Goal: Task Accomplishment & Management: Complete application form

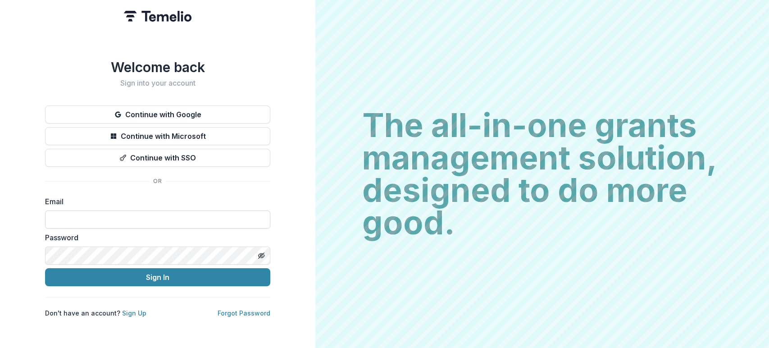
click at [88, 223] on input at bounding box center [157, 219] width 225 height 18
drag, startPoint x: 159, startPoint y: 222, endPoint x: -21, endPoint y: 201, distance: 180.9
click at [0, 201] on html "**********" at bounding box center [384, 174] width 769 height 348
type input "**********"
click at [45, 268] on button "Sign In" at bounding box center [157, 277] width 225 height 18
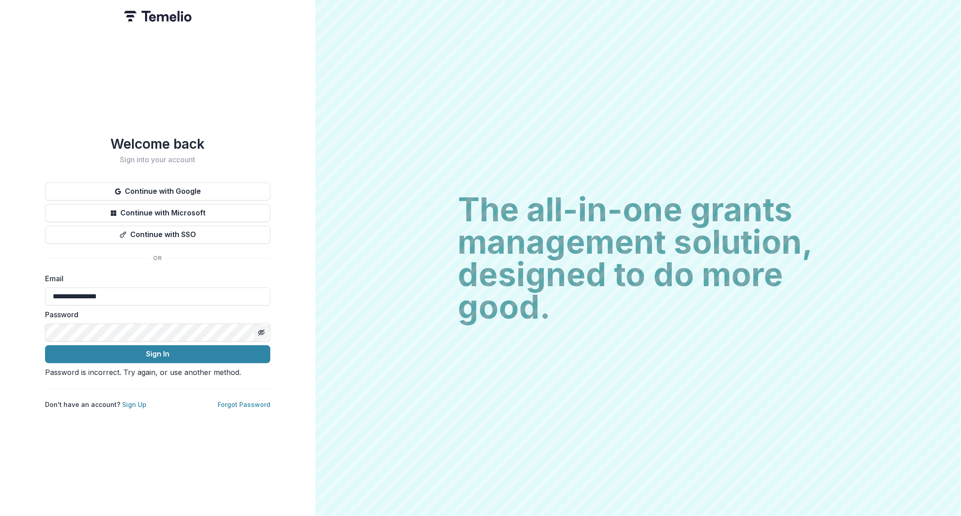
click at [259, 325] on button "Toggle password visibility" at bounding box center [261, 332] width 14 height 14
click at [45, 345] on button "Sign In" at bounding box center [157, 354] width 225 height 18
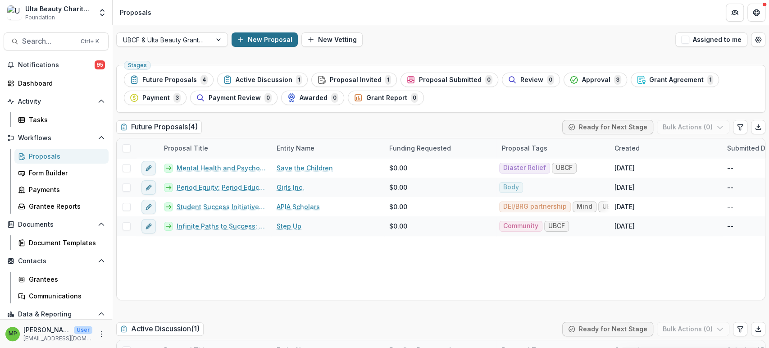
click at [258, 37] on button "New Proposal" at bounding box center [265, 39] width 66 height 14
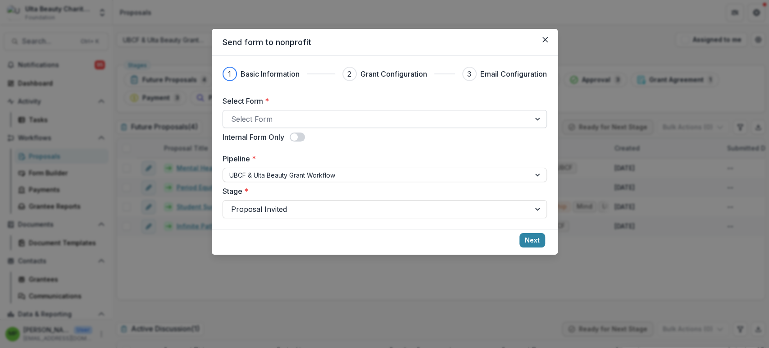
click at [264, 118] on div at bounding box center [376, 119] width 291 height 13
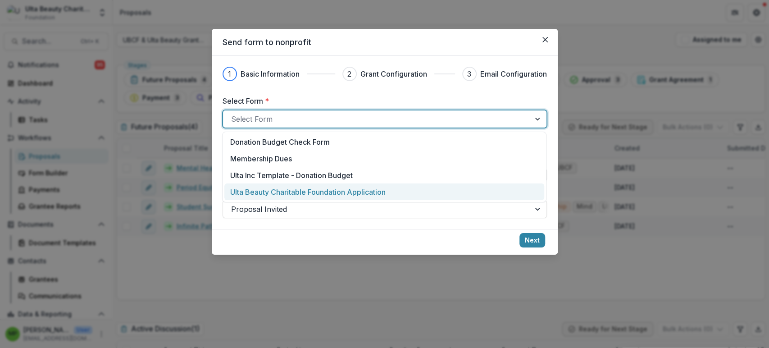
click at [306, 188] on p "Ulta Beauty Charitable Foundation Application" at bounding box center [307, 191] width 155 height 11
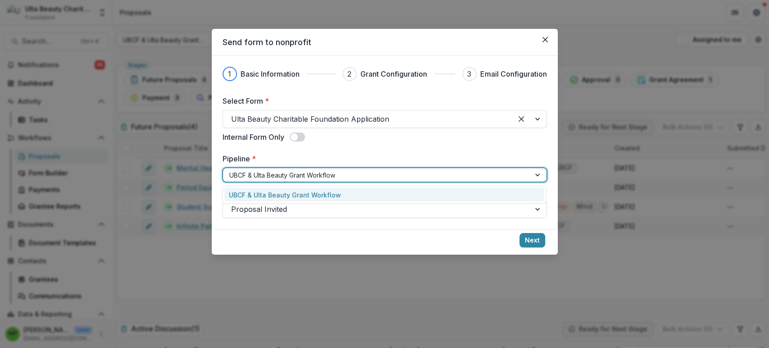
click at [279, 168] on div "UBCF & Ulta Beauty Grant Workflow" at bounding box center [376, 174] width 307 height 13
drag, startPoint x: 292, startPoint y: 223, endPoint x: 304, endPoint y: 209, distance: 18.6
click at [293, 223] on div "1 Basic Information 2 Grant Configuration 3 Email Configuration Select Form * U…" at bounding box center [385, 142] width 346 height 173
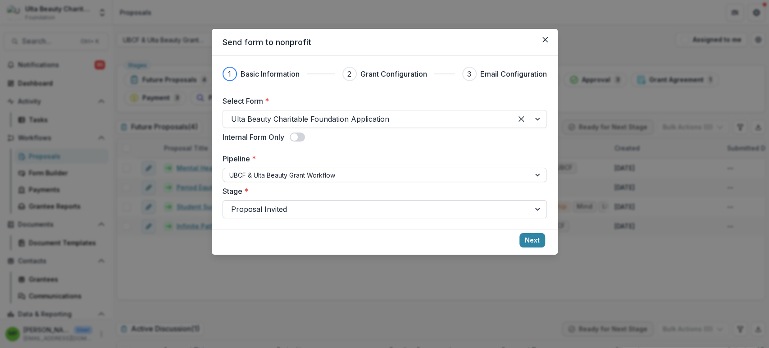
click at [304, 208] on div at bounding box center [376, 209] width 291 height 13
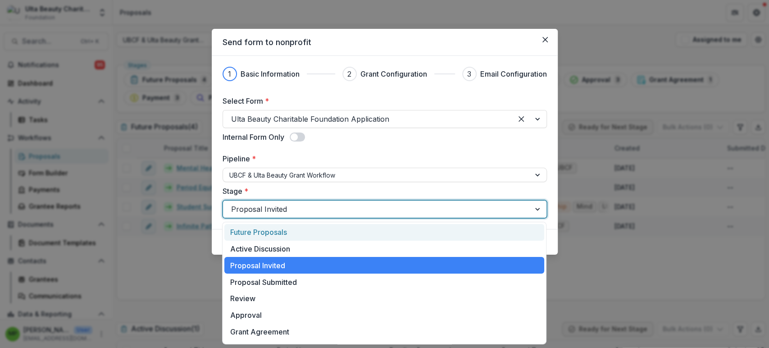
click at [311, 231] on div "Future Proposals" at bounding box center [384, 232] width 320 height 17
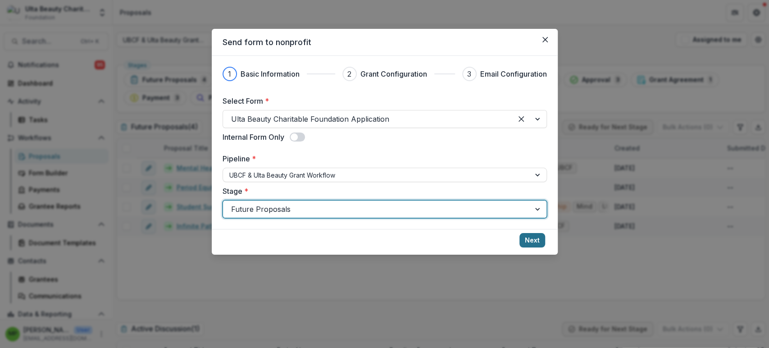
click at [522, 240] on button "Next" at bounding box center [532, 240] width 26 height 14
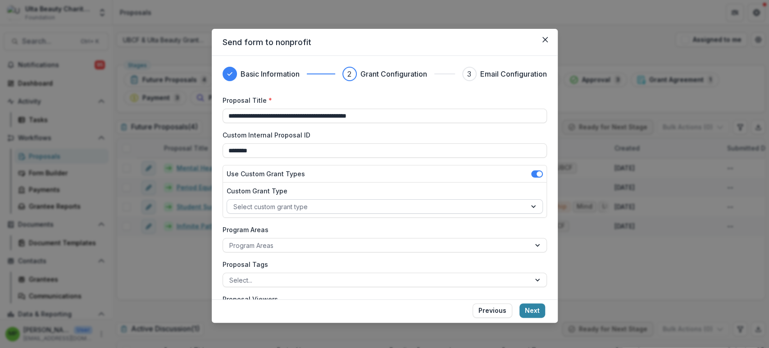
click at [306, 204] on div at bounding box center [376, 206] width 286 height 11
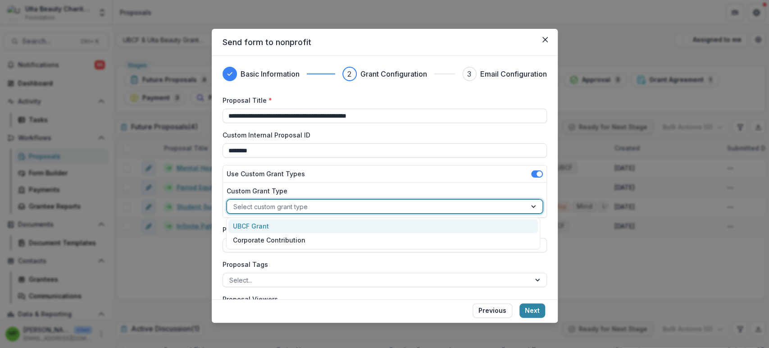
click at [308, 228] on div "UBCF Grant" at bounding box center [382, 226] width 309 height 14
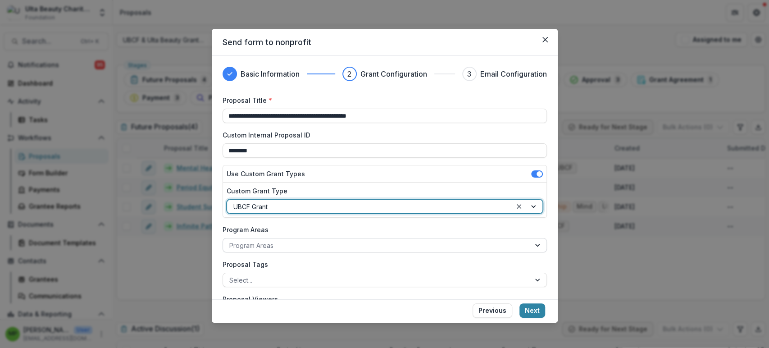
click at [308, 244] on div at bounding box center [376, 245] width 295 height 11
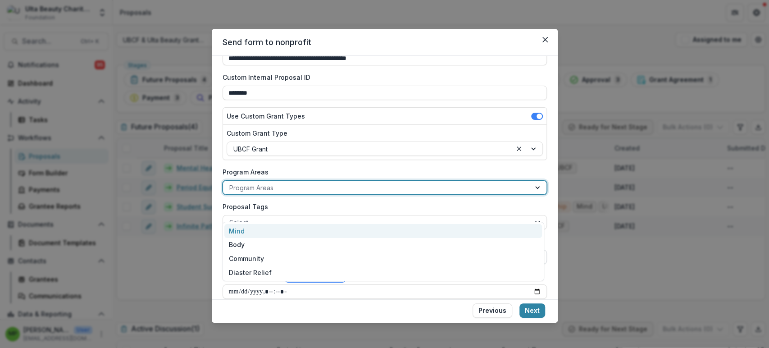
scroll to position [67, 0]
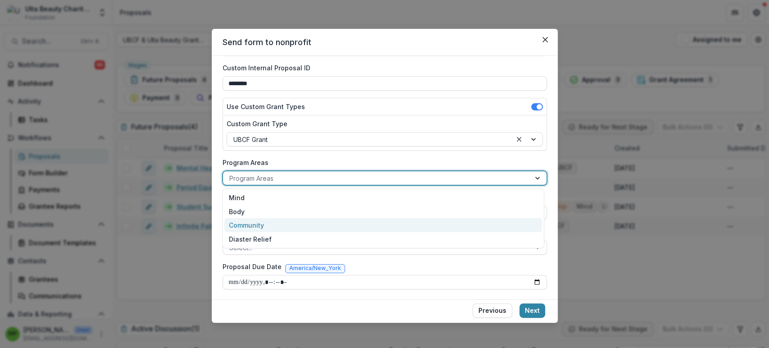
click at [285, 220] on div "Community" at bounding box center [383, 225] width 318 height 14
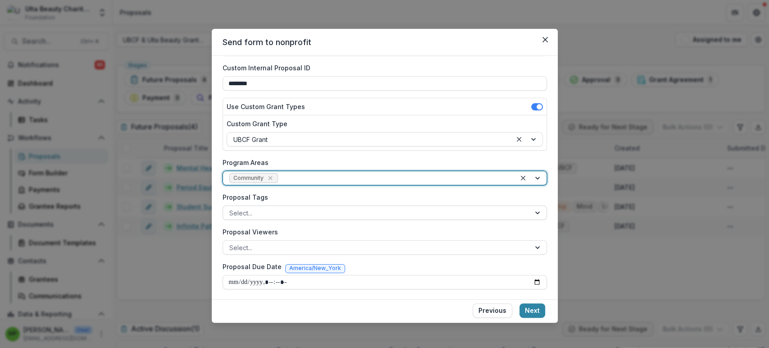
click at [298, 213] on div at bounding box center [376, 212] width 295 height 11
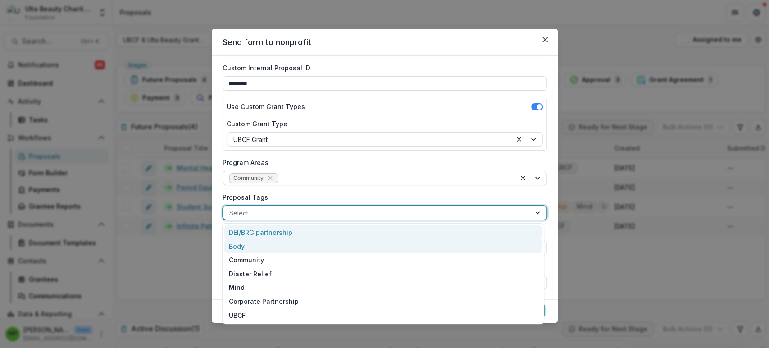
click at [297, 232] on div "DEI/BRG partnership" at bounding box center [383, 232] width 318 height 14
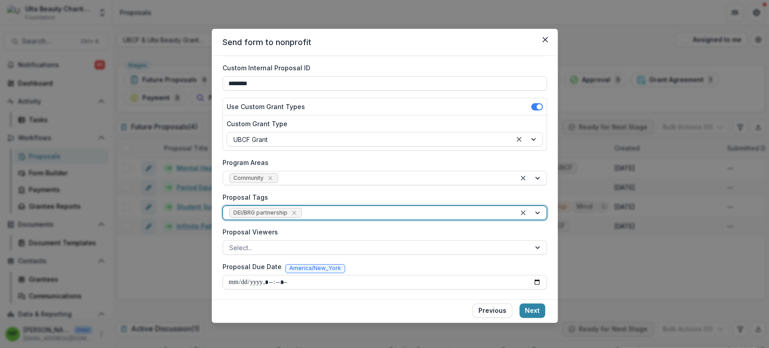
click at [304, 215] on input "Proposal Tags" at bounding box center [305, 212] width 2 height 9
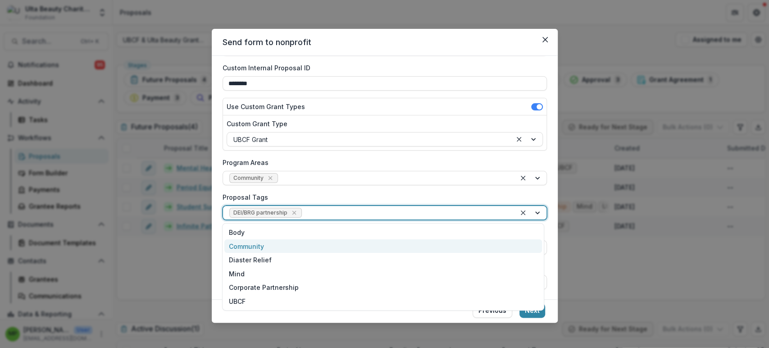
click at [313, 246] on div "Community" at bounding box center [383, 246] width 318 height 14
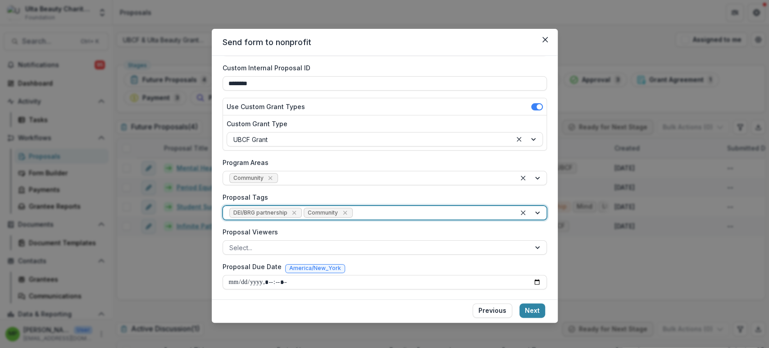
click at [363, 212] on div at bounding box center [431, 212] width 155 height 11
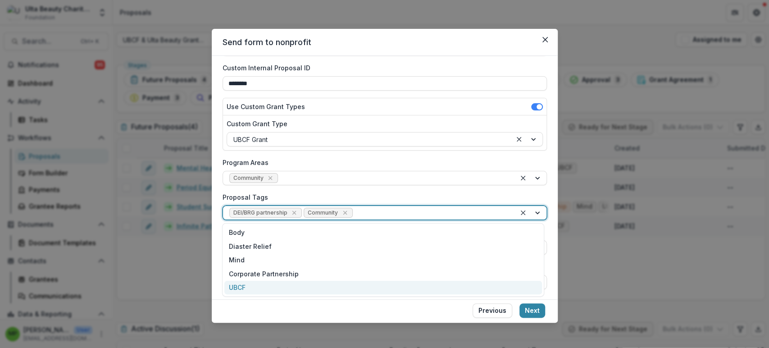
click at [320, 286] on div "UBCF" at bounding box center [383, 288] width 318 height 14
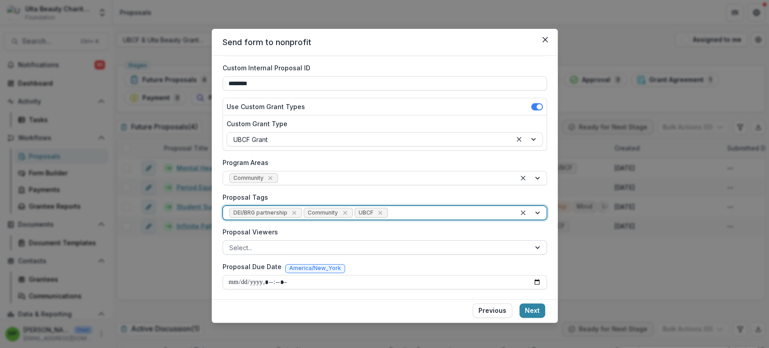
click at [291, 244] on div at bounding box center [376, 247] width 295 height 11
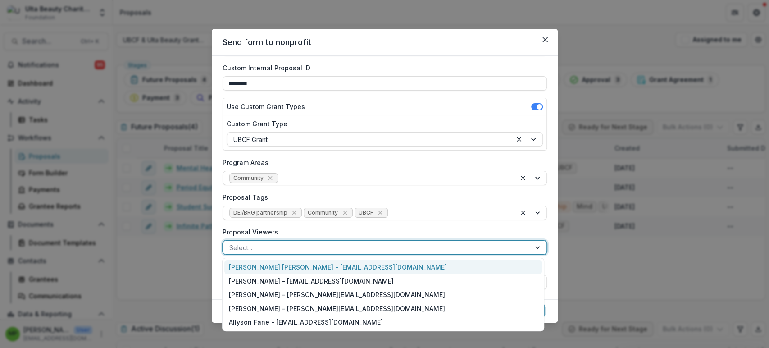
click at [305, 230] on label "Proposal Viewers" at bounding box center [381, 231] width 319 height 9
click at [231, 243] on input "Proposal Viewers" at bounding box center [230, 247] width 2 height 9
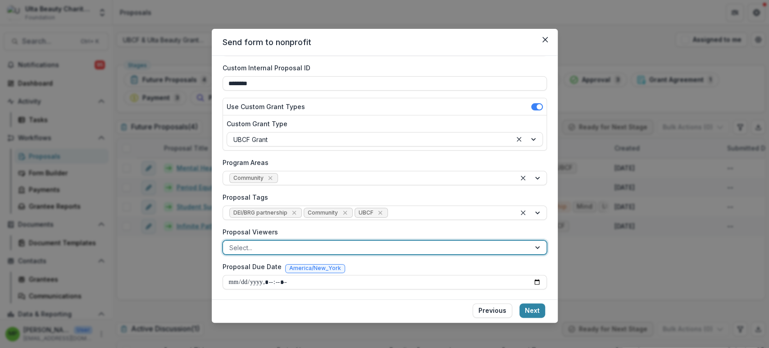
click at [536, 309] on button "Next" at bounding box center [532, 310] width 26 height 14
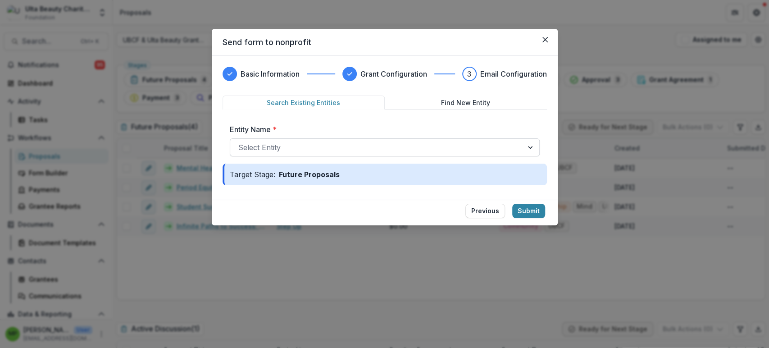
click at [395, 151] on div at bounding box center [376, 147] width 277 height 13
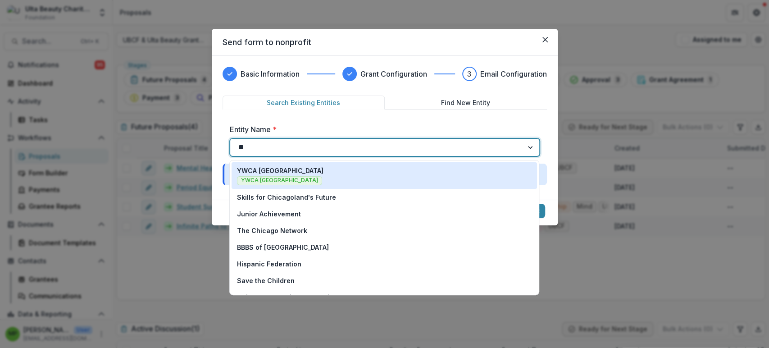
type input "***"
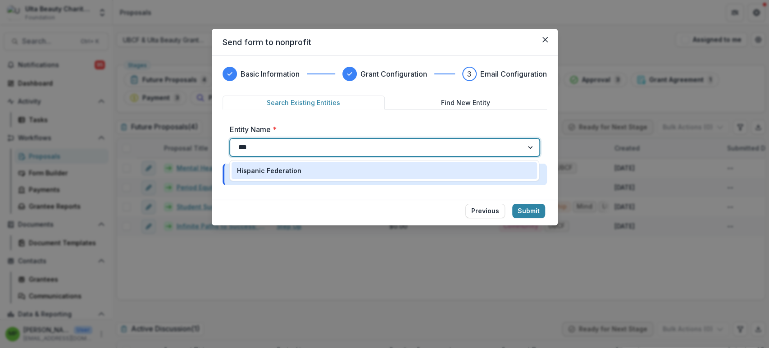
click at [396, 173] on div "Hispanic Federation" at bounding box center [384, 170] width 295 height 9
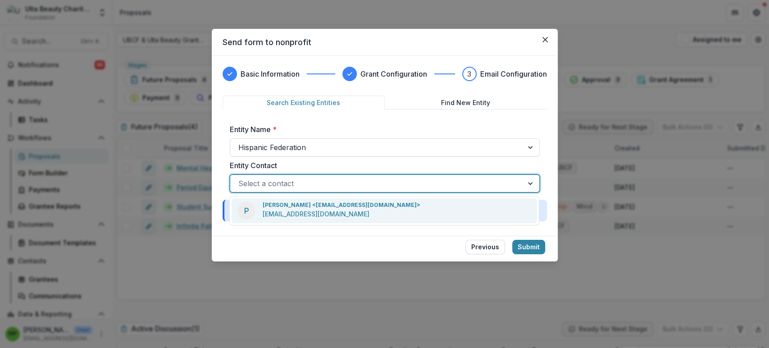
click at [461, 186] on div at bounding box center [376, 183] width 277 height 13
click at [450, 208] on div "P [PERSON_NAME] <[EMAIL_ADDRESS][DOMAIN_NAME]> [EMAIL_ADDRESS][DOMAIN_NAME]" at bounding box center [384, 210] width 305 height 25
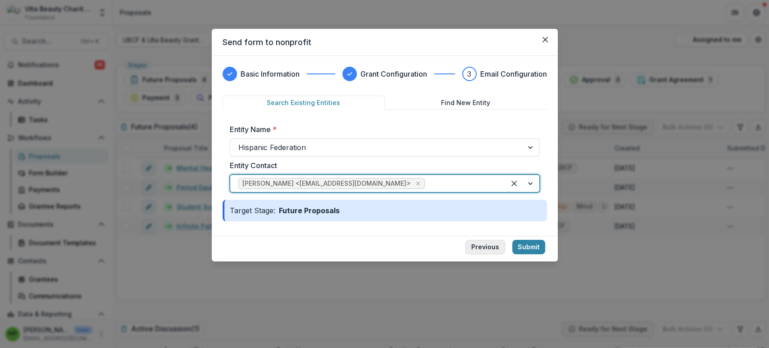
click at [484, 244] on button "Previous" at bounding box center [485, 247] width 40 height 14
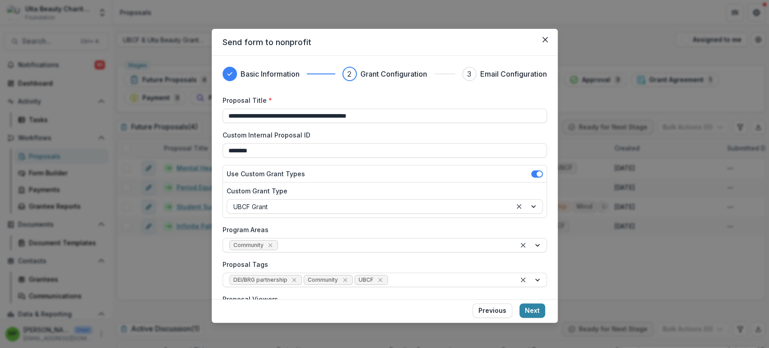
drag, startPoint x: 405, startPoint y: 120, endPoint x: 96, endPoint y: 109, distance: 308.7
click at [97, 107] on div "**********" at bounding box center [384, 174] width 769 height 348
paste input "**"
type input "**********"
click at [531, 309] on button "Next" at bounding box center [532, 310] width 26 height 14
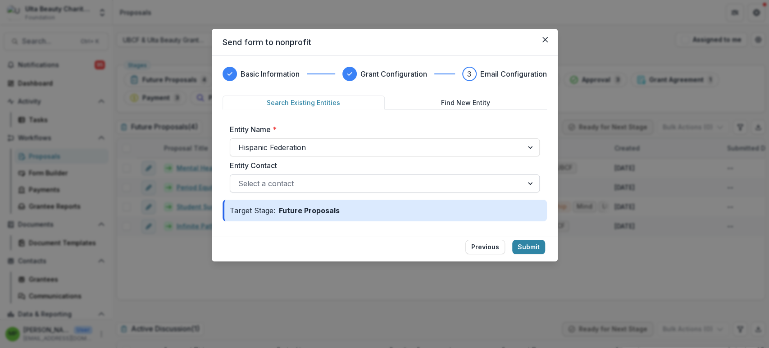
click at [424, 190] on div "Select a contact" at bounding box center [376, 183] width 293 height 14
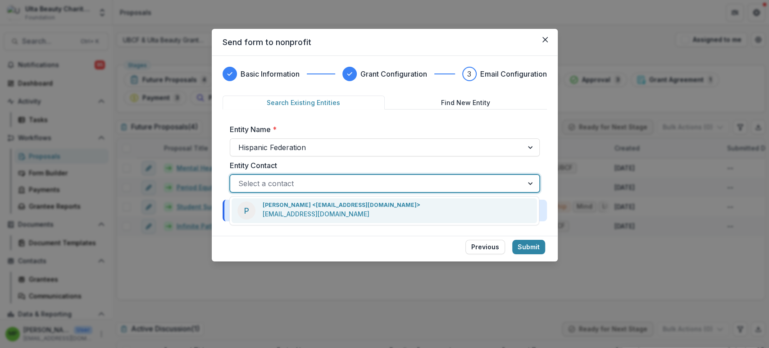
click at [422, 201] on div "P [PERSON_NAME] <[EMAIL_ADDRESS][DOMAIN_NAME]> [EMAIL_ADDRESS][DOMAIN_NAME]" at bounding box center [384, 210] width 305 height 25
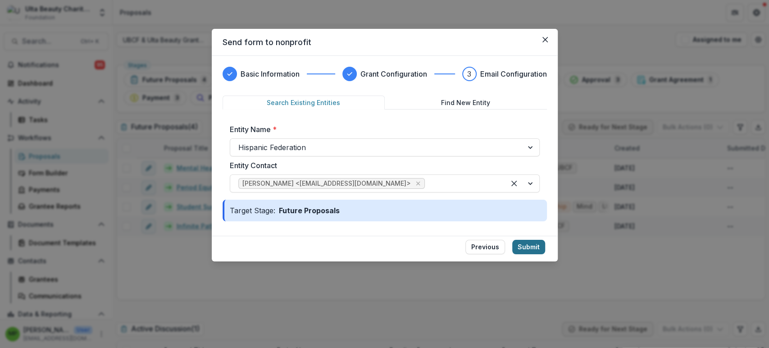
click at [532, 244] on button "Submit" at bounding box center [528, 247] width 33 height 14
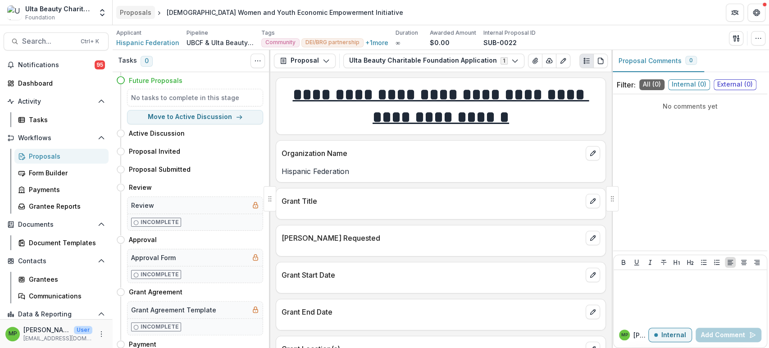
click at [138, 14] on div "Proposals" at bounding box center [136, 12] width 32 height 9
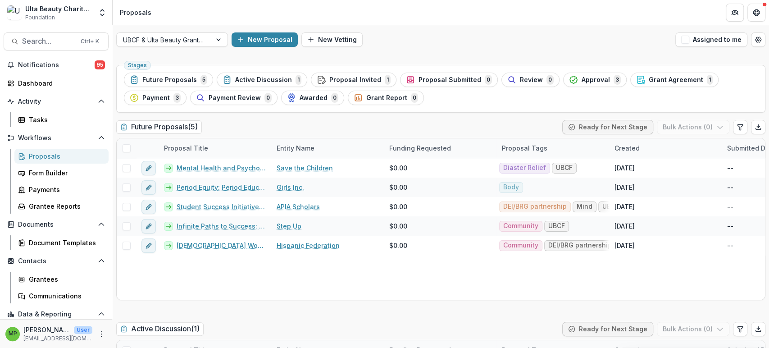
click at [257, 30] on div "UBCF & Ulta Beauty Grant Workflow New Proposal New Vetting Assigned to me" at bounding box center [441, 39] width 656 height 29
click at [256, 38] on button "New Proposal" at bounding box center [265, 39] width 66 height 14
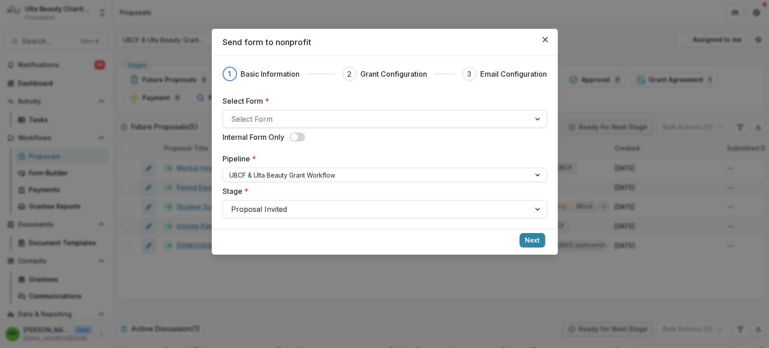
click at [255, 121] on div at bounding box center [376, 119] width 291 height 13
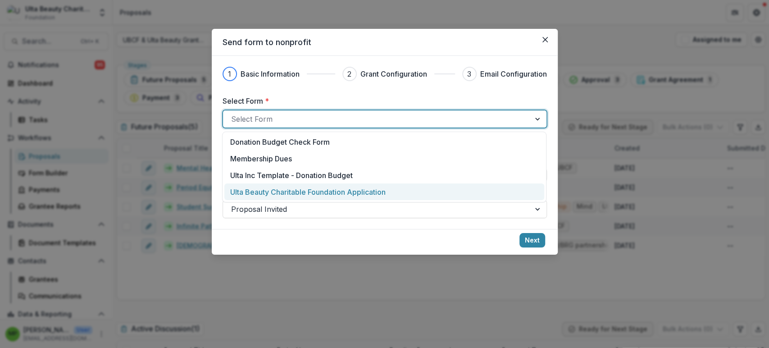
click at [277, 186] on div "Ulta Beauty Charitable Foundation Application" at bounding box center [384, 191] width 320 height 17
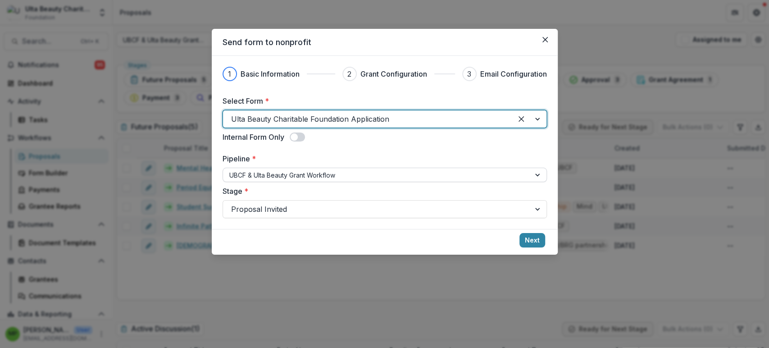
click at [297, 179] on div at bounding box center [376, 174] width 295 height 11
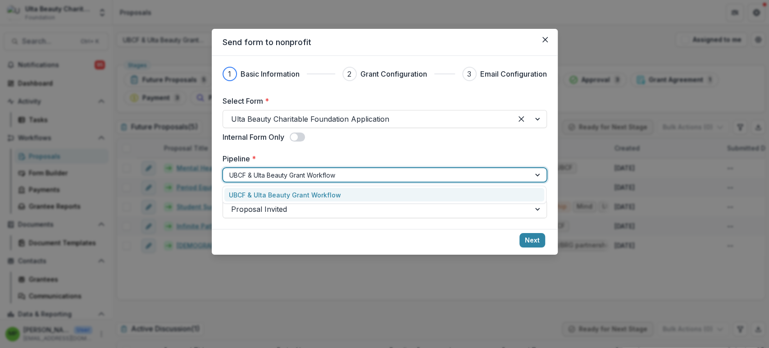
click at [305, 220] on div "1 Basic Information 2 Grant Configuration 3 Email Configuration Select Form * U…" at bounding box center [385, 142] width 346 height 173
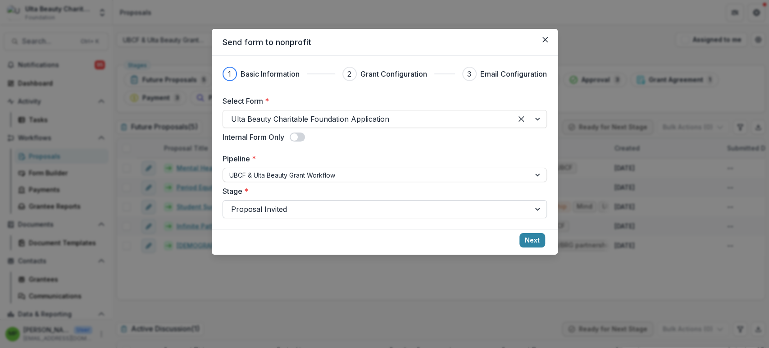
click at [308, 208] on div at bounding box center [376, 209] width 291 height 13
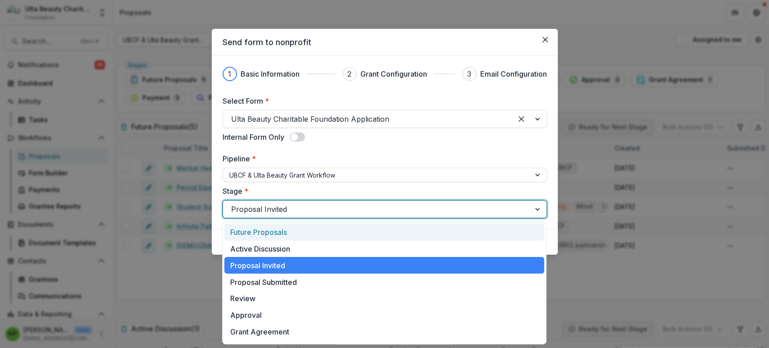
click at [325, 196] on div "Stage * 11 results available. Use Up and Down to choose options, press Enter to…" at bounding box center [384, 202] width 324 height 32
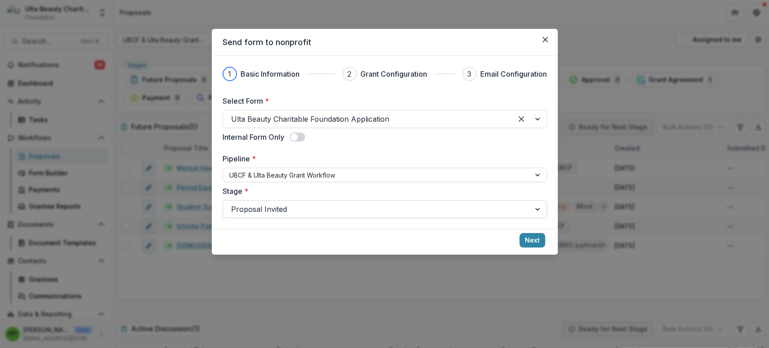
click at [465, 218] on div "Proposal Invited" at bounding box center [384, 209] width 324 height 18
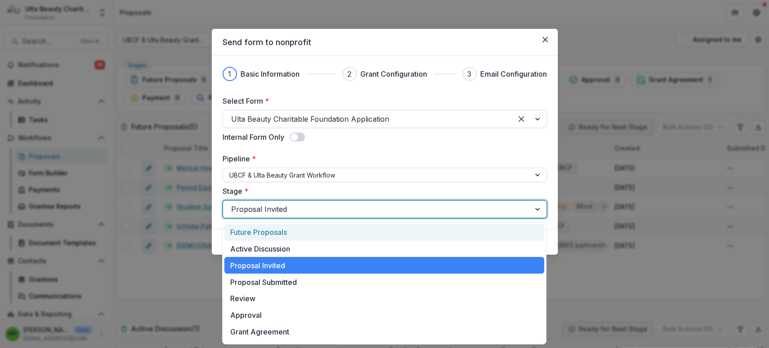
click at [337, 228] on div "Future Proposals" at bounding box center [384, 232] width 320 height 17
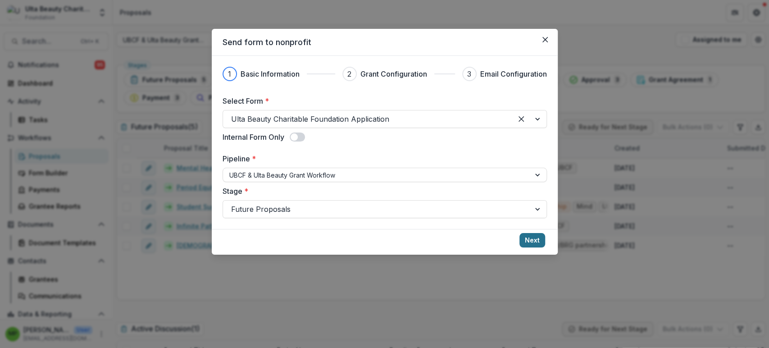
click at [526, 243] on button "Next" at bounding box center [532, 240] width 26 height 14
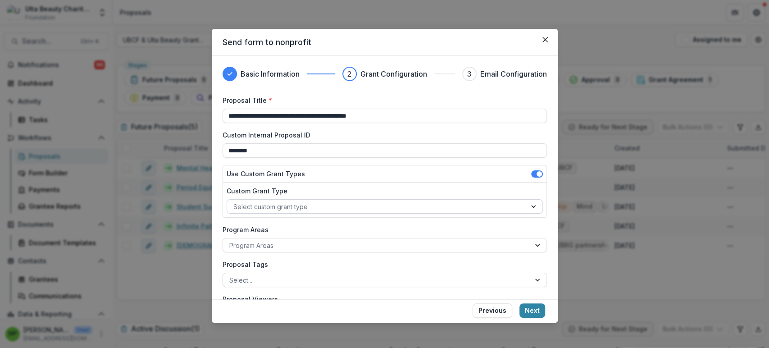
click at [309, 208] on div at bounding box center [376, 206] width 286 height 11
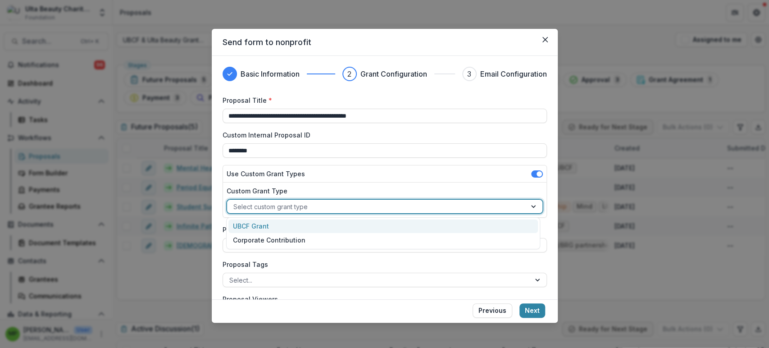
click at [329, 225] on div "UBCF Grant" at bounding box center [382, 226] width 309 height 14
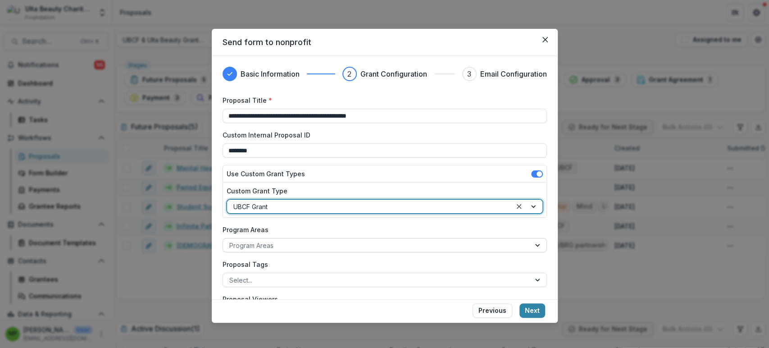
scroll to position [67, 0]
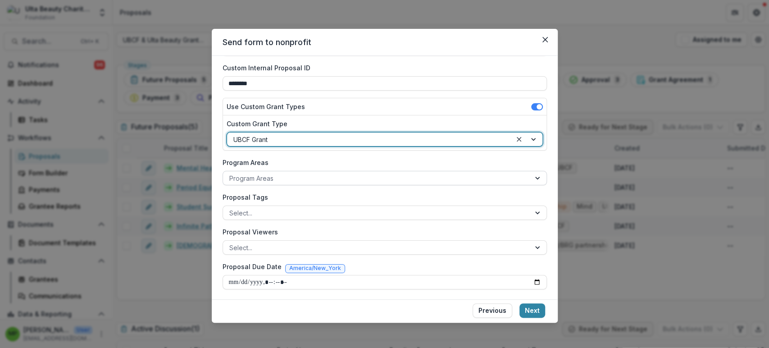
click at [303, 172] on div "Program Areas" at bounding box center [376, 178] width 307 height 13
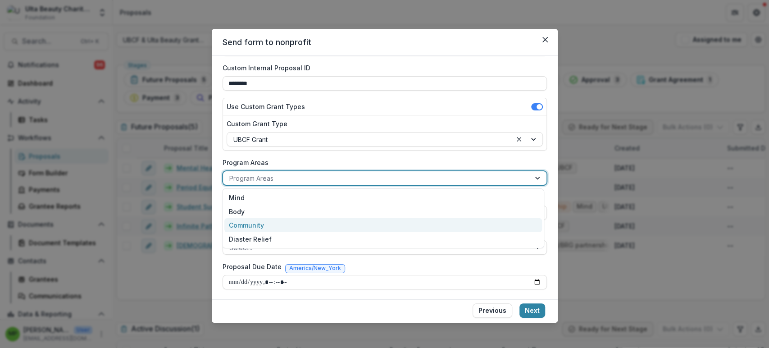
click at [299, 226] on div "Community" at bounding box center [383, 225] width 318 height 14
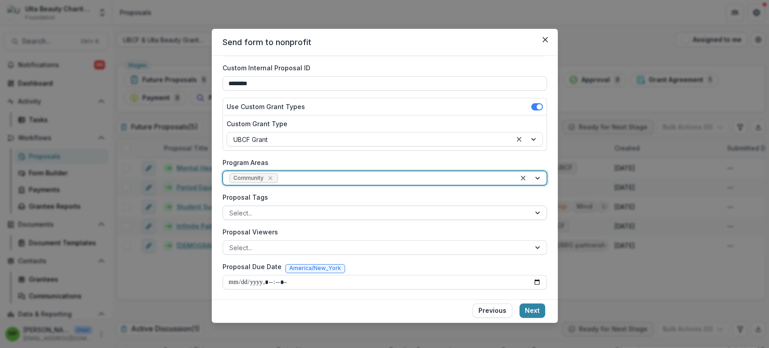
click at [299, 206] on div "Select..." at bounding box center [376, 212] width 307 height 13
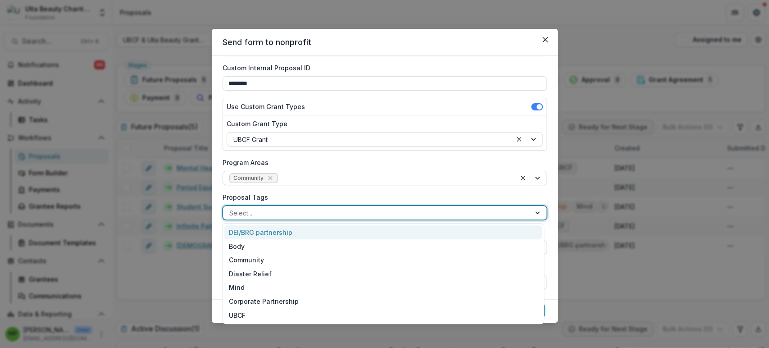
click at [296, 230] on div "DEI/BRG partnership" at bounding box center [383, 232] width 318 height 14
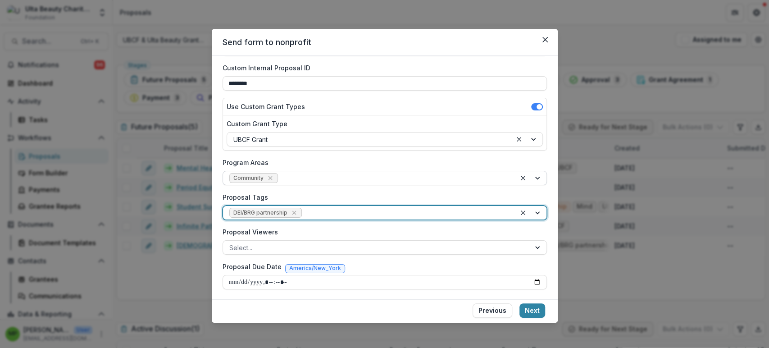
click at [336, 180] on div at bounding box center [394, 178] width 229 height 11
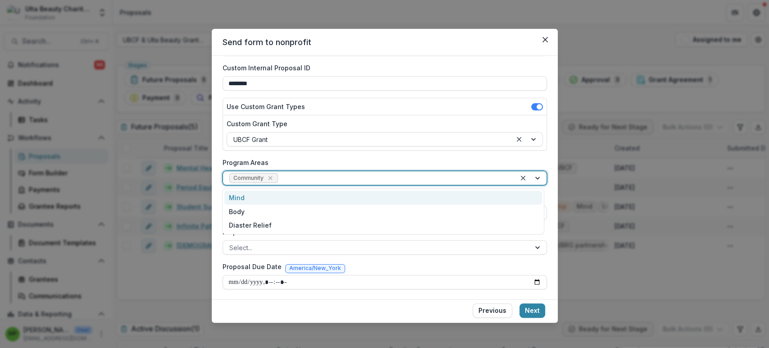
click at [326, 156] on div "**********" at bounding box center [384, 158] width 324 height 261
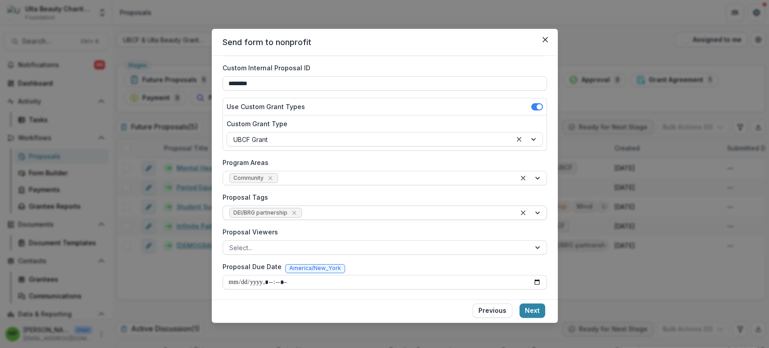
click at [312, 210] on div at bounding box center [406, 212] width 205 height 11
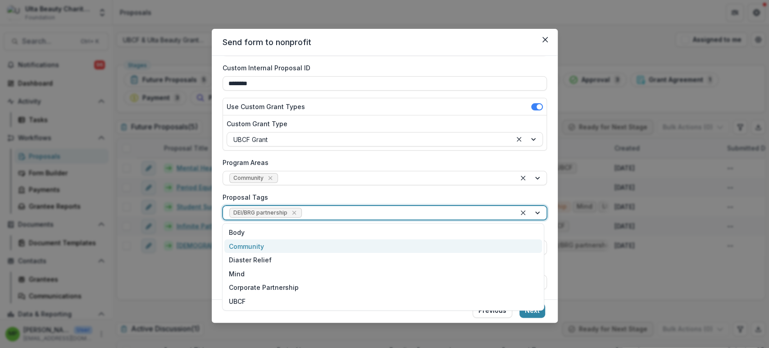
click at [309, 243] on div "Community" at bounding box center [383, 246] width 318 height 14
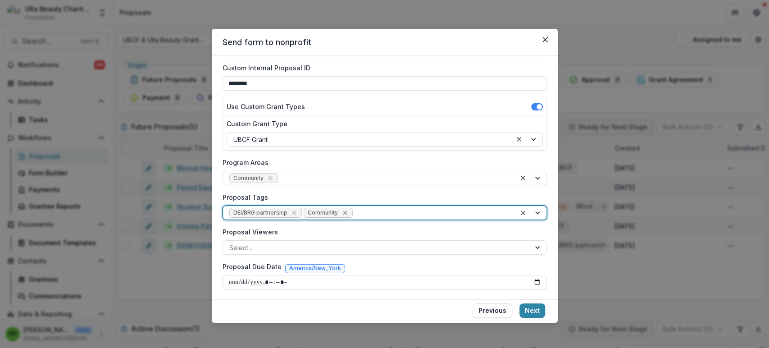
click at [341, 211] on icon "Remove Community" at bounding box center [344, 212] width 7 height 7
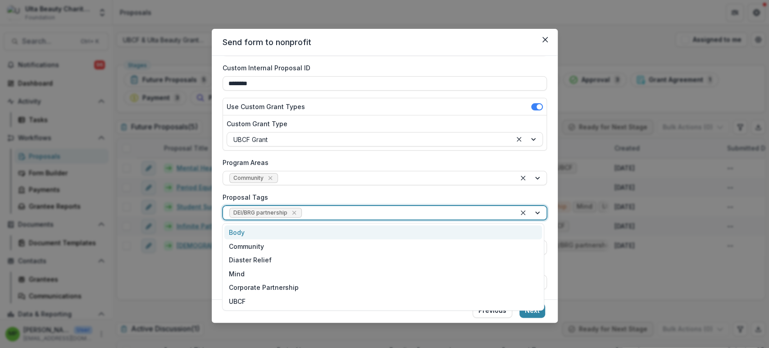
click at [317, 212] on div at bounding box center [406, 212] width 205 height 11
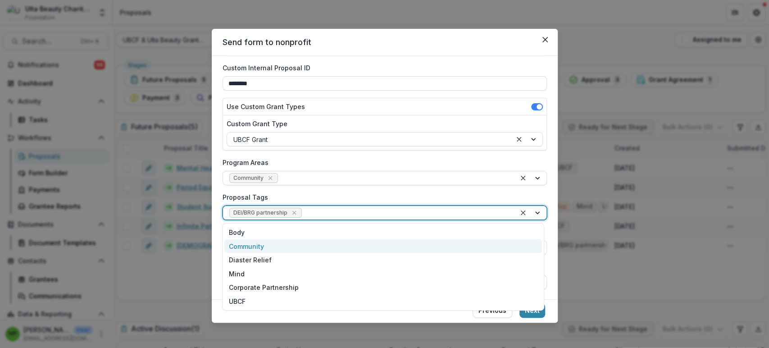
click at [296, 244] on div "Community" at bounding box center [383, 246] width 318 height 14
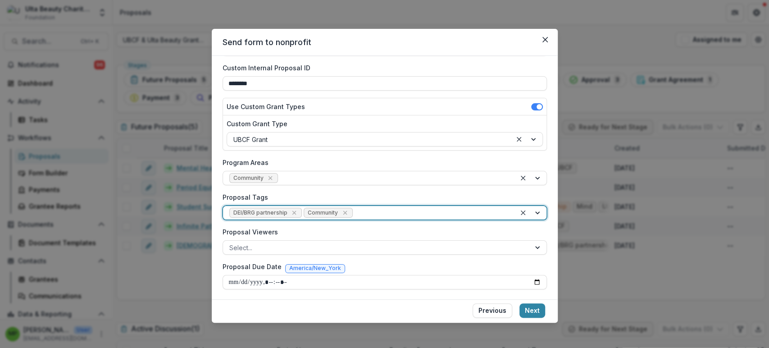
click at [345, 215] on icon "Remove Community" at bounding box center [344, 212] width 7 height 7
click at [313, 215] on div at bounding box center [406, 212] width 205 height 11
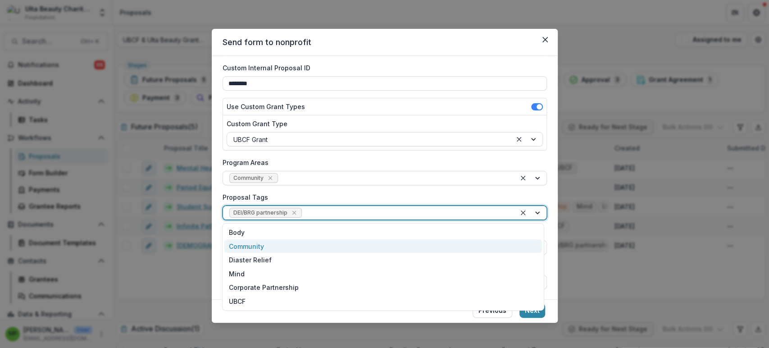
drag, startPoint x: 271, startPoint y: 245, endPoint x: 366, endPoint y: 213, distance: 99.8
click at [272, 245] on div "Community" at bounding box center [383, 246] width 318 height 14
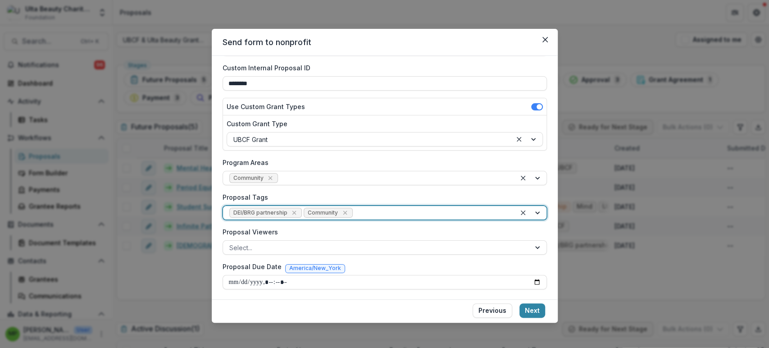
click at [389, 209] on div at bounding box center [431, 212] width 155 height 11
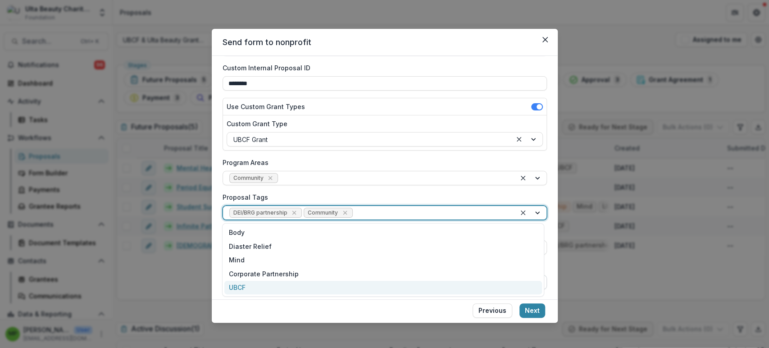
click at [291, 286] on div "UBCF" at bounding box center [383, 288] width 318 height 14
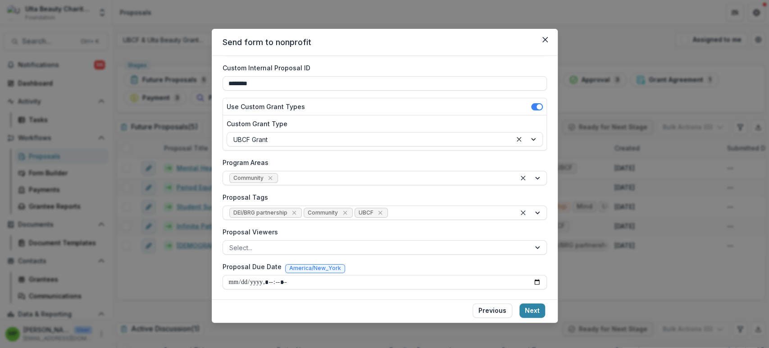
click at [529, 311] on button "Next" at bounding box center [532, 310] width 26 height 14
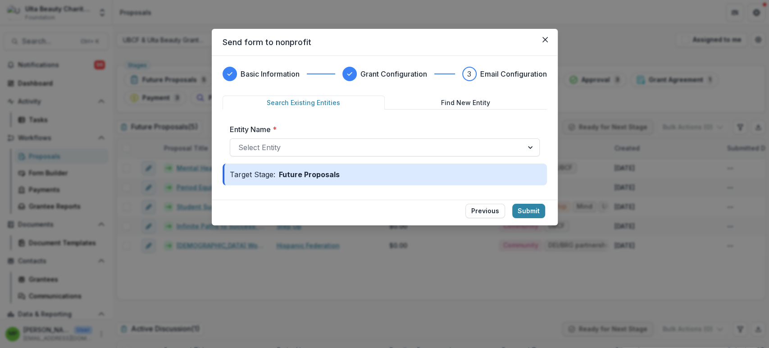
click at [347, 137] on div "Entity Name * Select Entity" at bounding box center [385, 140] width 310 height 32
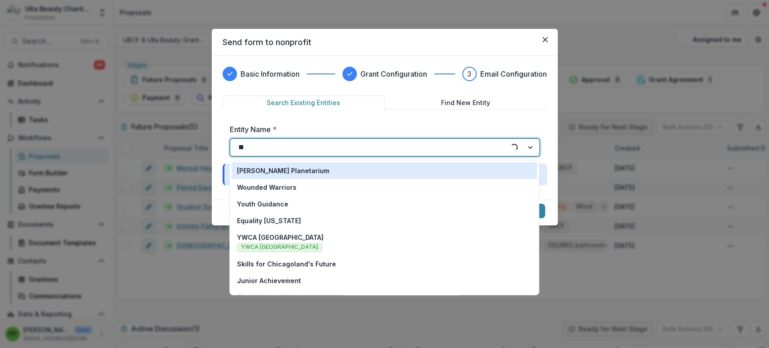
type input "***"
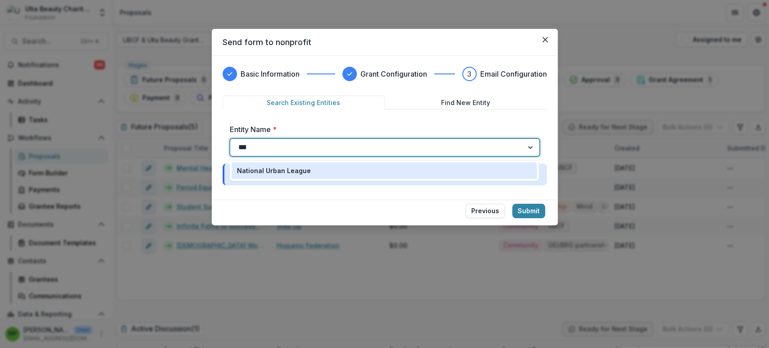
click at [350, 170] on div "National Urban League" at bounding box center [384, 170] width 295 height 9
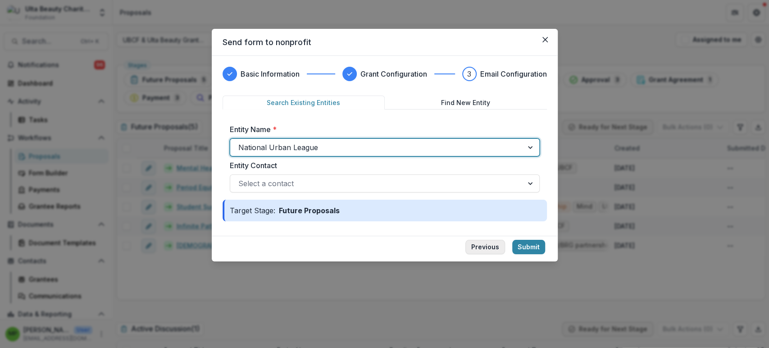
click at [490, 249] on button "Previous" at bounding box center [485, 247] width 40 height 14
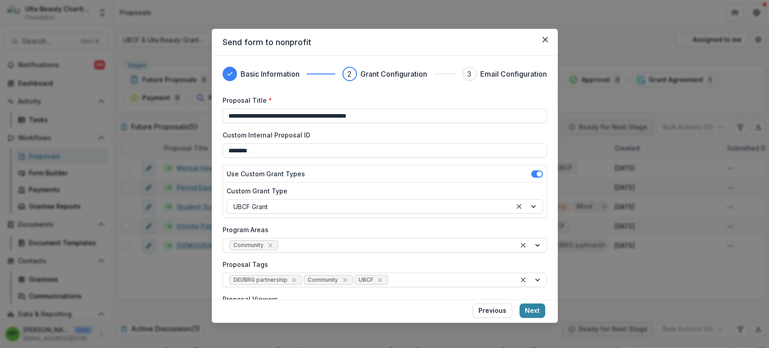
drag, startPoint x: 406, startPoint y: 112, endPoint x: 25, endPoint y: 68, distance: 384.0
click at [25, 70] on div "**********" at bounding box center [384, 174] width 769 height 348
type input "*"
type input "**********"
click at [528, 307] on button "Next" at bounding box center [532, 310] width 26 height 14
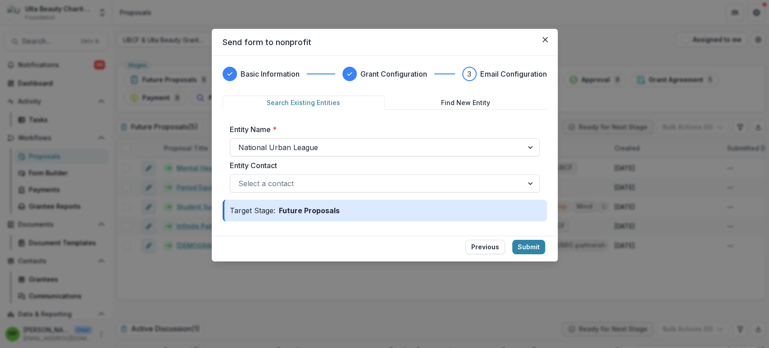
click at [442, 173] on div "Entity Contact Select a contact" at bounding box center [385, 176] width 310 height 32
click at [441, 181] on div at bounding box center [376, 183] width 277 height 13
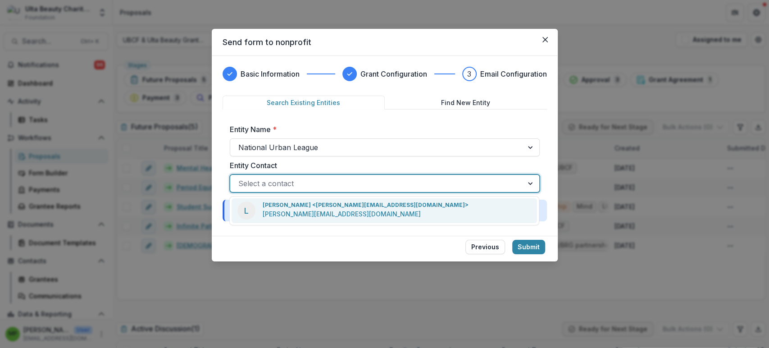
click at [443, 206] on div "L [PERSON_NAME] <[PERSON_NAME][EMAIL_ADDRESS][DOMAIN_NAME]> [PERSON_NAME][EMAIL…" at bounding box center [384, 210] width 305 height 25
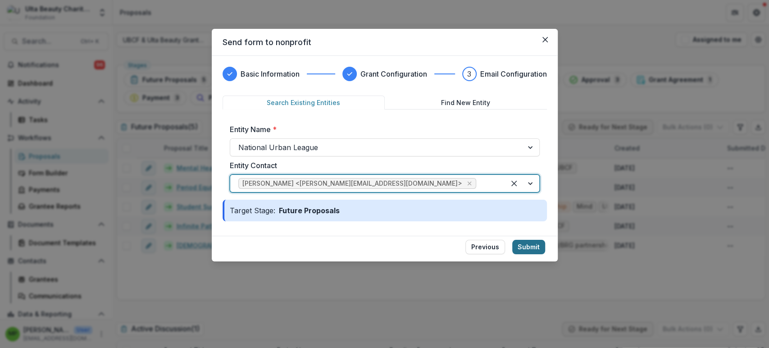
click at [534, 247] on button "Submit" at bounding box center [528, 247] width 33 height 14
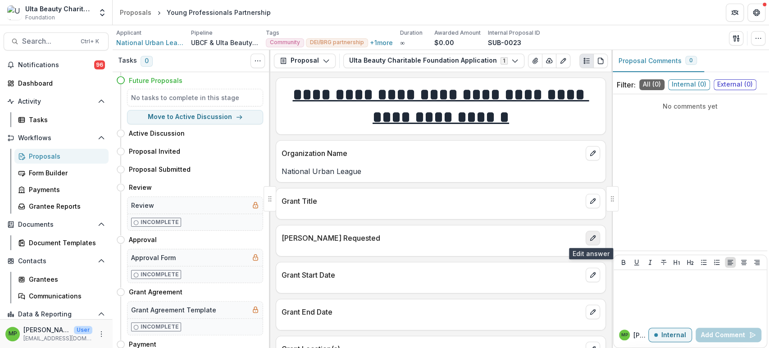
click at [591, 238] on icon "edit" at bounding box center [592, 237] width 7 height 7
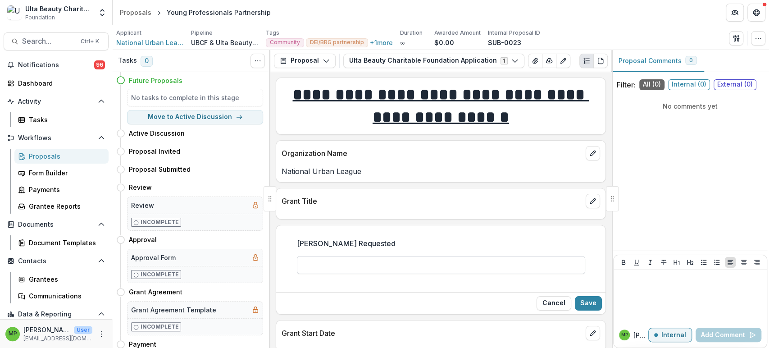
click at [461, 266] on input "[PERSON_NAME] Requested" at bounding box center [441, 265] width 288 height 18
type input "*******"
click at [594, 302] on button "Save" at bounding box center [588, 303] width 27 height 14
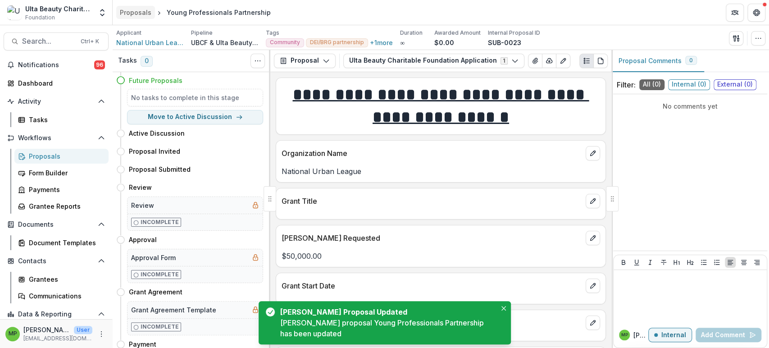
click at [144, 11] on div "Proposals" at bounding box center [136, 12] width 32 height 9
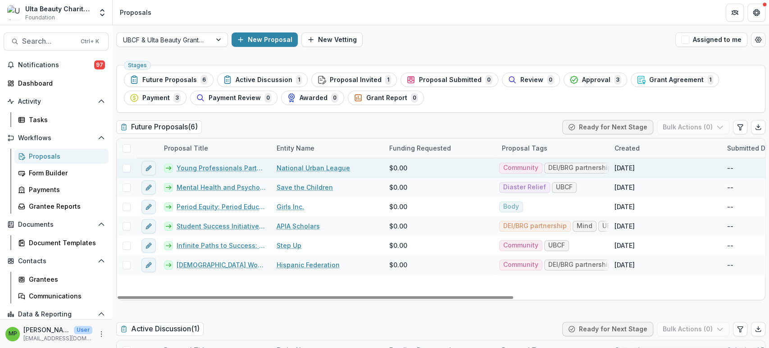
click at [238, 165] on link "Young Professionals Partnership" at bounding box center [221, 167] width 89 height 9
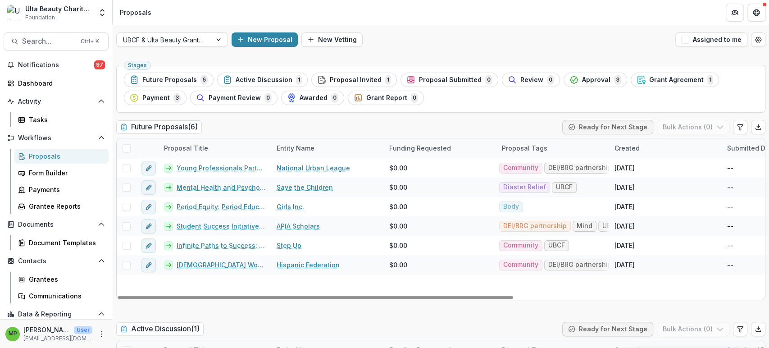
drag, startPoint x: 494, startPoint y: 293, endPoint x: 334, endPoint y: 284, distance: 160.1
click at [339, 296] on div at bounding box center [315, 297] width 395 height 3
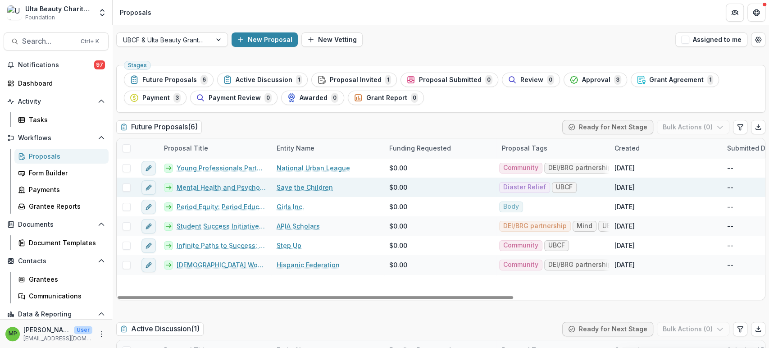
click at [344, 181] on div "Save the Children" at bounding box center [327, 186] width 113 height 19
click at [228, 187] on link "Mental Health and Psychosocial Services" at bounding box center [221, 186] width 89 height 9
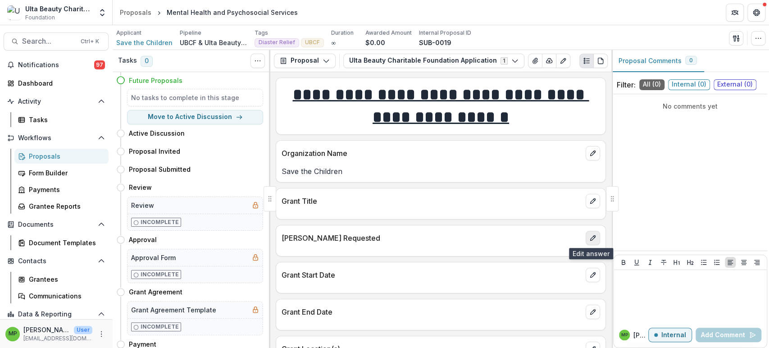
click at [590, 237] on icon "edit" at bounding box center [592, 237] width 5 height 5
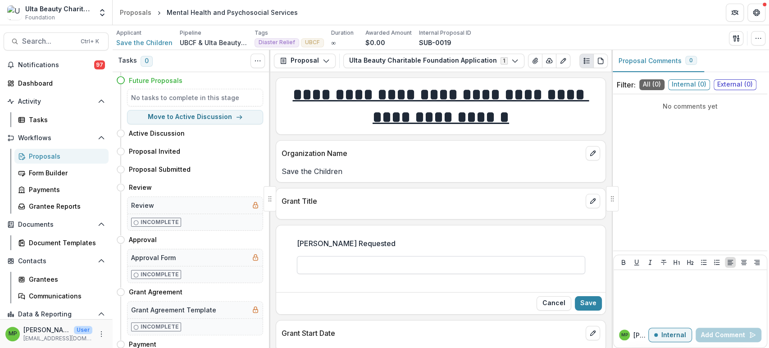
click at [437, 256] on input "[PERSON_NAME] Requested" at bounding box center [441, 265] width 288 height 18
type input "********"
click at [597, 300] on button "Save" at bounding box center [588, 303] width 27 height 14
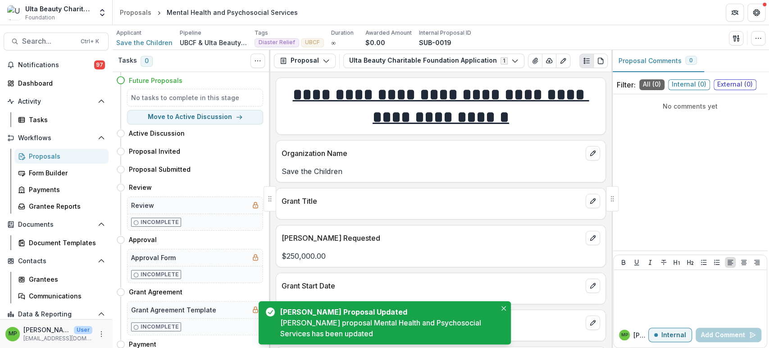
click at [73, 158] on div "Proposals" at bounding box center [65, 155] width 73 height 9
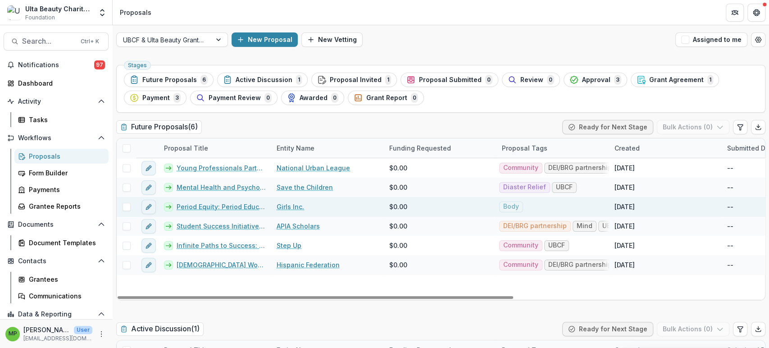
click at [220, 205] on link "Period Equity: Period Education Project" at bounding box center [221, 206] width 89 height 9
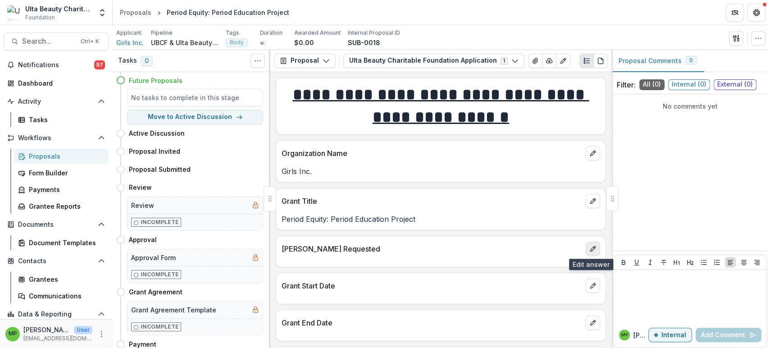
click at [589, 247] on icon "edit" at bounding box center [592, 248] width 7 height 7
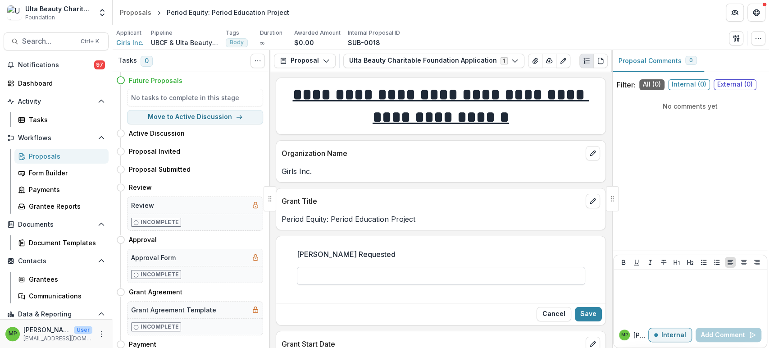
click at [411, 267] on input "[PERSON_NAME] Requested" at bounding box center [441, 276] width 288 height 18
type input "********"
click at [591, 314] on button "Save" at bounding box center [588, 314] width 27 height 14
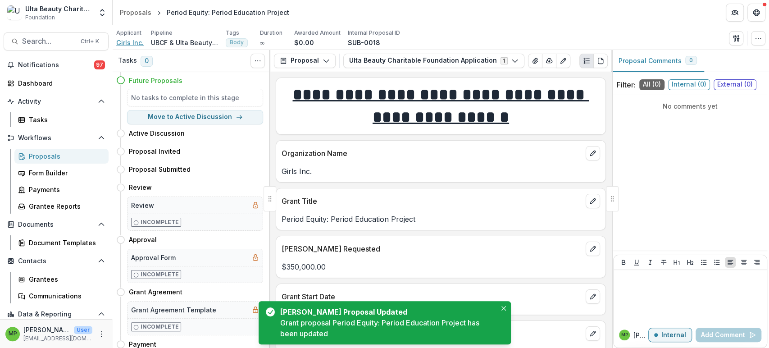
click at [125, 38] on span "Girls Inc." at bounding box center [129, 42] width 27 height 9
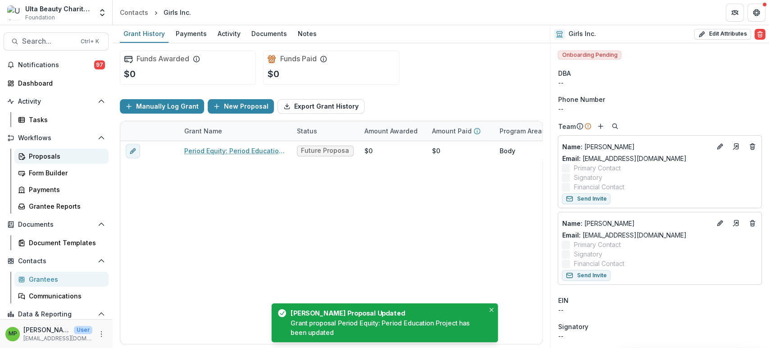
click at [67, 160] on div "Proposals" at bounding box center [65, 155] width 73 height 9
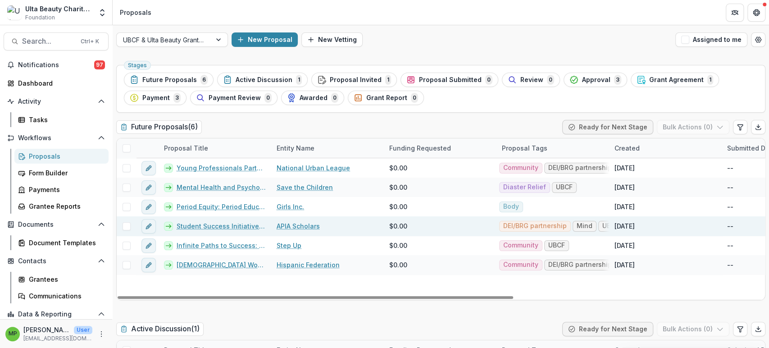
click at [197, 223] on link "Student Success Initiatives: Mental Health & Wellness" at bounding box center [221, 225] width 89 height 9
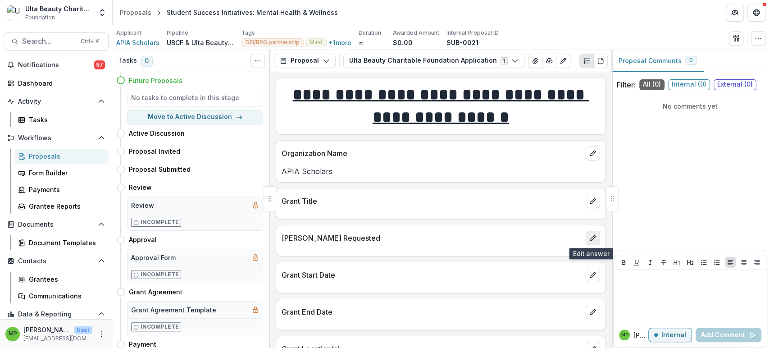
click at [592, 232] on button "edit" at bounding box center [593, 238] width 14 height 14
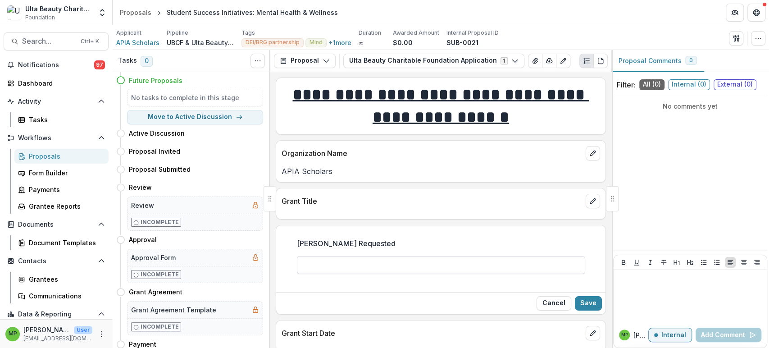
click at [525, 259] on input "[PERSON_NAME] Requested" at bounding box center [441, 265] width 288 height 18
type input "*******"
click at [584, 302] on button "Save" at bounding box center [588, 303] width 27 height 14
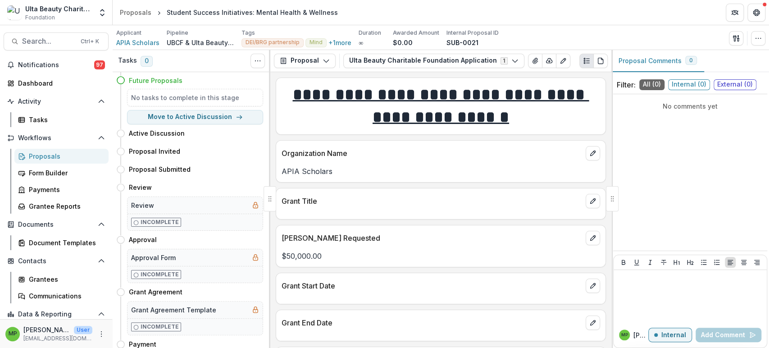
click at [72, 152] on div "Proposals" at bounding box center [65, 155] width 73 height 9
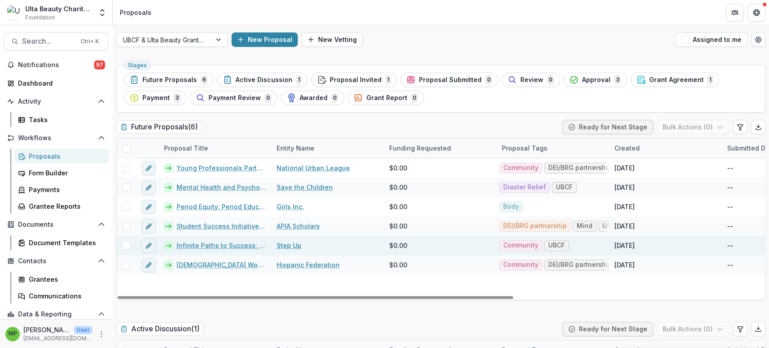
click at [212, 244] on link "Infinite Paths to Success: Step Up's Campus Program" at bounding box center [221, 245] width 89 height 9
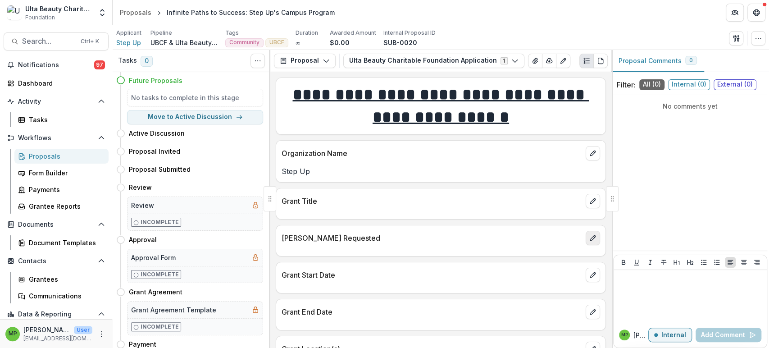
click at [591, 236] on icon "edit" at bounding box center [592, 237] width 7 height 7
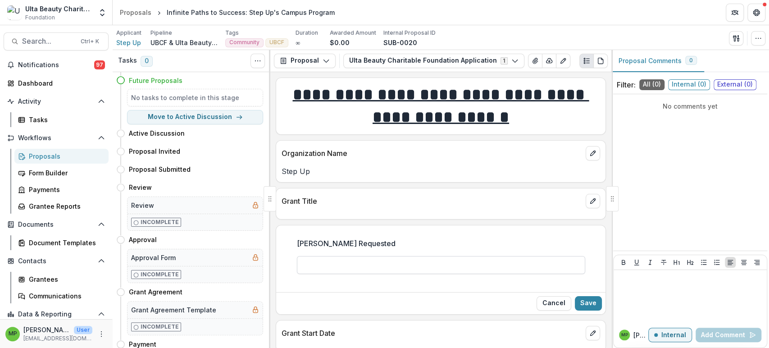
click at [427, 262] on input "[PERSON_NAME] Requested" at bounding box center [441, 265] width 288 height 18
type input "********"
click at [594, 300] on button "Save" at bounding box center [588, 303] width 27 height 14
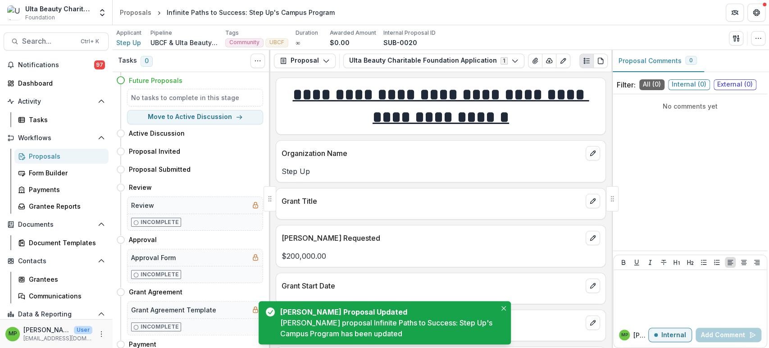
click at [62, 156] on div "Proposals" at bounding box center [65, 155] width 73 height 9
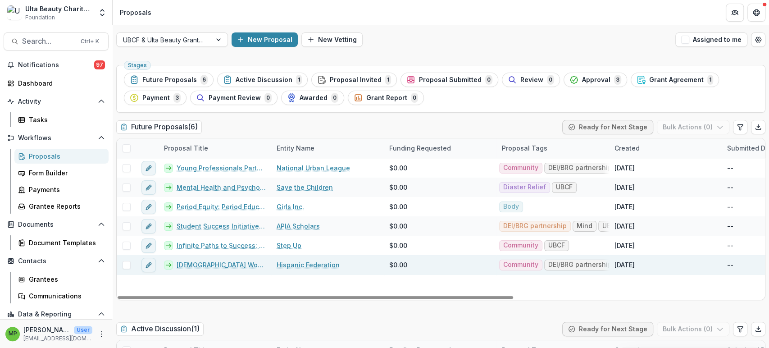
click at [209, 263] on link "[DEMOGRAPHIC_DATA] Women and Youth Economic Empowerment Initiative" at bounding box center [221, 264] width 89 height 9
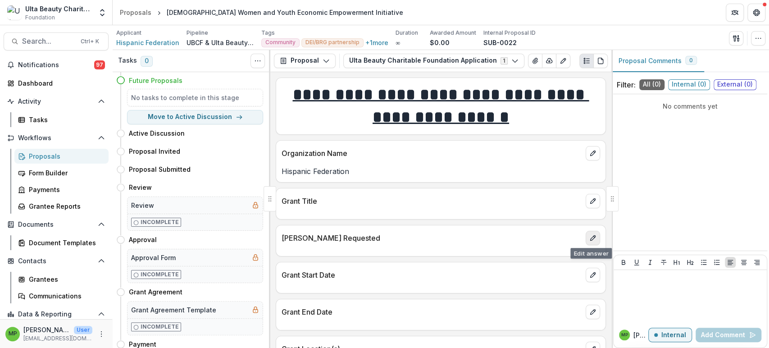
click at [591, 228] on div "[PERSON_NAME] Requested" at bounding box center [440, 235] width 329 height 20
click at [590, 236] on icon "edit" at bounding box center [592, 237] width 7 height 7
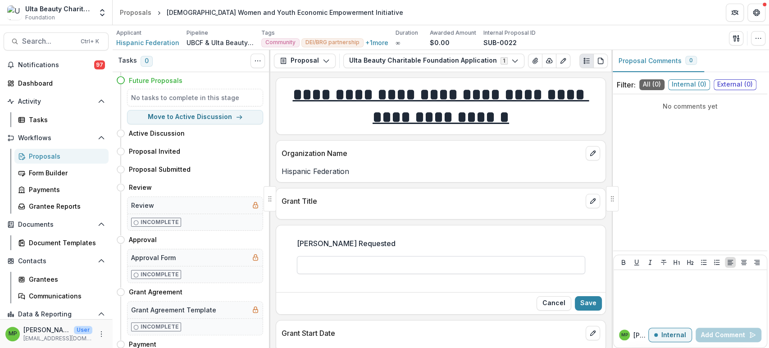
click at [353, 256] on input "[PERSON_NAME] Requested" at bounding box center [441, 265] width 288 height 18
type input "*******"
click at [592, 303] on button "Save" at bounding box center [588, 303] width 27 height 14
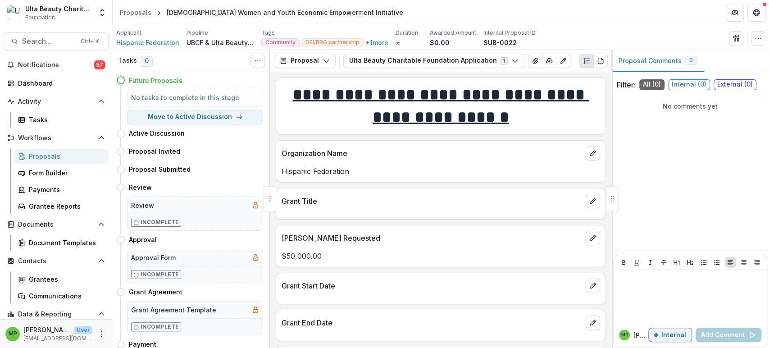
click at [58, 150] on link "Proposals" at bounding box center [61, 156] width 94 height 15
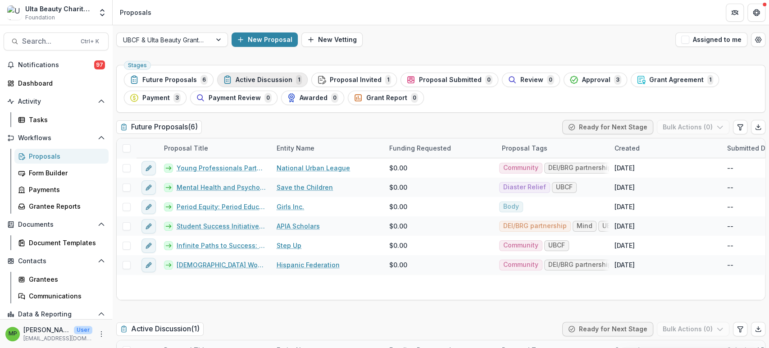
click at [272, 77] on span "Active Discussion" at bounding box center [264, 80] width 57 height 8
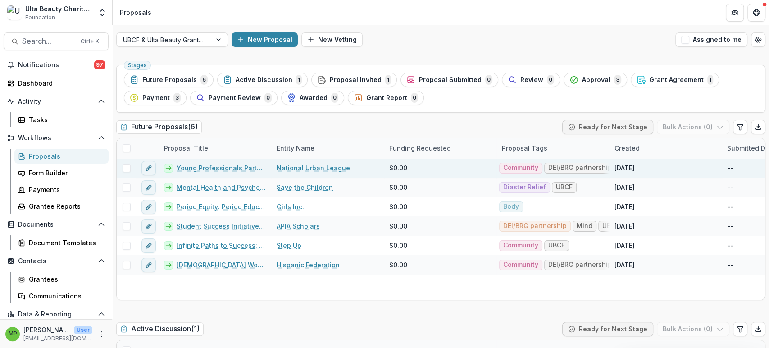
click at [207, 166] on link "Young Professionals Partnership" at bounding box center [221, 167] width 89 height 9
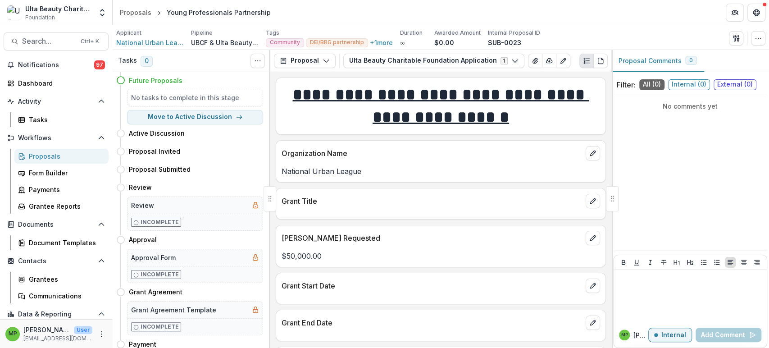
click at [68, 158] on div "Proposals" at bounding box center [65, 155] width 73 height 9
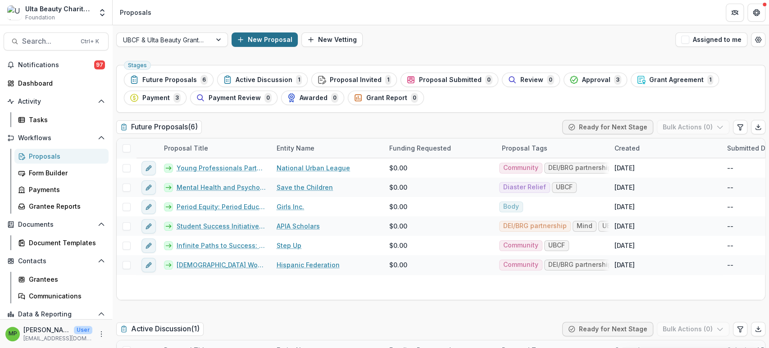
click at [265, 38] on button "New Proposal" at bounding box center [265, 39] width 66 height 14
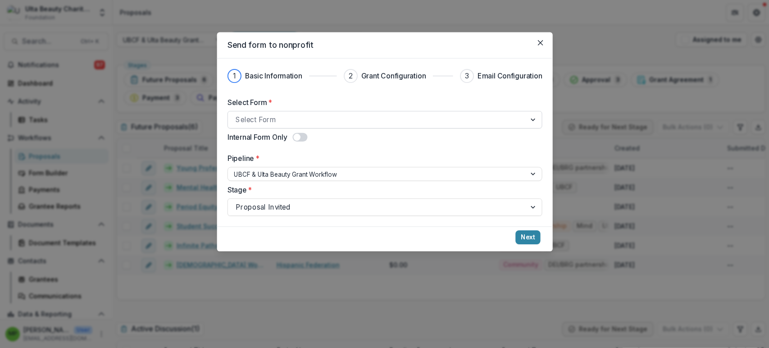
click at [315, 119] on div at bounding box center [377, 120] width 282 height 12
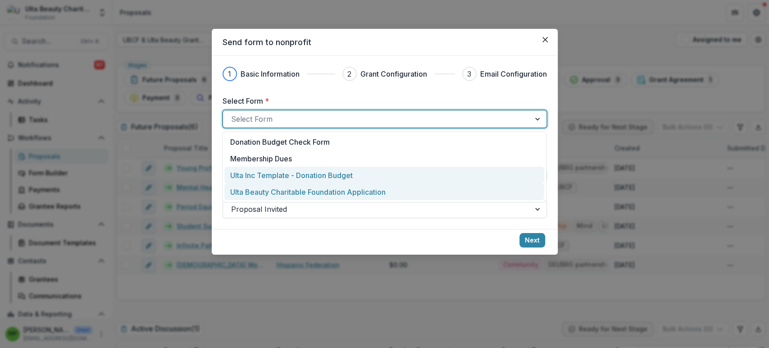
click at [316, 184] on div "Ulta Beauty Charitable Foundation Application" at bounding box center [384, 191] width 320 height 17
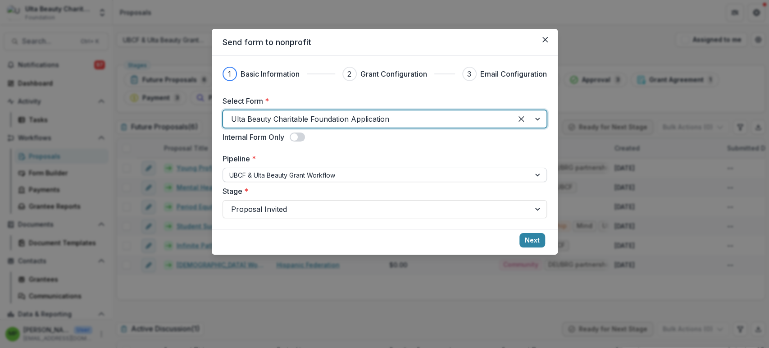
click at [318, 174] on div at bounding box center [376, 174] width 295 height 11
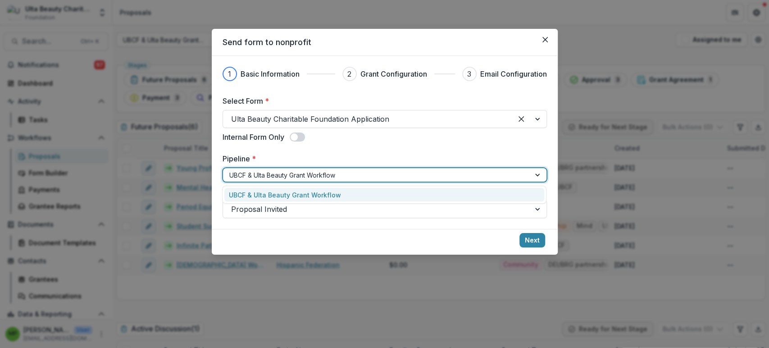
click at [342, 162] on label "Pipeline *" at bounding box center [381, 158] width 319 height 11
click at [231, 170] on input "Pipeline *" at bounding box center [230, 174] width 2 height 9
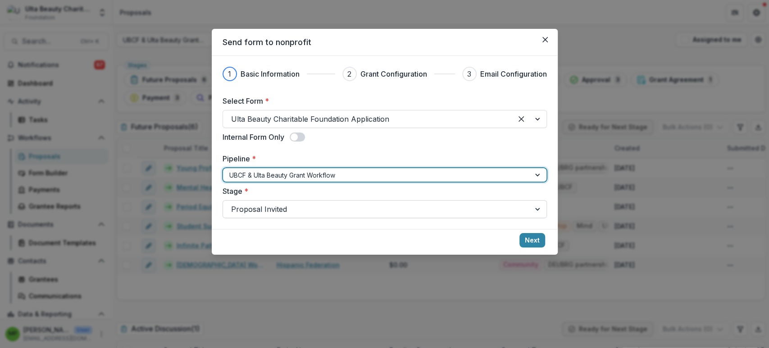
click at [347, 206] on div at bounding box center [376, 209] width 291 height 13
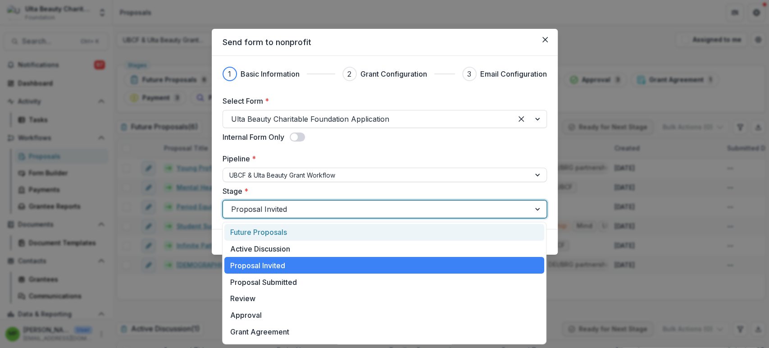
click at [315, 230] on div "Future Proposals" at bounding box center [384, 232] width 320 height 17
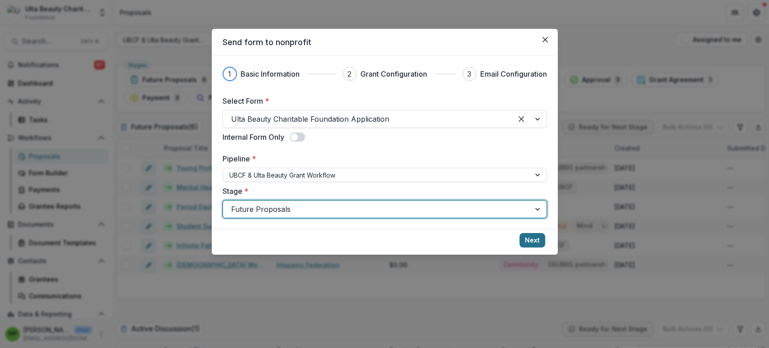
click at [528, 241] on button "Next" at bounding box center [532, 240] width 26 height 14
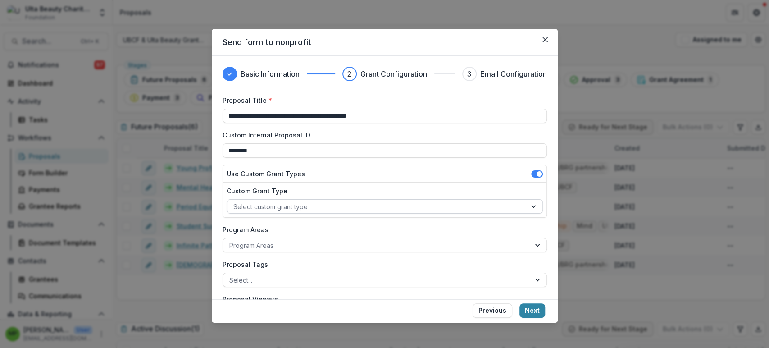
click at [257, 201] on div at bounding box center [376, 206] width 286 height 11
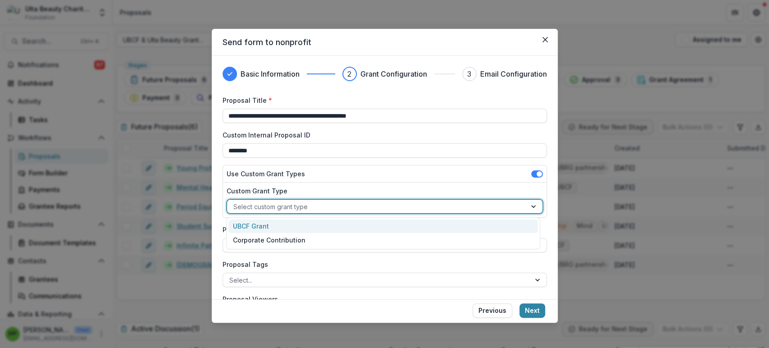
click at [276, 227] on div "UBCF Grant" at bounding box center [382, 226] width 309 height 14
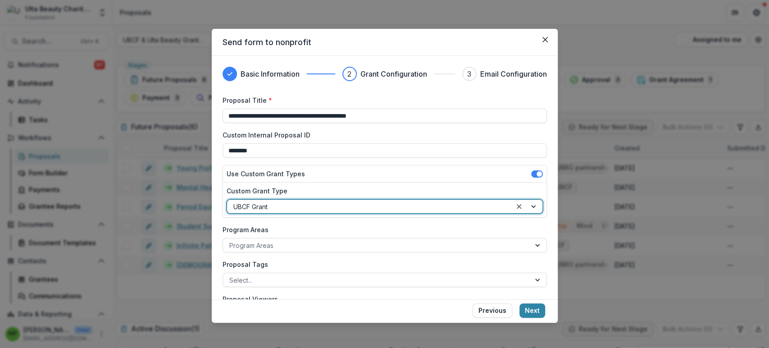
scroll to position [67, 0]
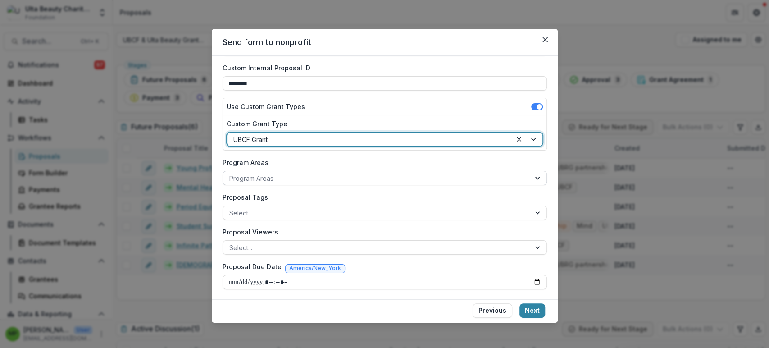
click at [268, 177] on div at bounding box center [376, 178] width 295 height 11
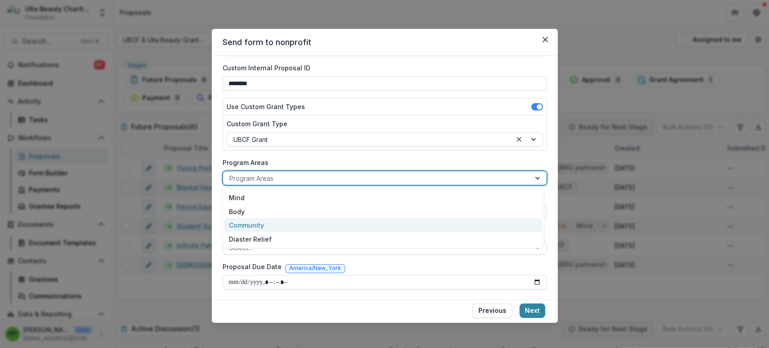
click at [273, 229] on div "Community" at bounding box center [383, 225] width 318 height 14
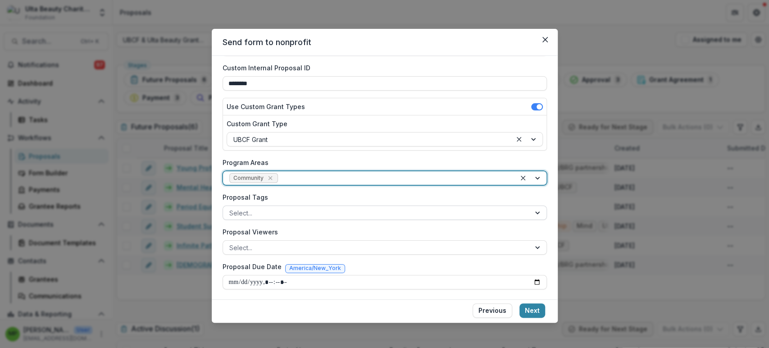
click at [276, 207] on div at bounding box center [376, 212] width 295 height 11
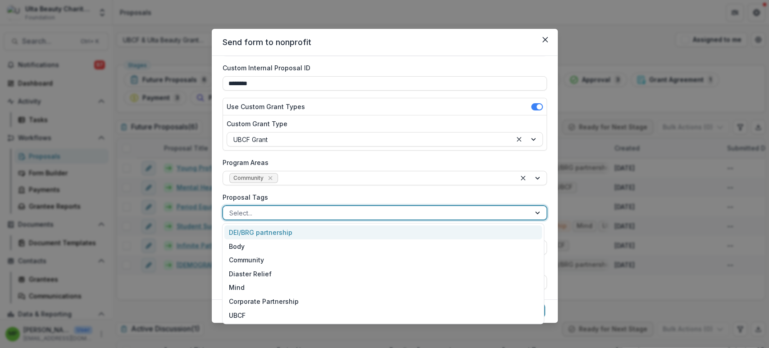
click at [277, 231] on div "DEI/BRG partnership" at bounding box center [383, 232] width 318 height 14
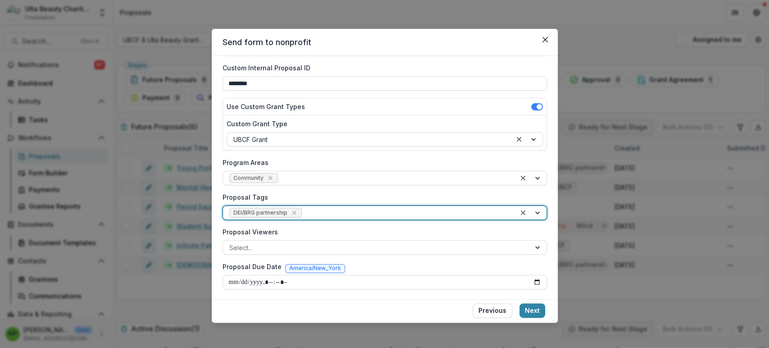
click at [328, 210] on div at bounding box center [406, 212] width 205 height 11
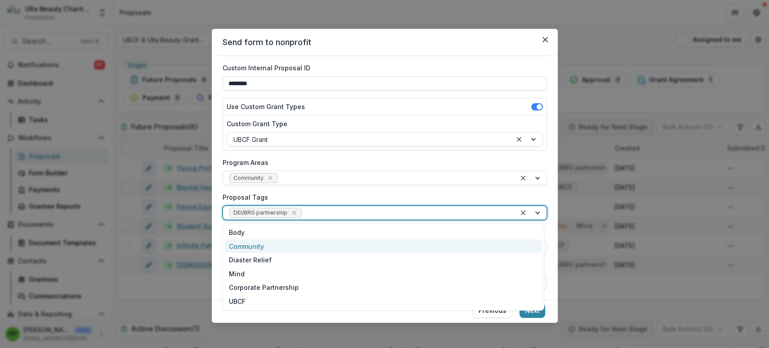
click at [314, 241] on div "Community" at bounding box center [383, 246] width 318 height 14
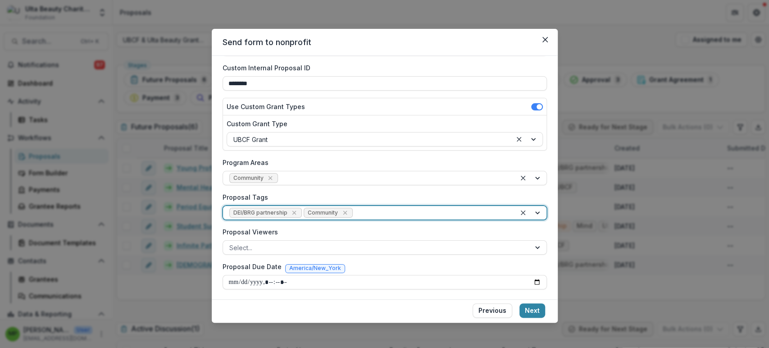
click at [412, 210] on div at bounding box center [431, 212] width 155 height 11
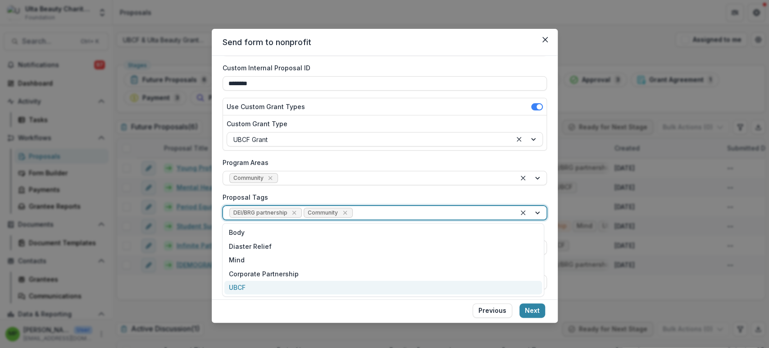
click at [337, 286] on div "UBCF" at bounding box center [383, 288] width 318 height 14
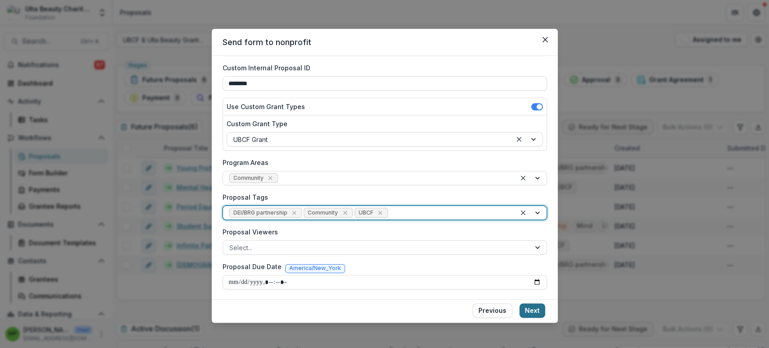
click at [525, 309] on button "Next" at bounding box center [532, 310] width 26 height 14
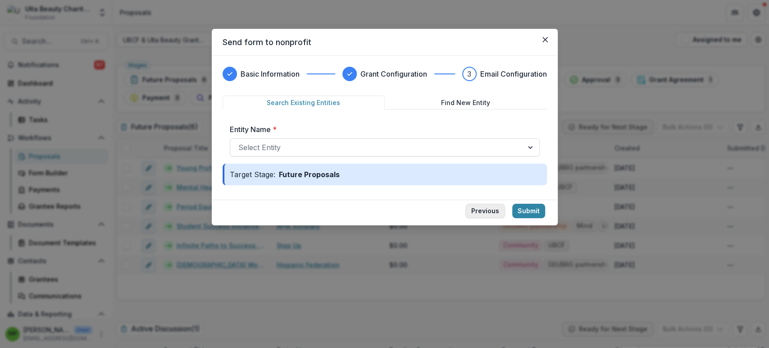
click at [484, 209] on button "Previous" at bounding box center [485, 211] width 40 height 14
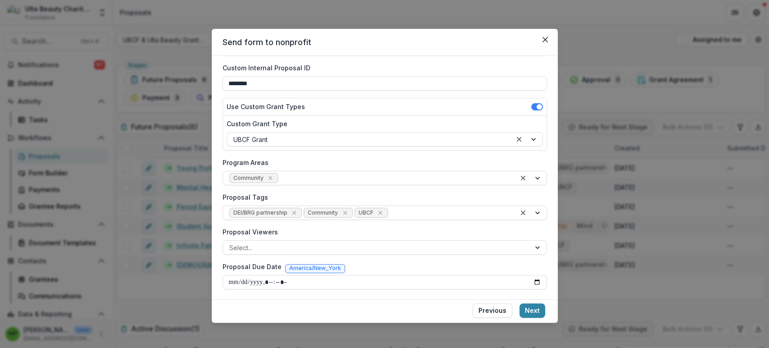
drag, startPoint x: 494, startPoint y: 313, endPoint x: 408, endPoint y: 260, distance: 101.0
click at [494, 313] on button "Previous" at bounding box center [492, 310] width 40 height 14
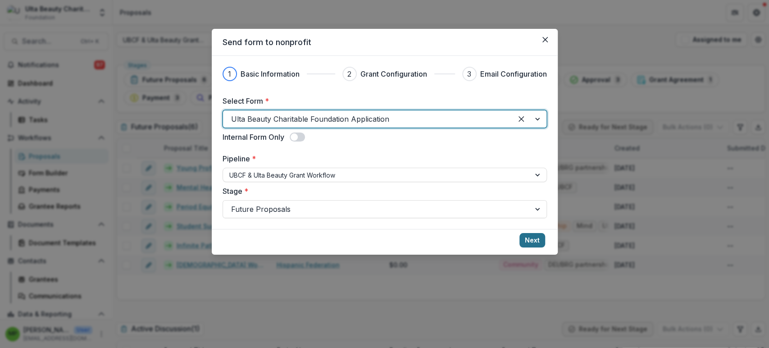
click at [527, 236] on button "Next" at bounding box center [532, 240] width 26 height 14
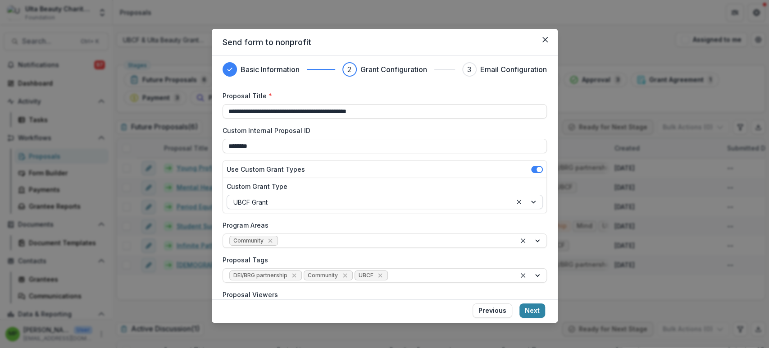
scroll to position [0, 0]
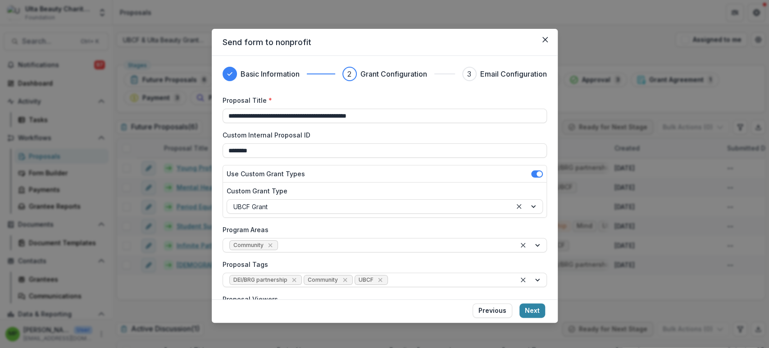
drag, startPoint x: 401, startPoint y: 119, endPoint x: 207, endPoint y: 114, distance: 193.7
click at [207, 114] on div "**********" at bounding box center [384, 174] width 769 height 348
paste input
click at [226, 113] on input "**********" at bounding box center [384, 116] width 324 height 14
type input "**********"
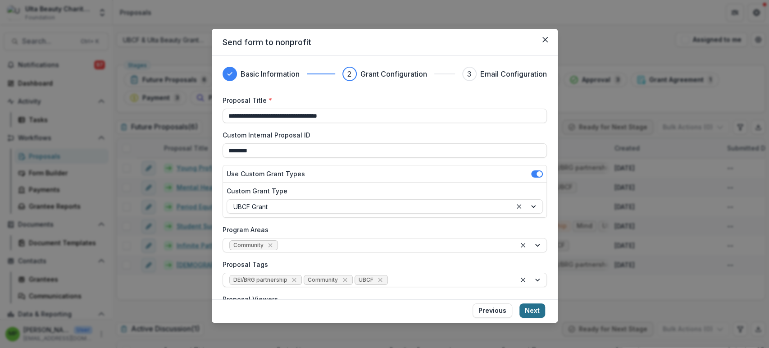
click at [536, 306] on button "Next" at bounding box center [532, 310] width 26 height 14
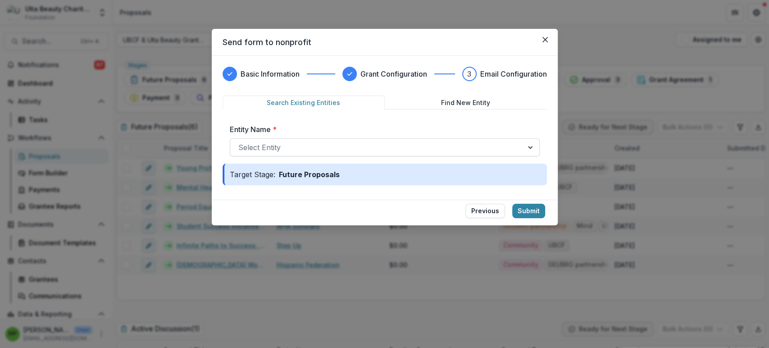
click at [521, 150] on div "Select Entity" at bounding box center [376, 147] width 293 height 14
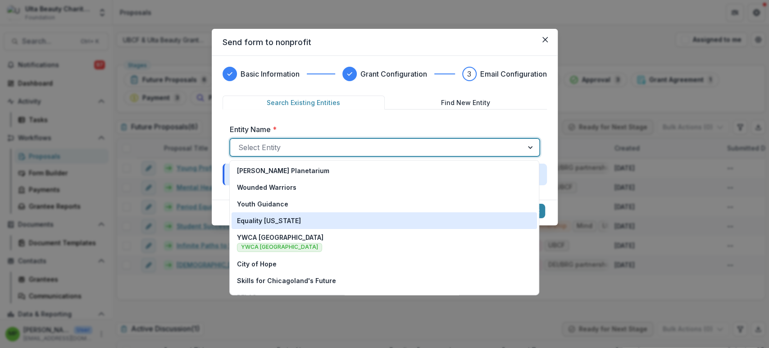
type input "*"
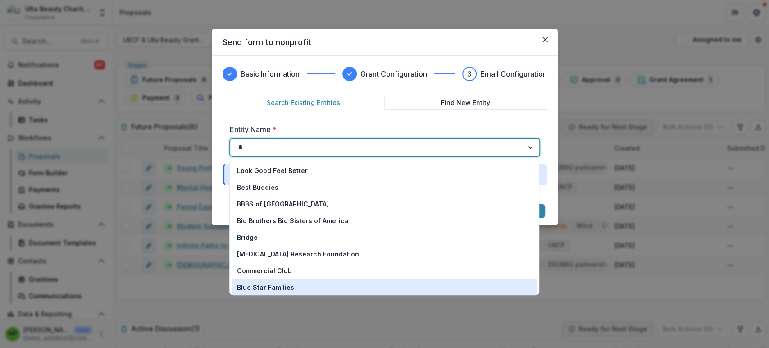
click at [409, 285] on div "Blue Star Families" at bounding box center [384, 286] width 295 height 9
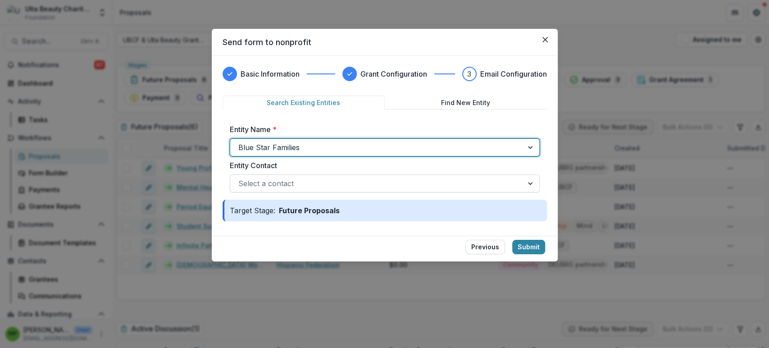
click at [488, 188] on div at bounding box center [376, 183] width 277 height 13
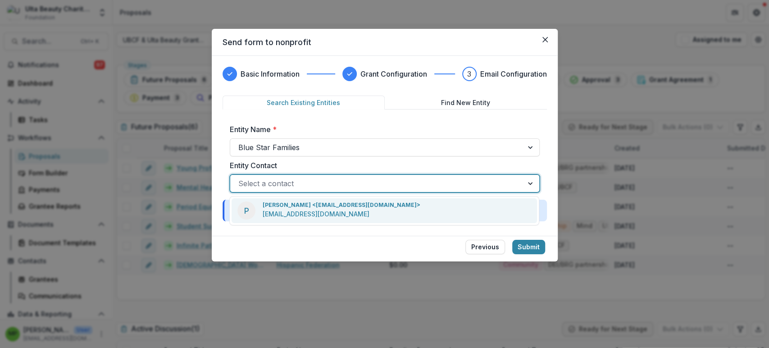
click at [479, 209] on div "P [PERSON_NAME] <[EMAIL_ADDRESS][DOMAIN_NAME]> [EMAIL_ADDRESS][DOMAIN_NAME]" at bounding box center [384, 210] width 305 height 25
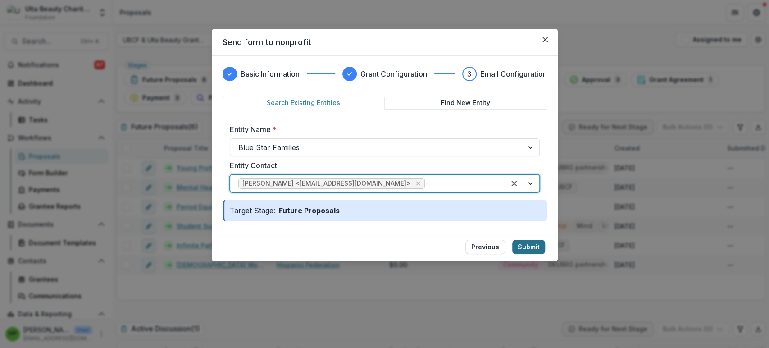
click at [537, 247] on button "Submit" at bounding box center [528, 247] width 33 height 14
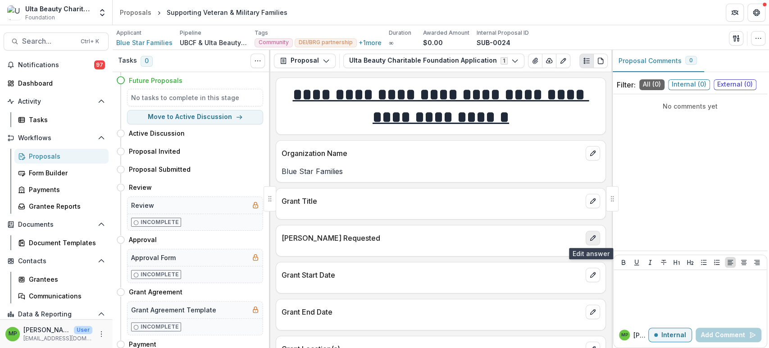
click at [593, 239] on icon "edit" at bounding box center [592, 237] width 7 height 7
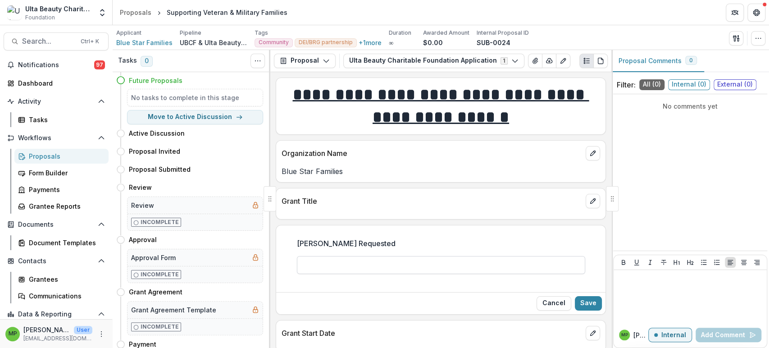
click at [495, 270] on input "[PERSON_NAME] Requested" at bounding box center [441, 265] width 288 height 18
type input "*******"
click at [595, 298] on button "Save" at bounding box center [588, 303] width 27 height 14
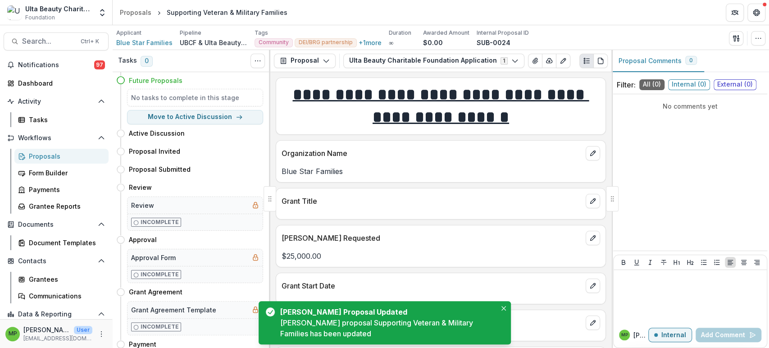
click at [52, 157] on div "Proposals" at bounding box center [65, 155] width 73 height 9
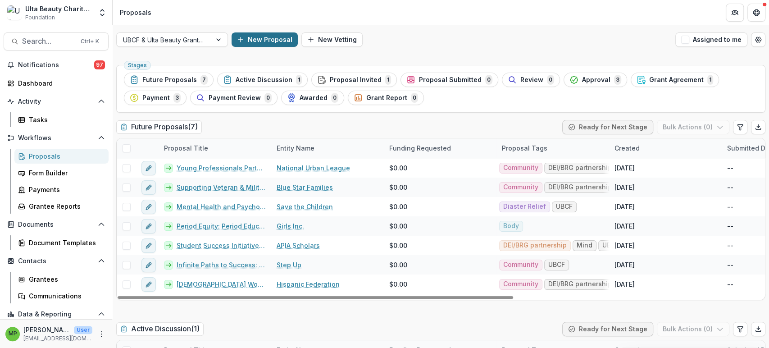
click at [263, 35] on button "New Proposal" at bounding box center [265, 39] width 66 height 14
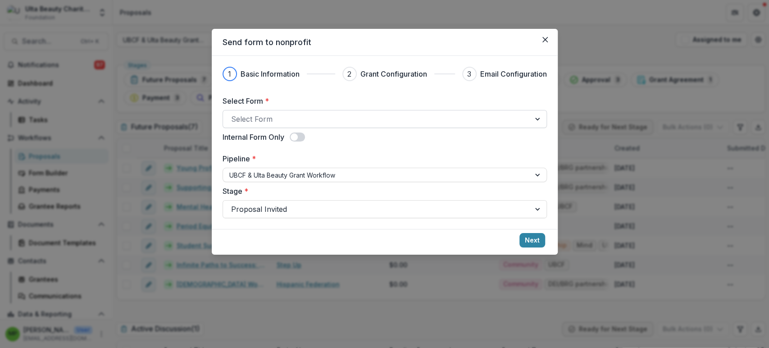
click at [252, 117] on div at bounding box center [376, 119] width 291 height 13
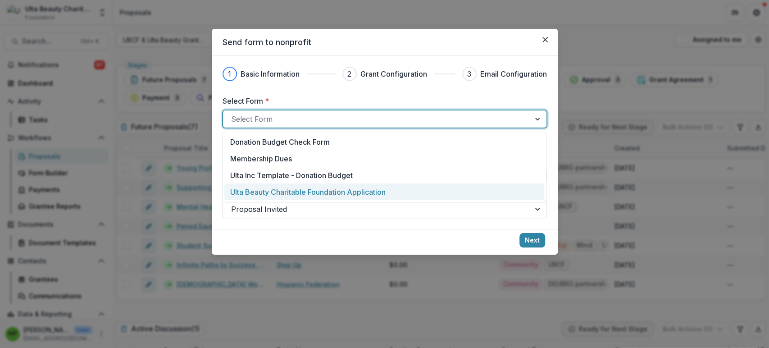
click at [273, 186] on p "Ulta Beauty Charitable Foundation Application" at bounding box center [307, 191] width 155 height 11
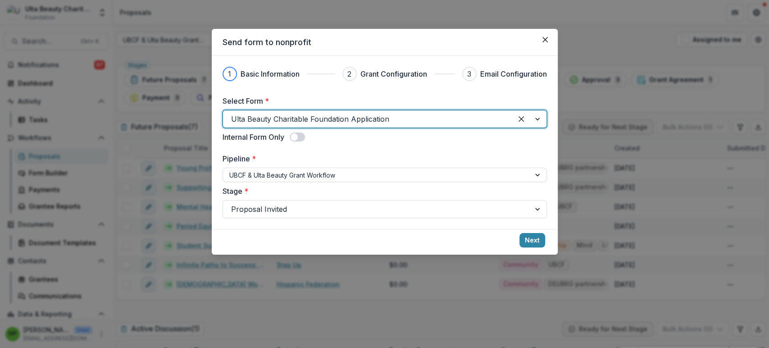
click at [309, 166] on div "Pipeline * UBCF & Ulta Beauty Grant Workflow" at bounding box center [384, 167] width 324 height 29
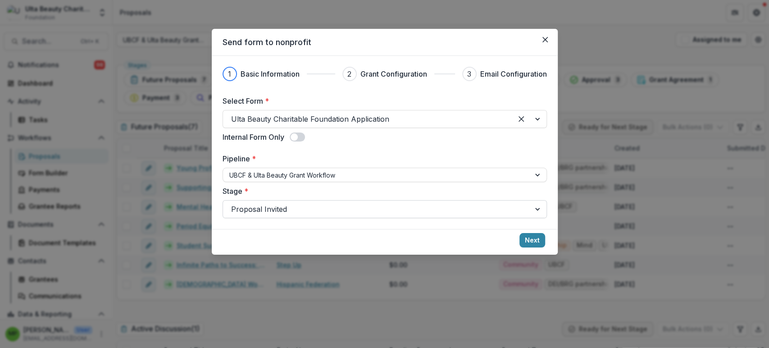
click at [432, 216] on div "Proposal Invited" at bounding box center [384, 209] width 324 height 18
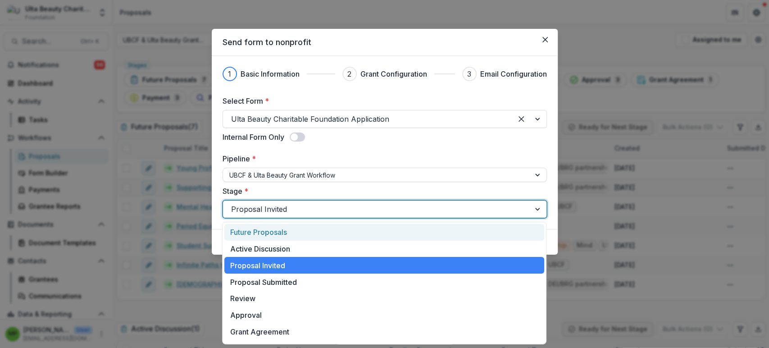
click at [386, 235] on div "Future Proposals" at bounding box center [384, 232] width 320 height 17
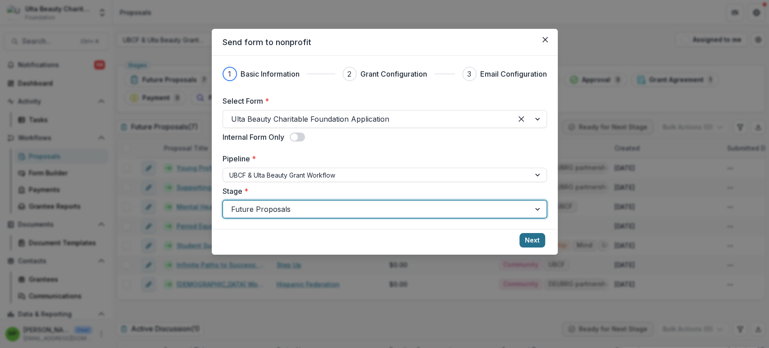
click at [540, 242] on button "Next" at bounding box center [532, 240] width 26 height 14
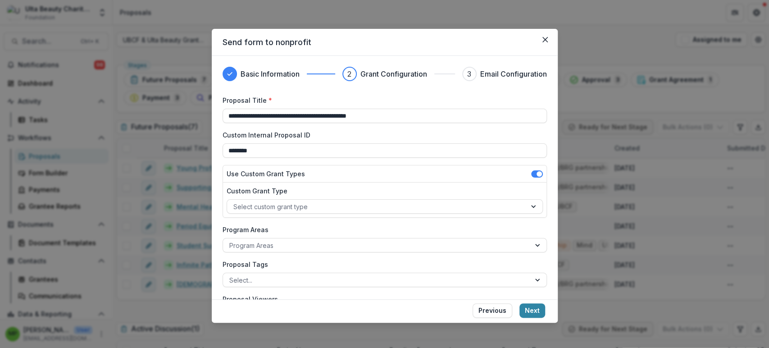
drag, startPoint x: 426, startPoint y: 116, endPoint x: 90, endPoint y: 116, distance: 336.0
click at [91, 116] on div "**********" at bounding box center [384, 174] width 769 height 348
click at [325, 204] on div at bounding box center [376, 206] width 286 height 11
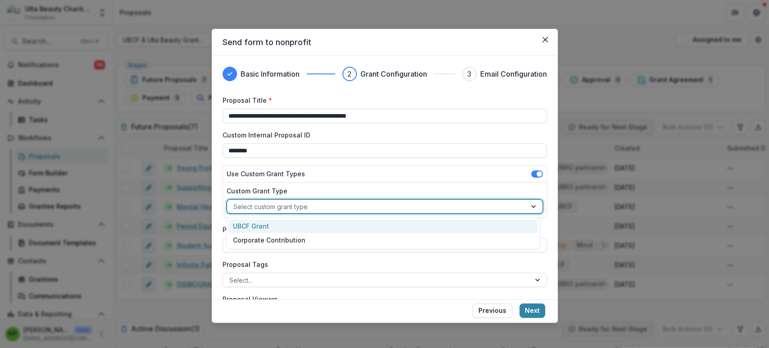
click at [301, 225] on div "UBCF Grant" at bounding box center [382, 226] width 309 height 14
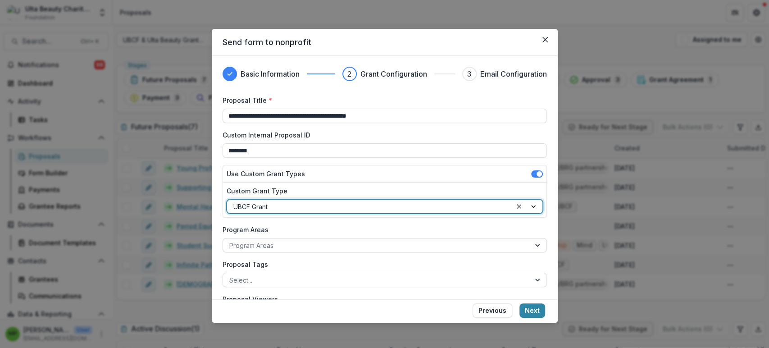
click at [293, 241] on div at bounding box center [376, 245] width 295 height 11
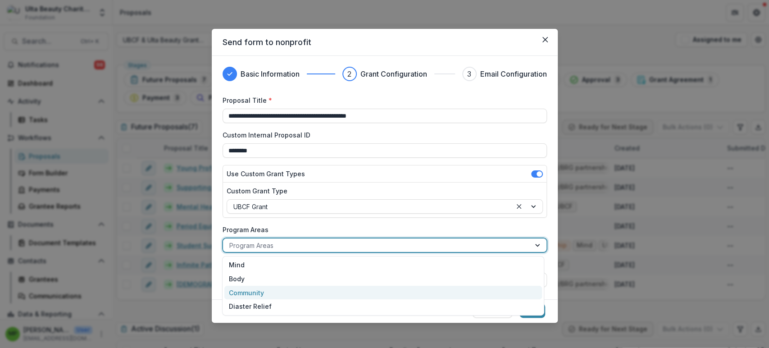
click at [288, 287] on div "Community" at bounding box center [383, 293] width 318 height 14
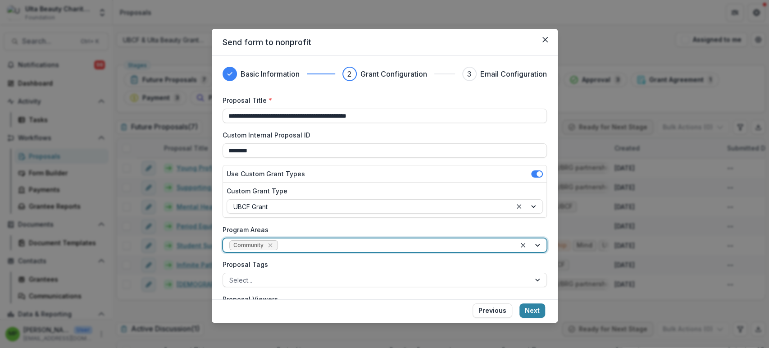
click at [301, 244] on div at bounding box center [394, 245] width 229 height 11
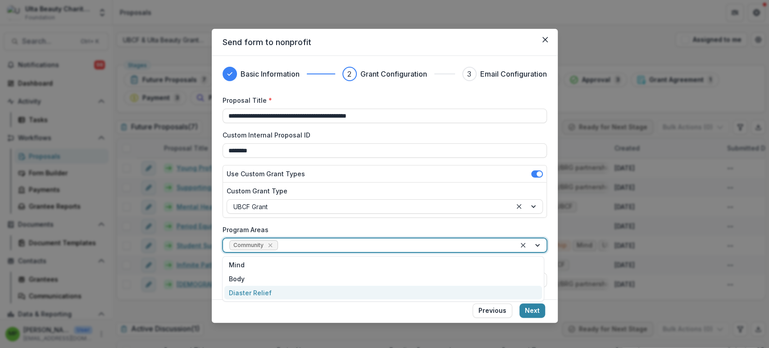
click at [291, 313] on footer "Previous Next" at bounding box center [385, 312] width 346 height 26
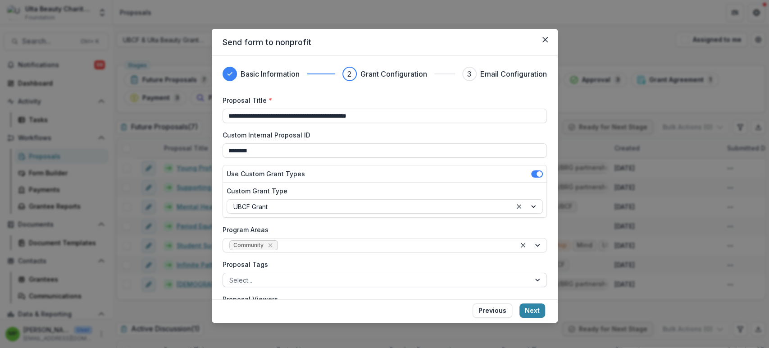
click at [299, 280] on div at bounding box center [376, 279] width 295 height 11
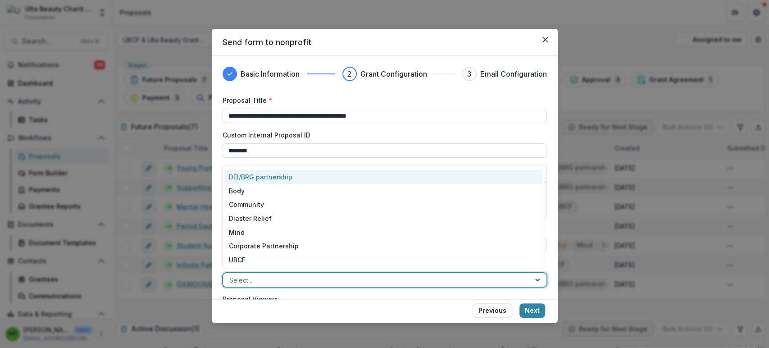
click at [297, 177] on div "DEI/BRG partnership" at bounding box center [383, 177] width 318 height 14
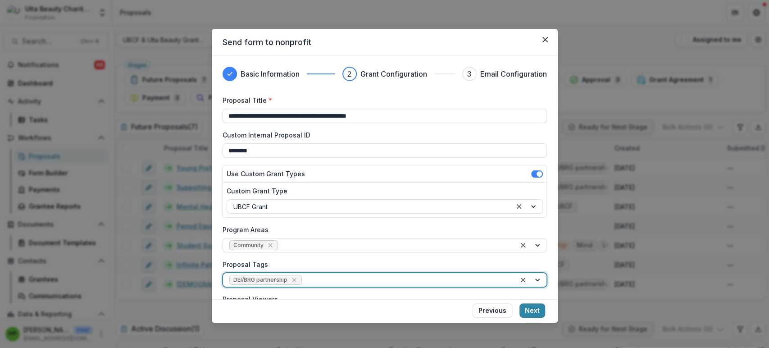
click at [347, 280] on div at bounding box center [406, 279] width 205 height 11
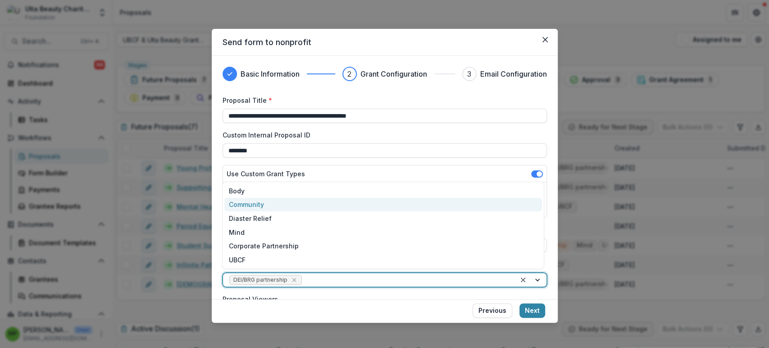
click at [325, 205] on div "Community" at bounding box center [383, 205] width 318 height 14
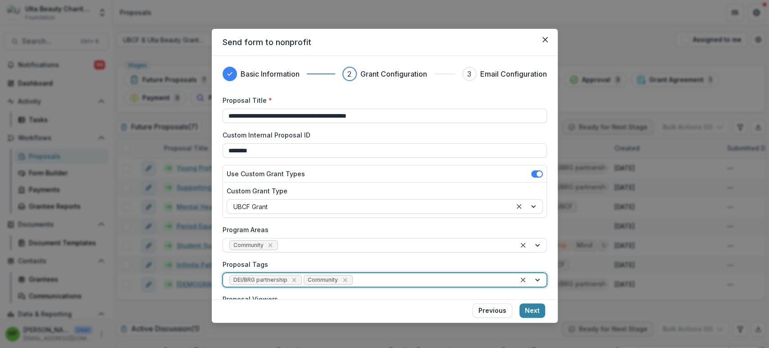
click at [400, 277] on div at bounding box center [431, 279] width 155 height 11
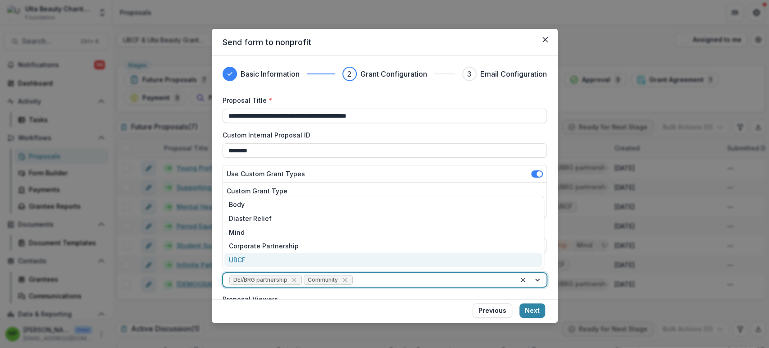
click at [367, 259] on div "UBCF" at bounding box center [383, 260] width 318 height 14
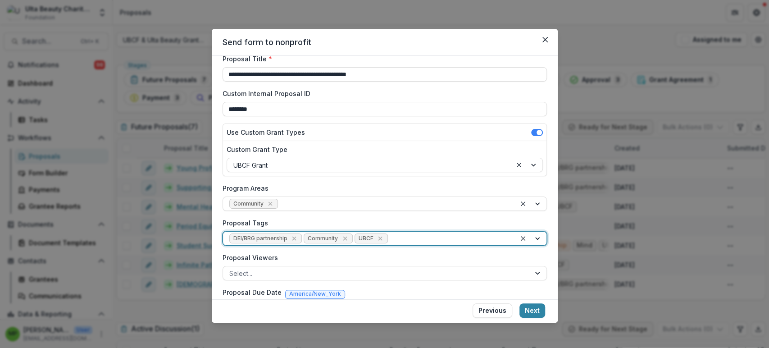
scroll to position [67, 0]
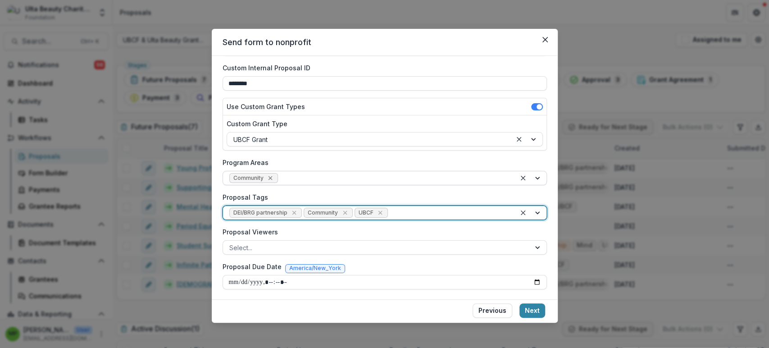
click at [268, 177] on icon "Remove Community" at bounding box center [270, 177] width 7 height 7
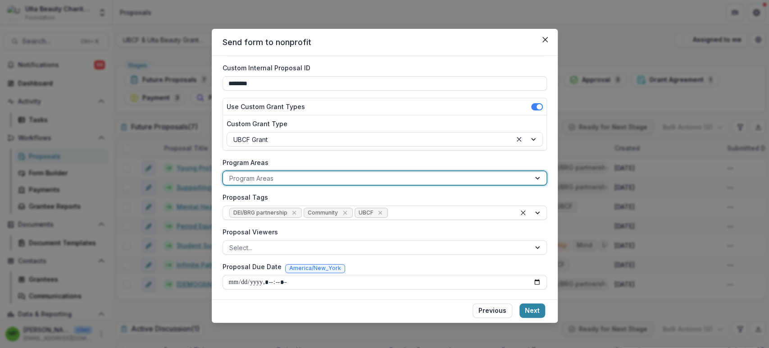
click at [268, 177] on div at bounding box center [376, 178] width 295 height 11
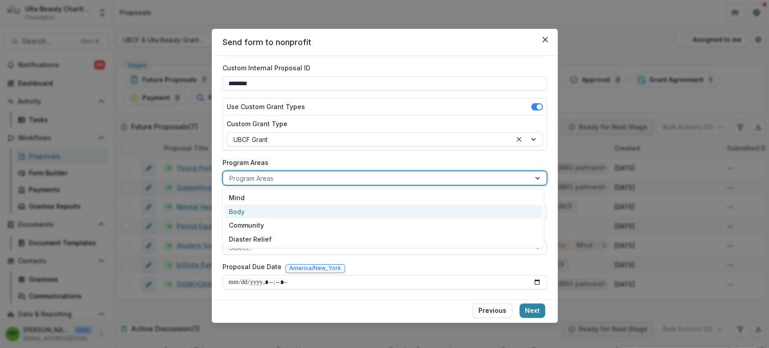
click at [263, 212] on div "Body" at bounding box center [383, 211] width 318 height 14
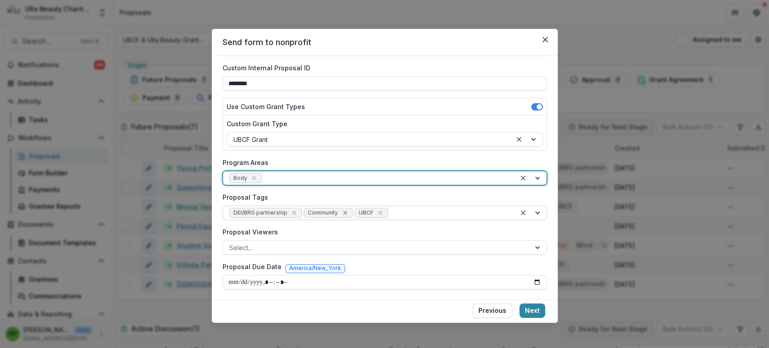
click at [343, 211] on icon "Remove Community" at bounding box center [345, 213] width 4 height 4
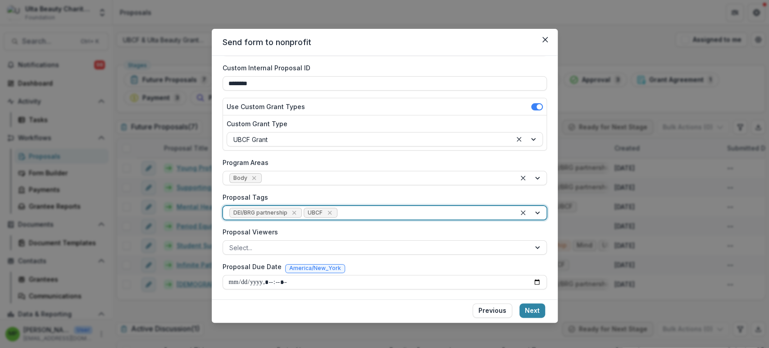
click at [399, 219] on div "DEI/BRG partnership UBCF" at bounding box center [369, 213] width 293 height 14
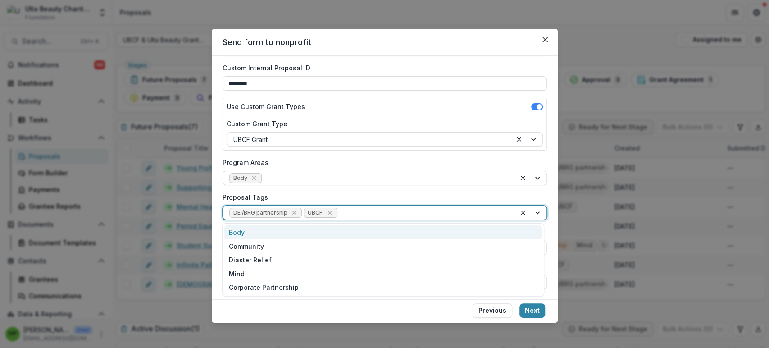
click at [367, 230] on div "Body" at bounding box center [383, 232] width 318 height 14
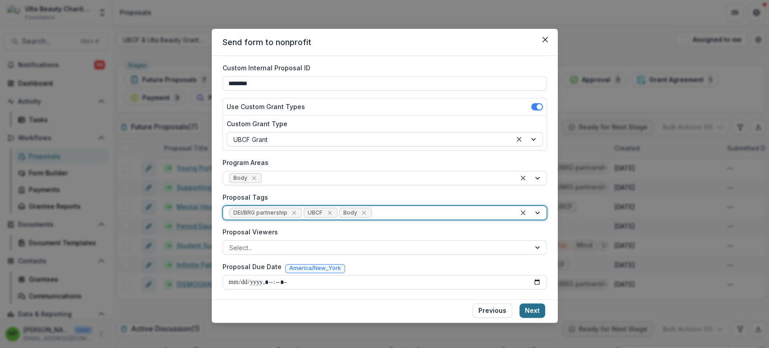
click at [532, 305] on button "Next" at bounding box center [532, 310] width 26 height 14
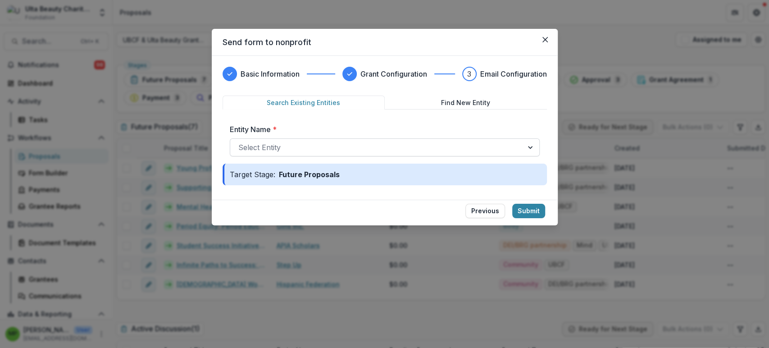
click at [351, 141] on div at bounding box center [376, 147] width 277 height 13
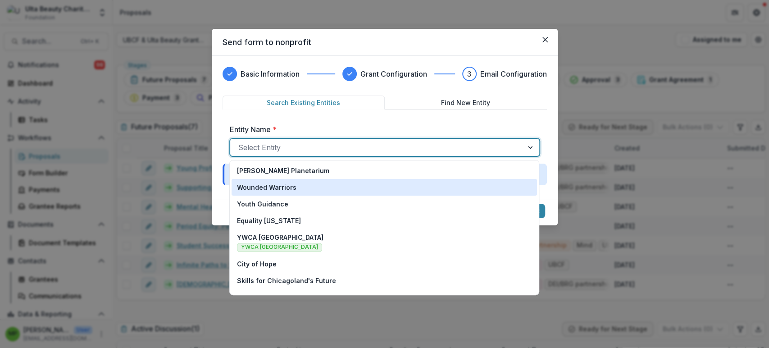
click at [326, 184] on div "Wounded Warriors" at bounding box center [384, 186] width 295 height 9
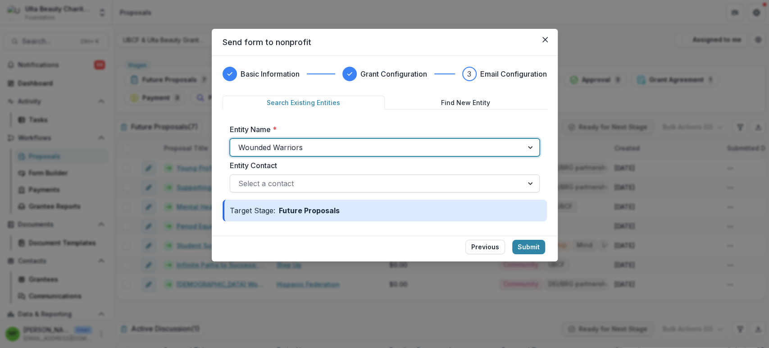
click at [391, 179] on div at bounding box center [376, 183] width 277 height 13
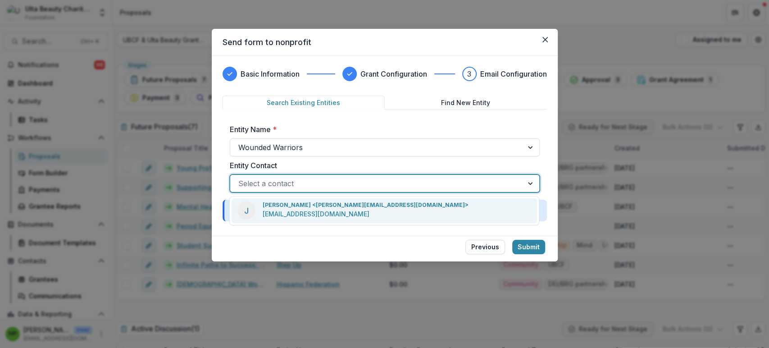
click at [389, 210] on div "[PERSON_NAME] <[PERSON_NAME][EMAIL_ADDRESS][DOMAIN_NAME]> [EMAIL_ADDRESS][DOMAI…" at bounding box center [366, 210] width 206 height 19
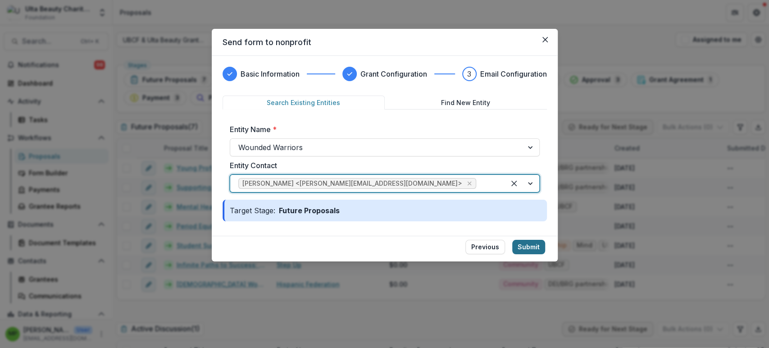
click at [537, 248] on button "Submit" at bounding box center [528, 247] width 33 height 14
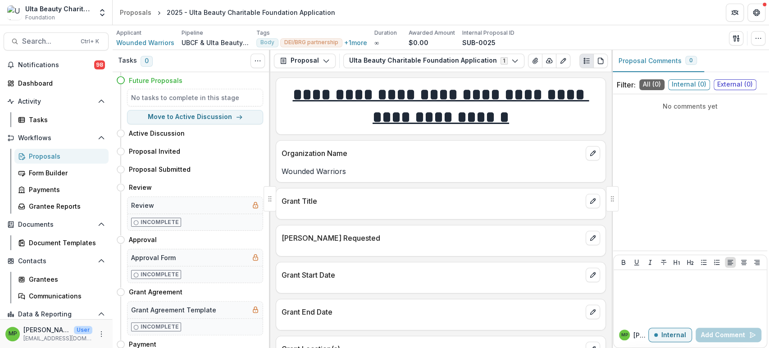
click at [598, 238] on div "[PERSON_NAME] Requested" at bounding box center [440, 235] width 329 height 20
click at [593, 239] on icon "edit" at bounding box center [592, 237] width 7 height 7
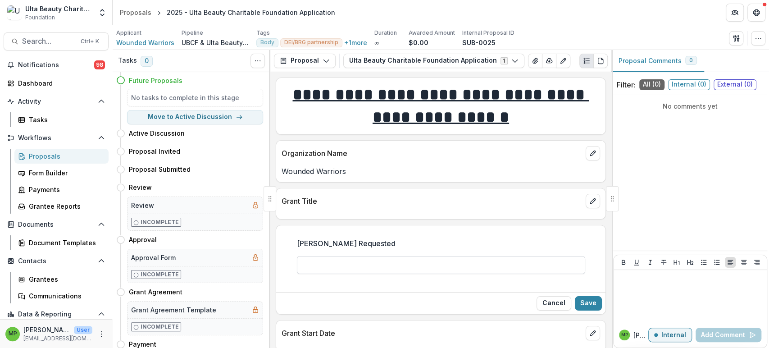
click at [362, 268] on input "[PERSON_NAME] Requested" at bounding box center [441, 265] width 288 height 18
type input "*******"
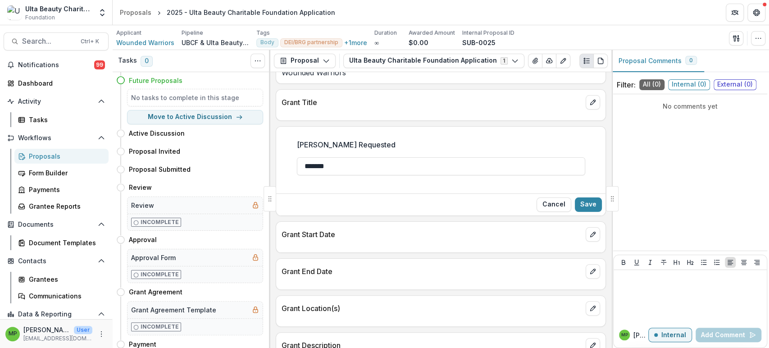
scroll to position [100, 0]
click at [590, 204] on button "Save" at bounding box center [588, 203] width 27 height 14
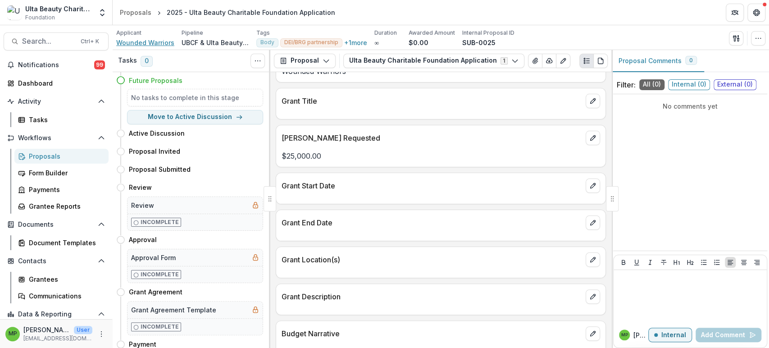
click at [134, 41] on span "Wounded Warriors" at bounding box center [145, 42] width 58 height 9
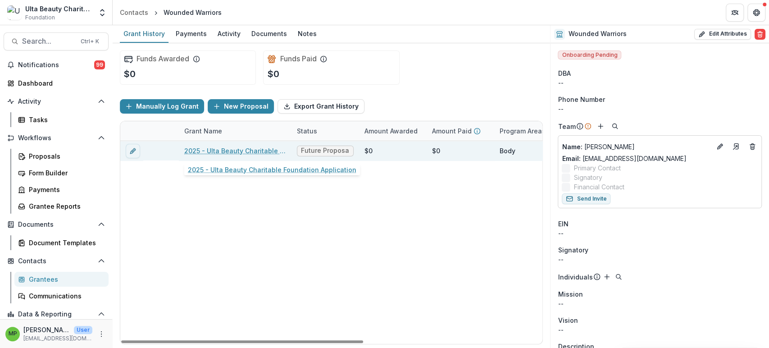
click at [253, 150] on link "2025 - Ulta Beauty Charitable Foundation Application" at bounding box center [235, 150] width 102 height 9
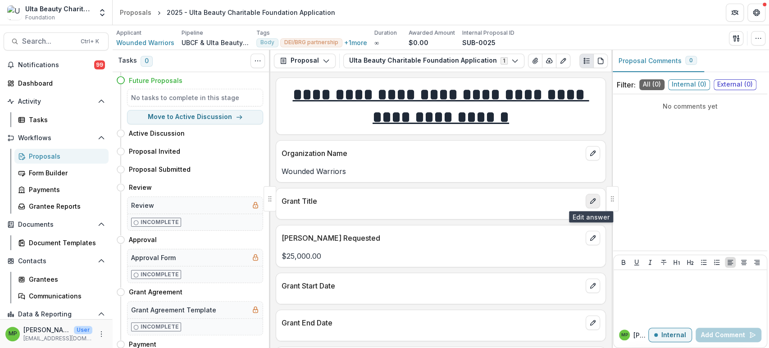
click at [591, 203] on icon "edit" at bounding box center [592, 200] width 7 height 7
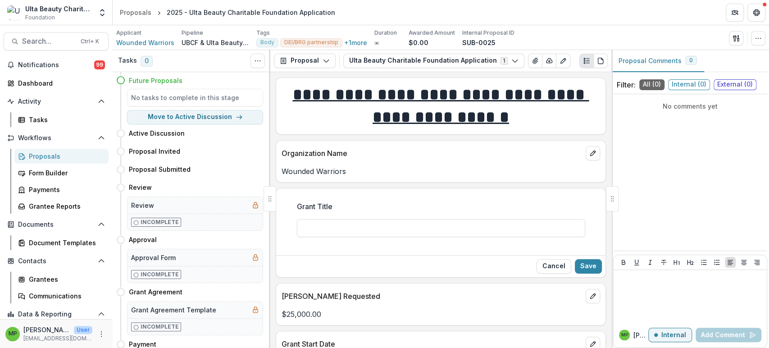
click at [45, 154] on div "Proposals" at bounding box center [65, 155] width 73 height 9
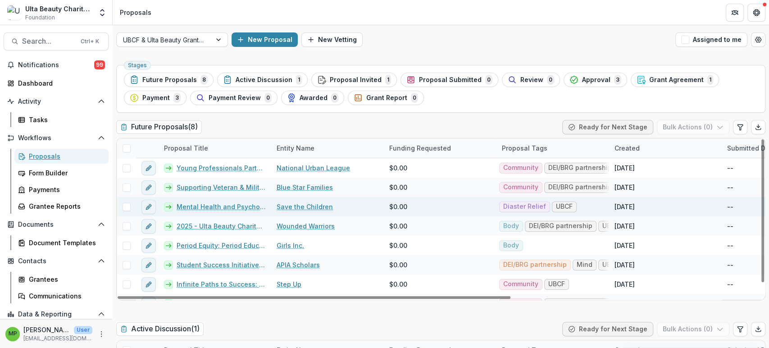
scroll to position [13, 0]
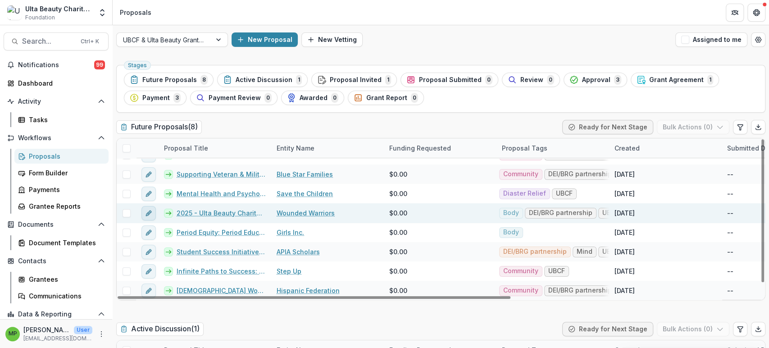
click at [148, 211] on icon "edit" at bounding box center [148, 213] width 4 height 4
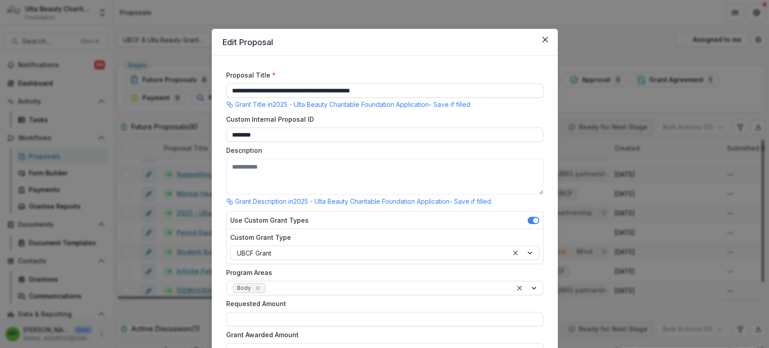
drag, startPoint x: 309, startPoint y: 86, endPoint x: 138, endPoint y: 85, distance: 171.2
click at [138, 85] on div "**********" at bounding box center [384, 174] width 769 height 348
paste input
click at [346, 88] on input "**********" at bounding box center [384, 90] width 317 height 14
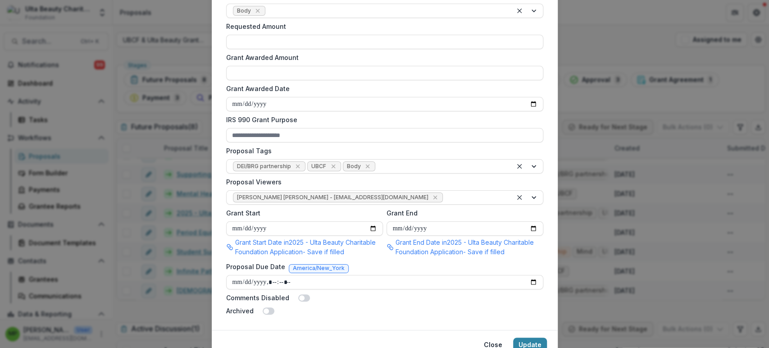
scroll to position [317, 0]
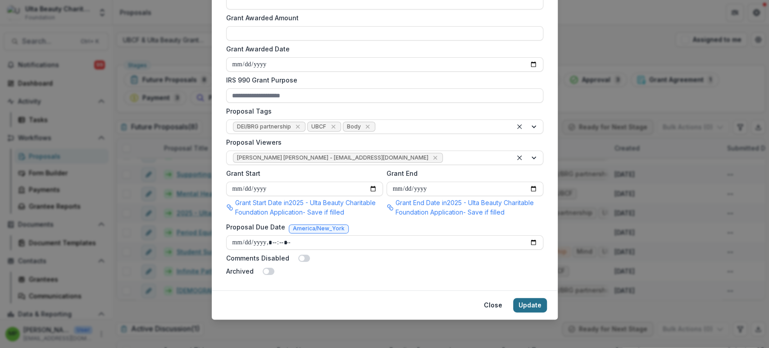
type input "**********"
click at [535, 308] on button "Update" at bounding box center [530, 305] width 34 height 14
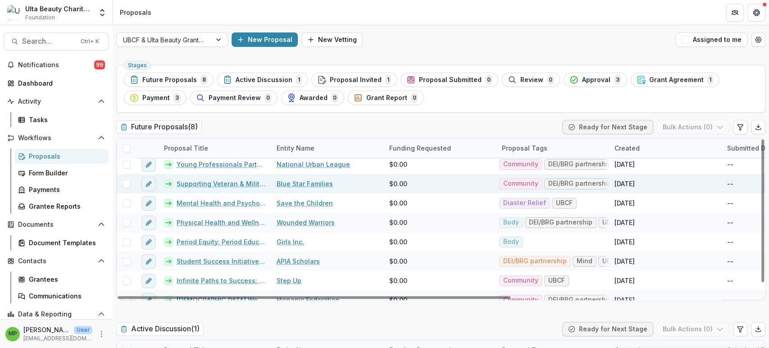
scroll to position [0, 0]
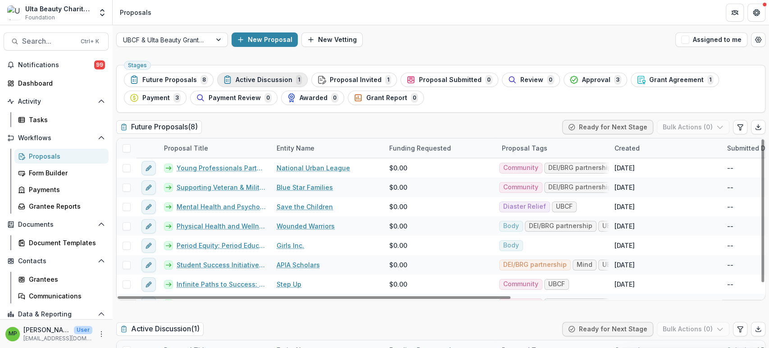
click at [291, 73] on button "Active Discussion 1" at bounding box center [262, 80] width 91 height 14
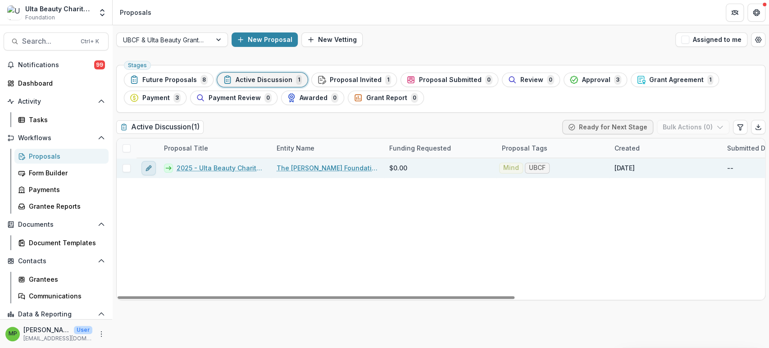
click at [144, 167] on button "edit" at bounding box center [148, 168] width 14 height 14
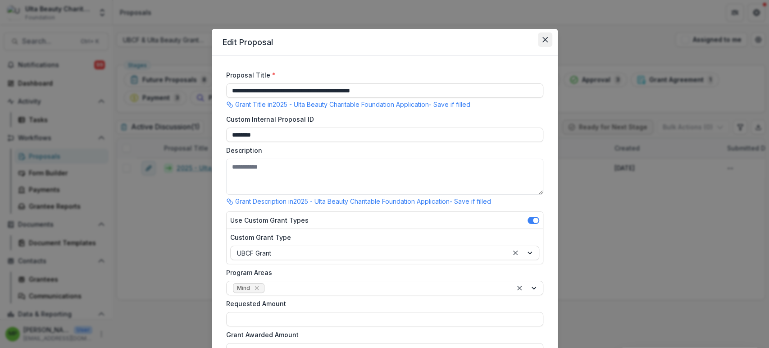
click at [547, 41] on button "Close" at bounding box center [545, 39] width 14 height 14
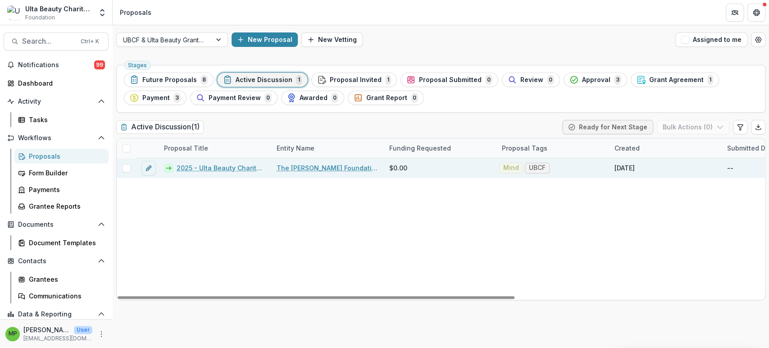
click at [409, 165] on div "$0.00" at bounding box center [440, 167] width 113 height 19
click at [218, 167] on link "2025 - Ulta Beauty Charitable Foundation Application" at bounding box center [221, 167] width 89 height 9
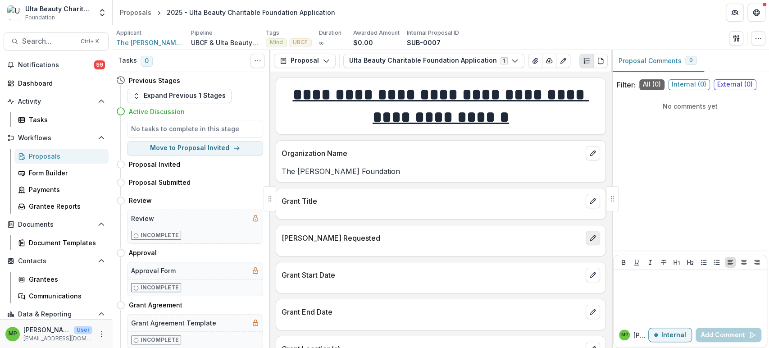
click at [589, 234] on icon "edit" at bounding box center [592, 237] width 7 height 7
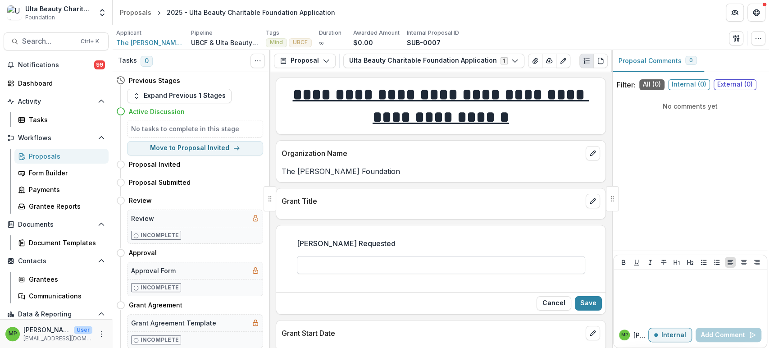
click at [429, 265] on input "[PERSON_NAME] Requested" at bounding box center [441, 265] width 288 height 18
type input "********"
click at [597, 294] on div "Cancel Save" at bounding box center [440, 303] width 329 height 22
click at [593, 296] on button "Save" at bounding box center [588, 303] width 27 height 14
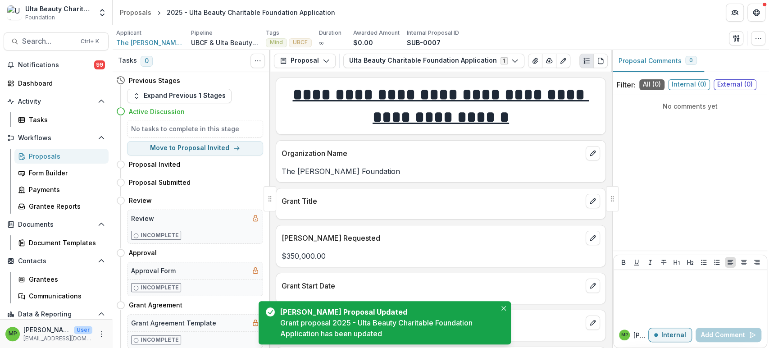
click at [69, 159] on div "Proposals" at bounding box center [65, 155] width 73 height 9
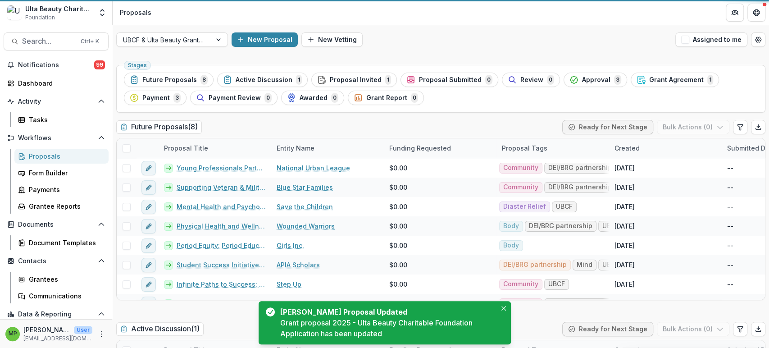
click at [260, 76] on span "Active Discussion" at bounding box center [264, 80] width 57 height 8
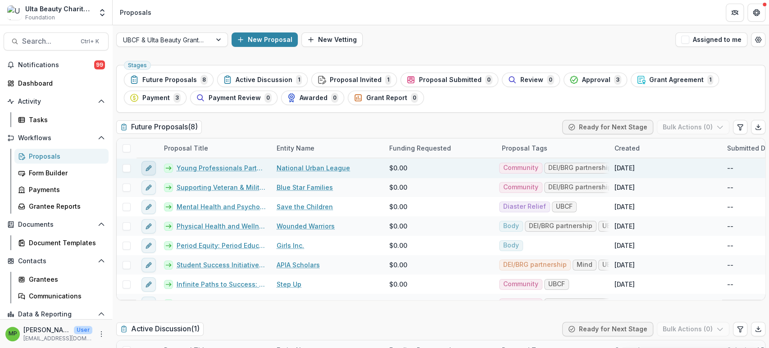
click at [146, 168] on icon "edit" at bounding box center [148, 168] width 4 height 4
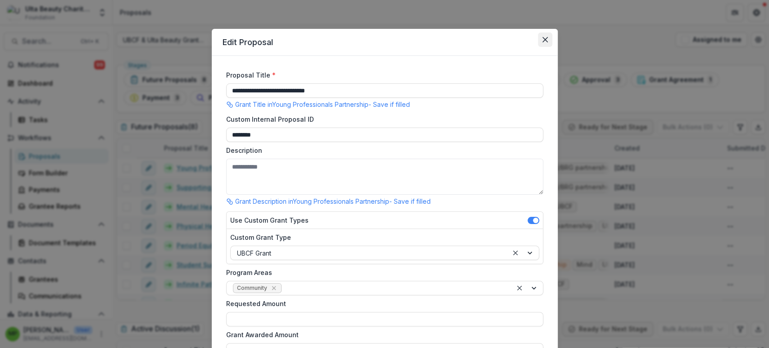
click at [549, 34] on button "Close" at bounding box center [545, 39] width 14 height 14
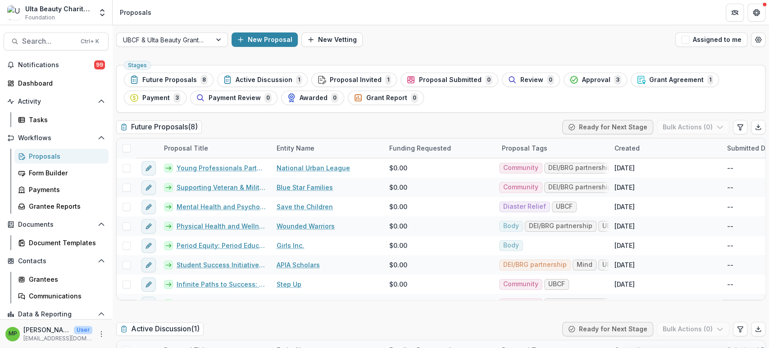
click at [546, 37] on icon "Close" at bounding box center [544, 39] width 5 height 5
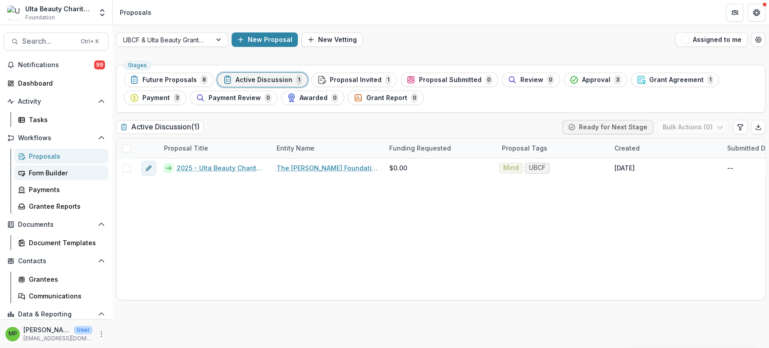
click at [241, 83] on div "Active Discussion 1" at bounding box center [262, 80] width 79 height 10
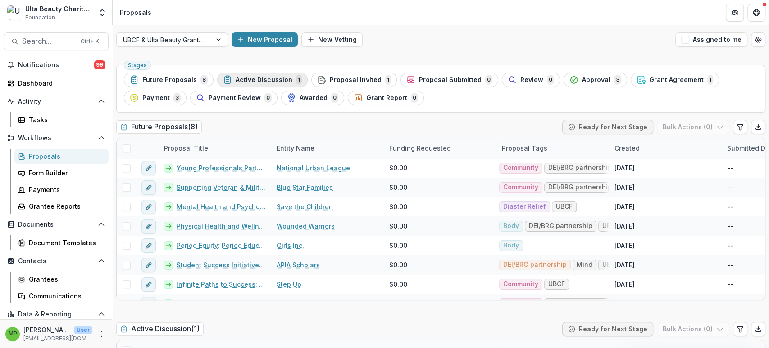
click at [254, 75] on div "Active Discussion 1" at bounding box center [262, 80] width 79 height 10
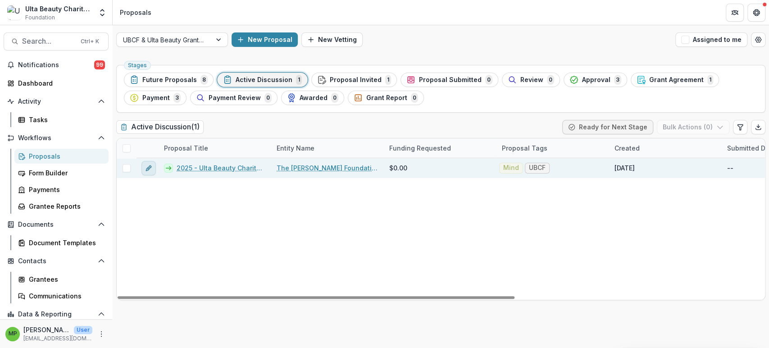
click at [149, 164] on icon "edit" at bounding box center [148, 167] width 7 height 7
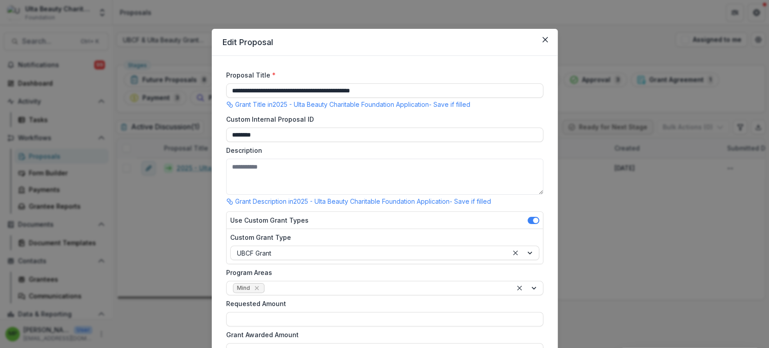
drag, startPoint x: 405, startPoint y: 90, endPoint x: 178, endPoint y: 77, distance: 227.4
click at [178, 77] on div "**********" at bounding box center [384, 174] width 769 height 348
paste input
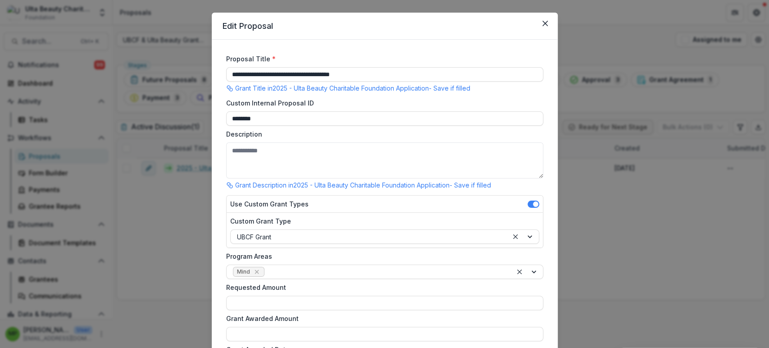
scroll to position [267, 0]
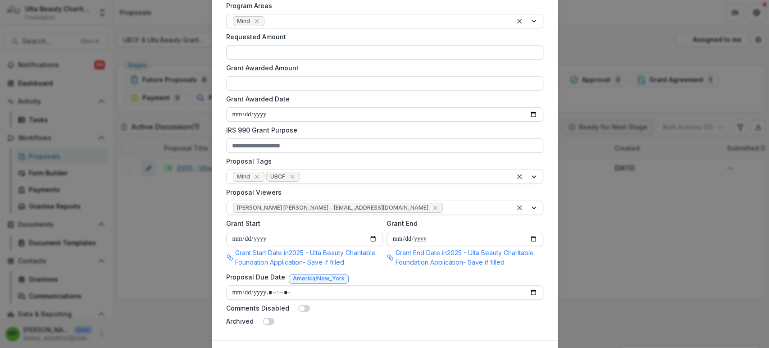
type input "**********"
click at [256, 53] on input "Requested Amount" at bounding box center [384, 52] width 317 height 14
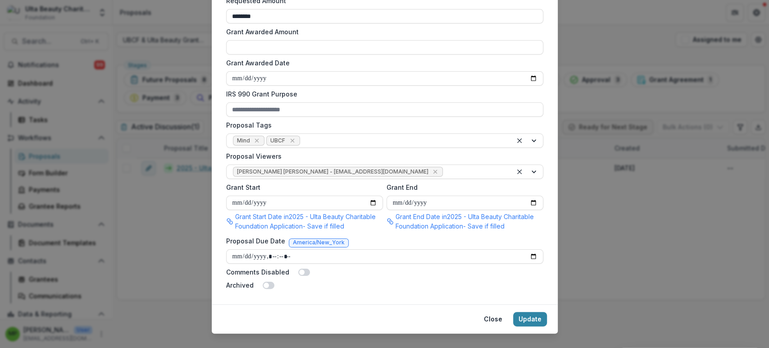
scroll to position [317, 0]
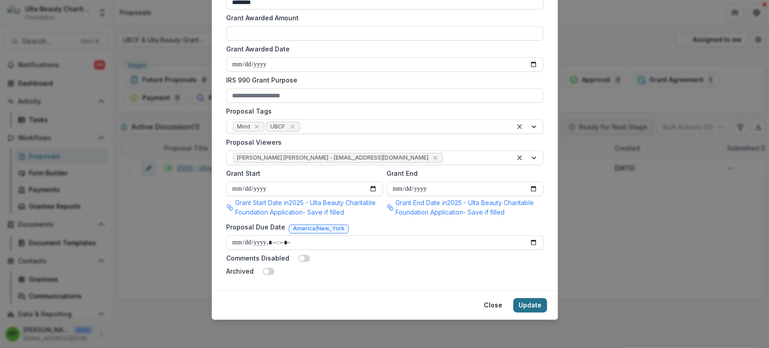
type input "********"
click at [533, 302] on button "Update" at bounding box center [530, 305] width 34 height 14
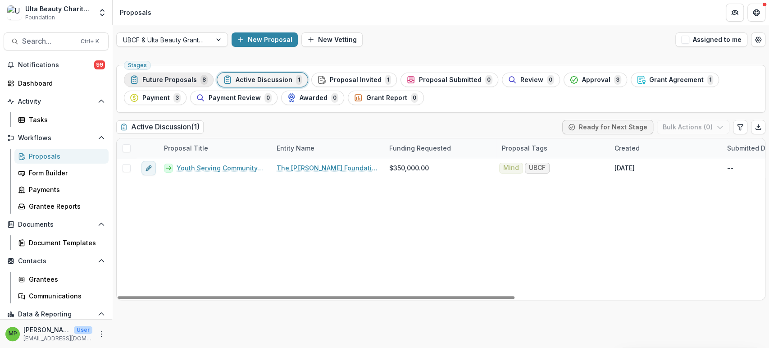
click at [184, 80] on span "Future Proposals" at bounding box center [169, 80] width 54 height 8
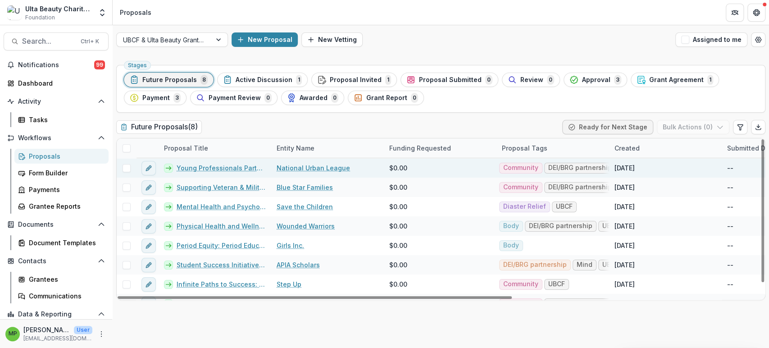
click at [421, 168] on div "$0.00" at bounding box center [440, 167] width 113 height 19
click at [142, 163] on button "edit" at bounding box center [148, 168] width 14 height 14
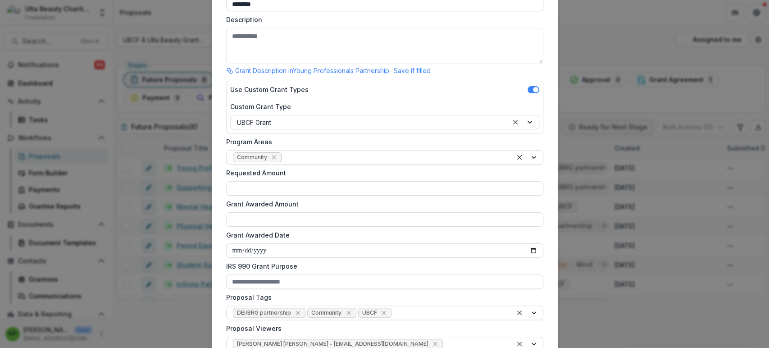
scroll to position [250, 0]
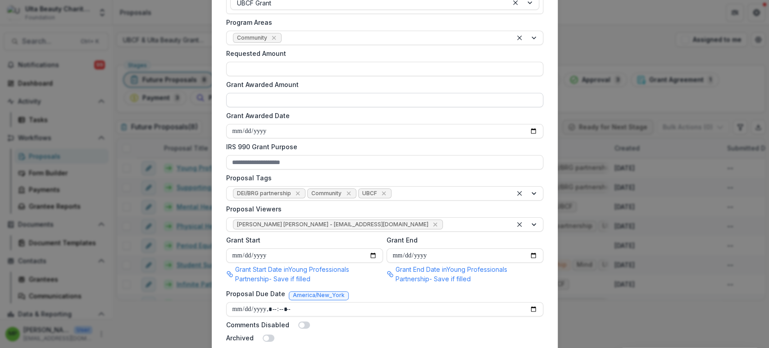
click at [277, 100] on input "Grant Awarded Amount" at bounding box center [384, 100] width 317 height 14
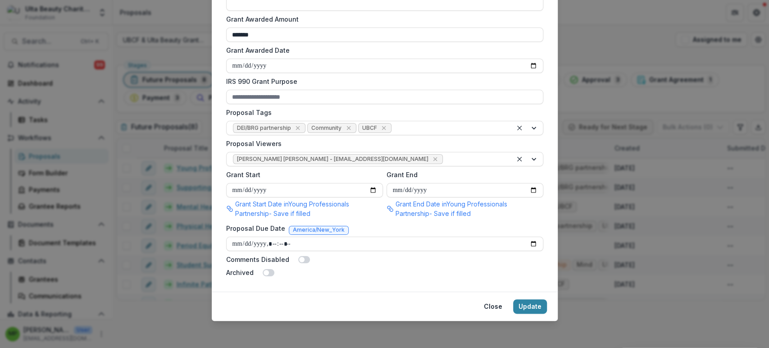
scroll to position [317, 0]
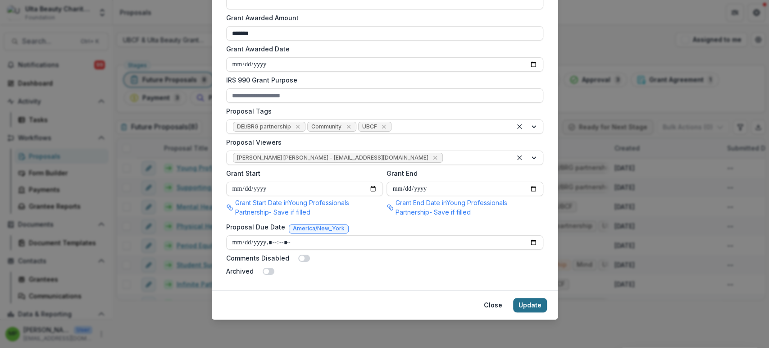
type input "*******"
click at [533, 302] on button "Update" at bounding box center [530, 305] width 34 height 14
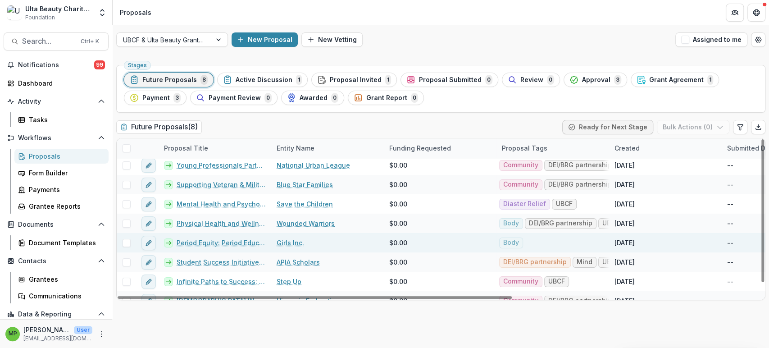
scroll to position [0, 0]
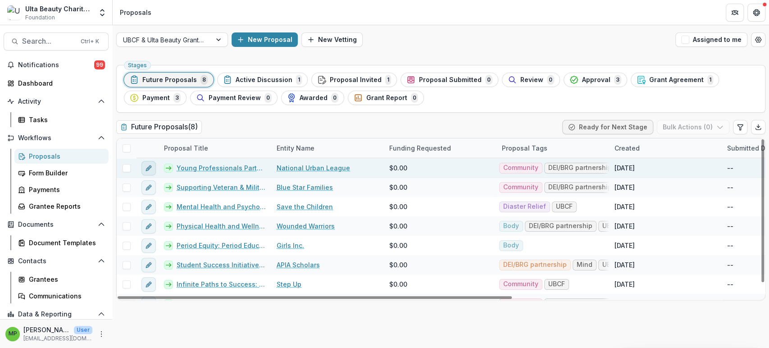
click at [147, 164] on icon "edit" at bounding box center [148, 167] width 7 height 7
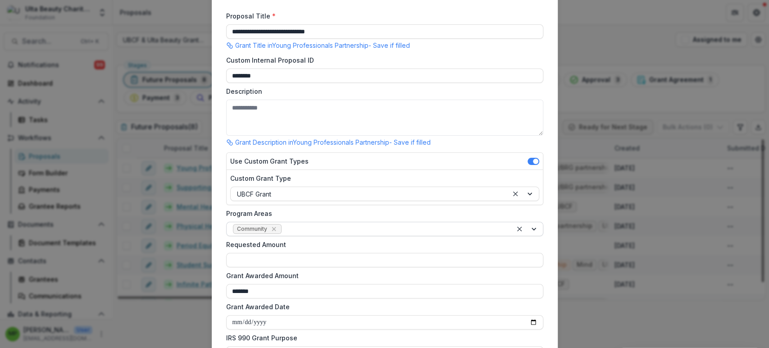
scroll to position [150, 0]
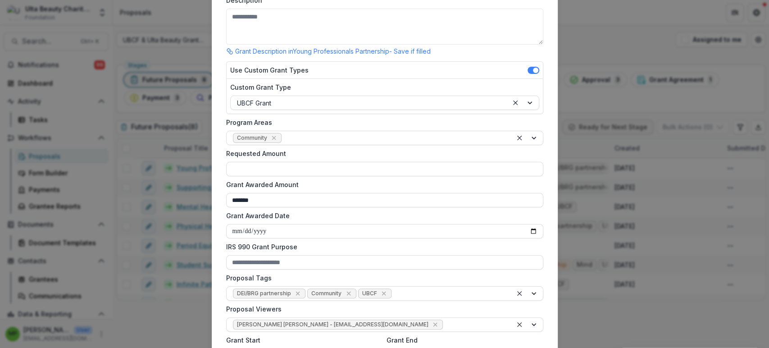
drag, startPoint x: 295, startPoint y: 205, endPoint x: 195, endPoint y: 193, distance: 101.7
click at [195, 193] on div "**********" at bounding box center [384, 174] width 769 height 348
type input "**"
drag, startPoint x: 274, startPoint y: 172, endPoint x: 280, endPoint y: 170, distance: 6.3
click at [274, 172] on input "Requested Amount" at bounding box center [384, 169] width 317 height 14
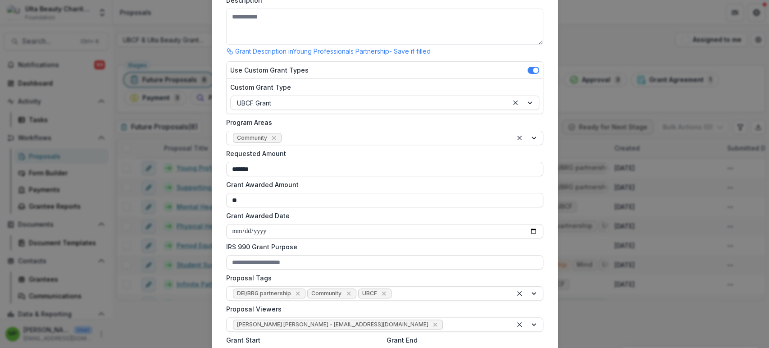
scroll to position [317, 0]
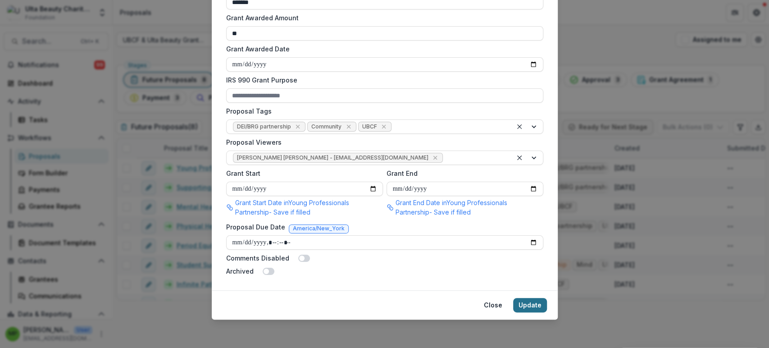
type input "*******"
click at [527, 302] on button "Update" at bounding box center [530, 305] width 34 height 14
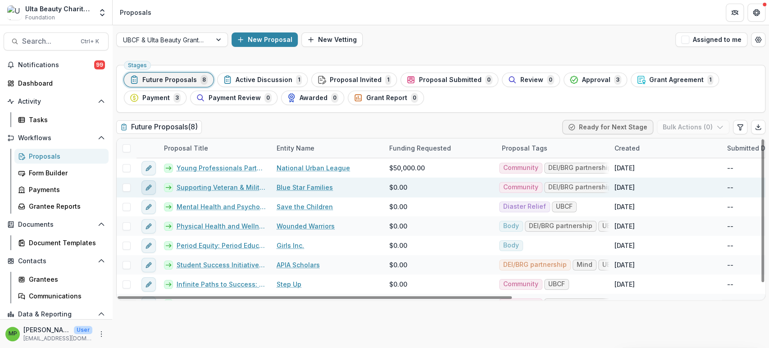
click at [150, 186] on icon "edit" at bounding box center [150, 186] width 2 height 2
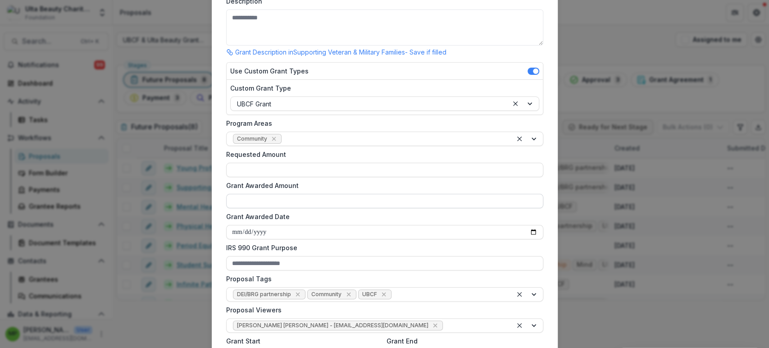
scroll to position [150, 0]
click at [252, 168] on input "Requested Amount" at bounding box center [384, 169] width 317 height 14
drag, startPoint x: 245, startPoint y: 168, endPoint x: 235, endPoint y: 166, distance: 9.6
click at [235, 166] on input "*******" at bounding box center [384, 169] width 317 height 14
drag, startPoint x: 241, startPoint y: 165, endPoint x: 256, endPoint y: 164, distance: 14.4
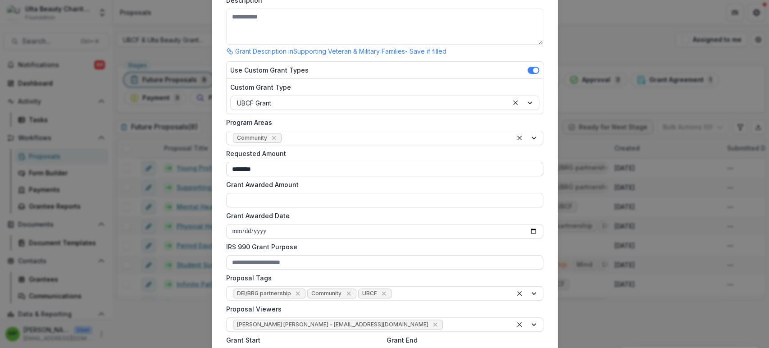
click at [241, 164] on input "********" at bounding box center [384, 169] width 317 height 14
type input "*******"
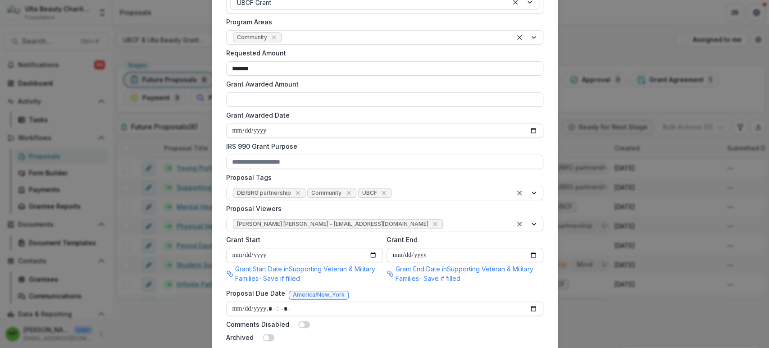
scroll to position [317, 0]
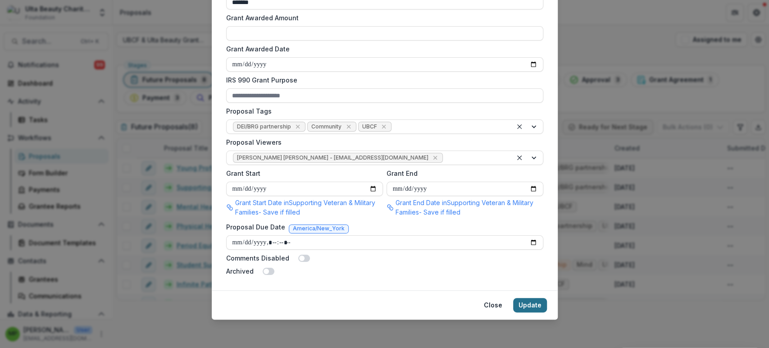
click at [531, 305] on button "Update" at bounding box center [530, 305] width 34 height 14
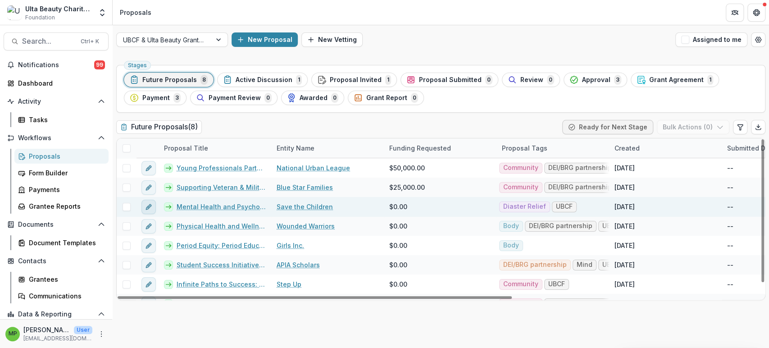
click at [150, 205] on icon "edit" at bounding box center [150, 205] width 2 height 2
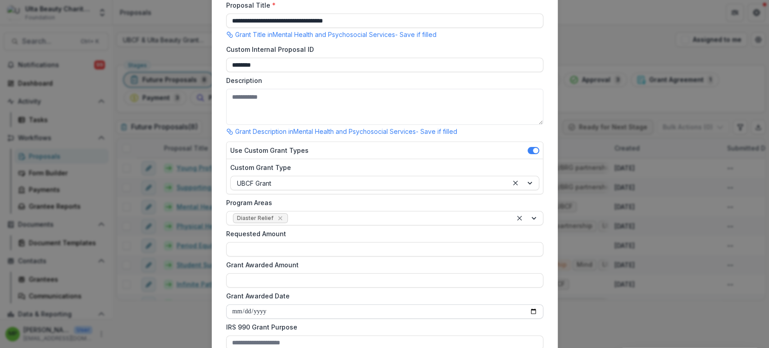
scroll to position [150, 0]
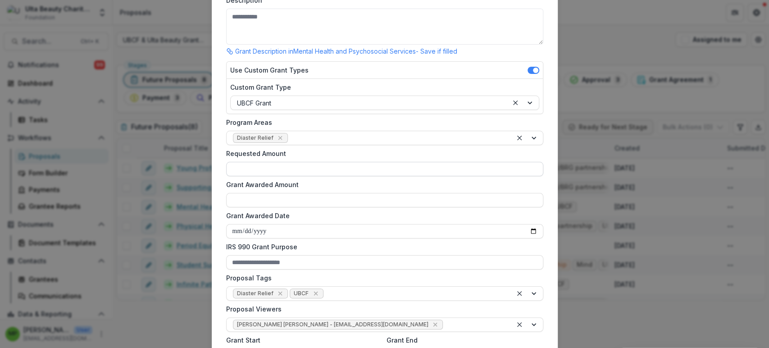
click at [256, 165] on input "Requested Amount" at bounding box center [384, 169] width 317 height 14
type input "********"
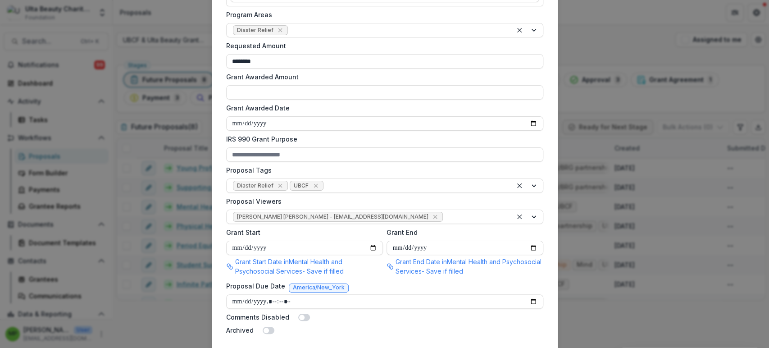
scroll to position [317, 0]
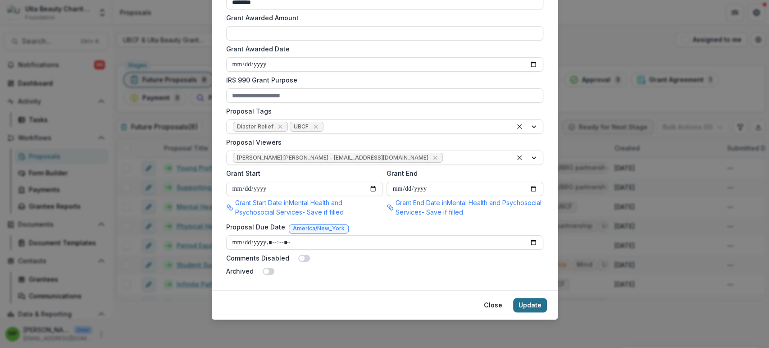
click at [531, 303] on button "Update" at bounding box center [530, 305] width 34 height 14
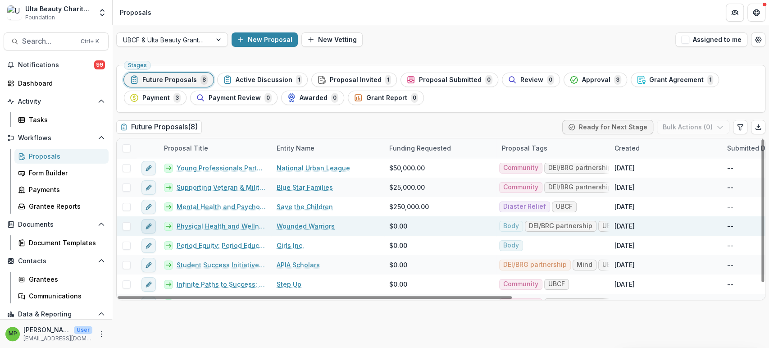
click at [147, 225] on icon "edit" at bounding box center [148, 226] width 4 height 4
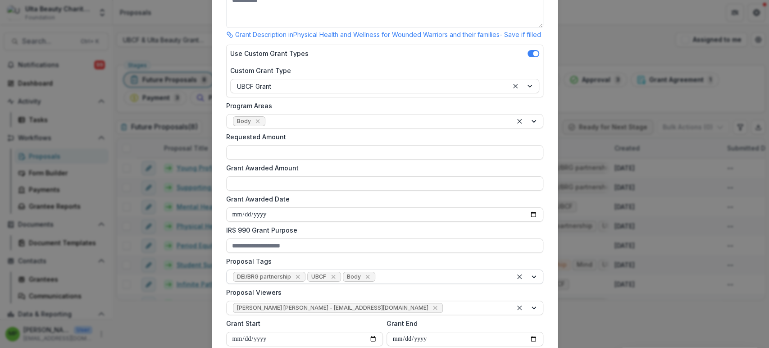
scroll to position [150, 0]
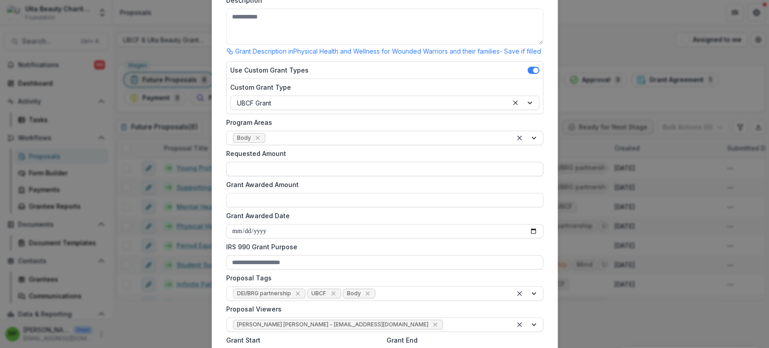
click at [259, 176] on input "Requested Amount" at bounding box center [384, 169] width 317 height 14
type input "*******"
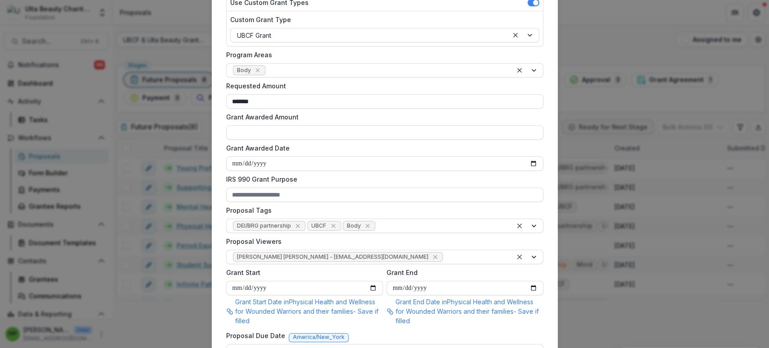
scroll to position [335, 0]
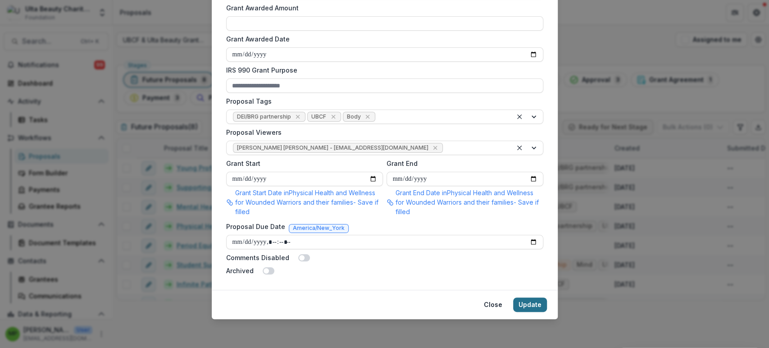
click at [529, 303] on button "Update" at bounding box center [530, 304] width 34 height 14
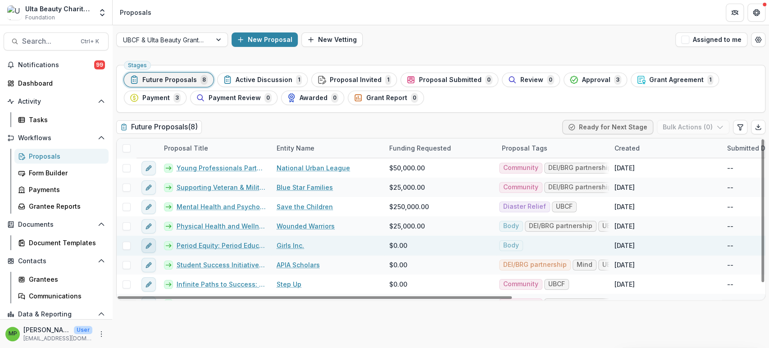
click at [149, 243] on icon "edit" at bounding box center [150, 244] width 2 height 2
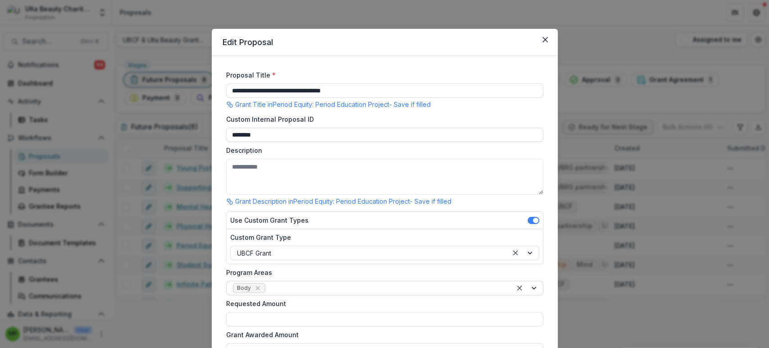
scroll to position [100, 0]
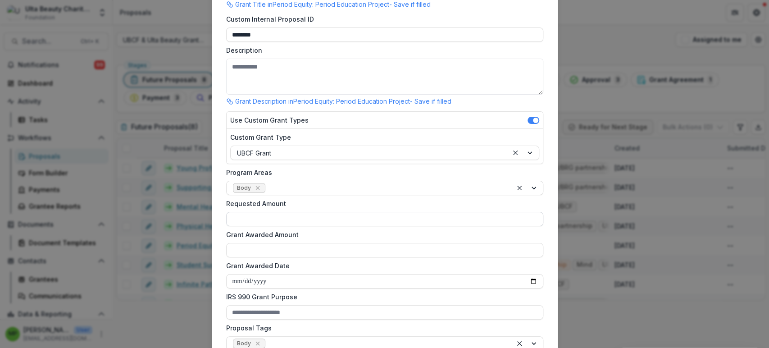
click at [279, 218] on input "Requested Amount" at bounding box center [384, 219] width 317 height 14
type input "********"
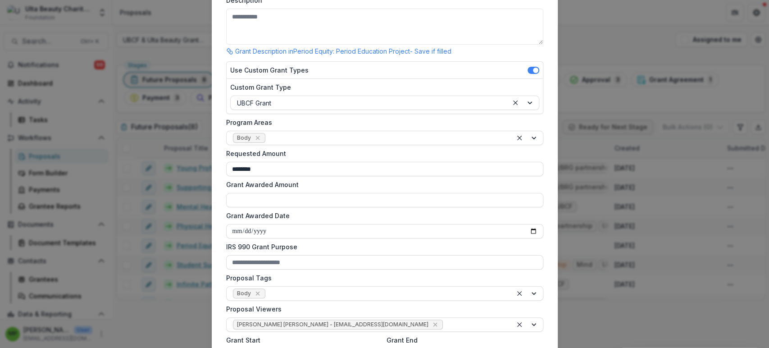
scroll to position [317, 0]
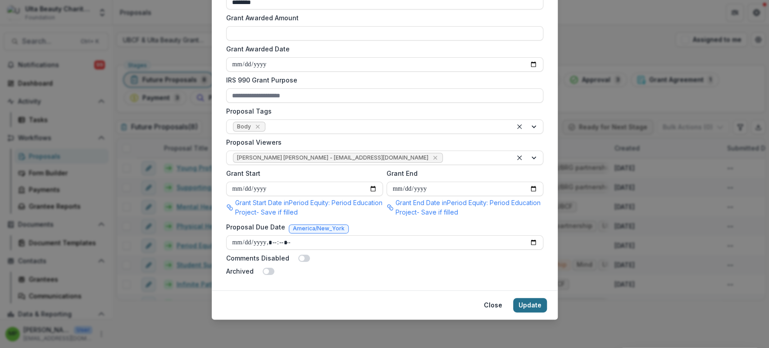
click at [532, 300] on button "Update" at bounding box center [530, 305] width 34 height 14
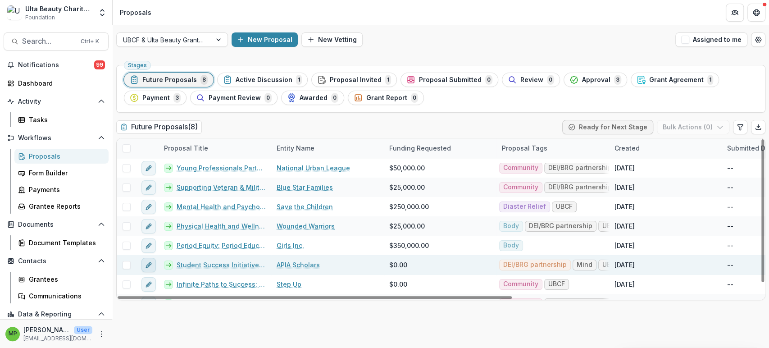
click at [146, 265] on icon "edit" at bounding box center [148, 265] width 4 height 4
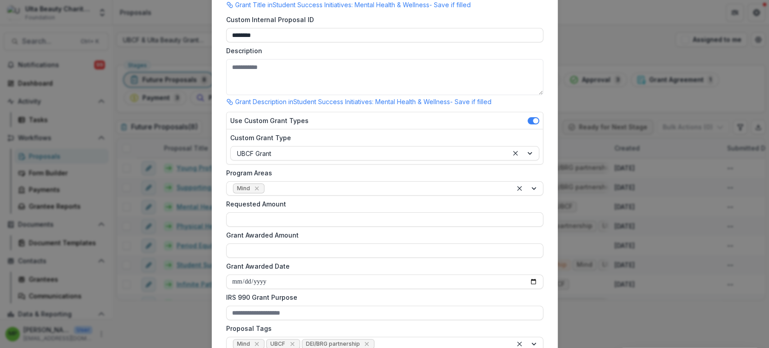
scroll to position [200, 0]
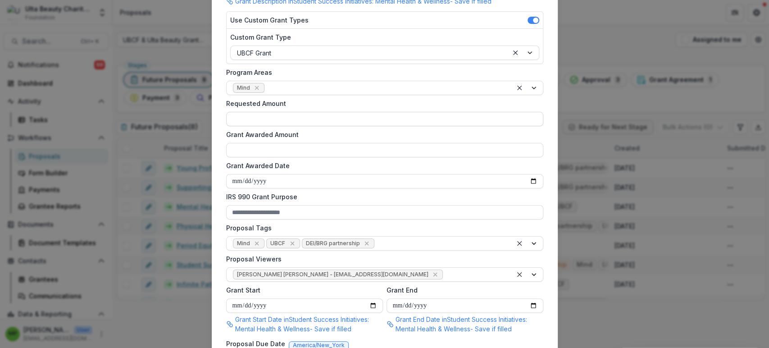
click at [260, 118] on input "Requested Amount" at bounding box center [384, 119] width 317 height 14
type input "*******"
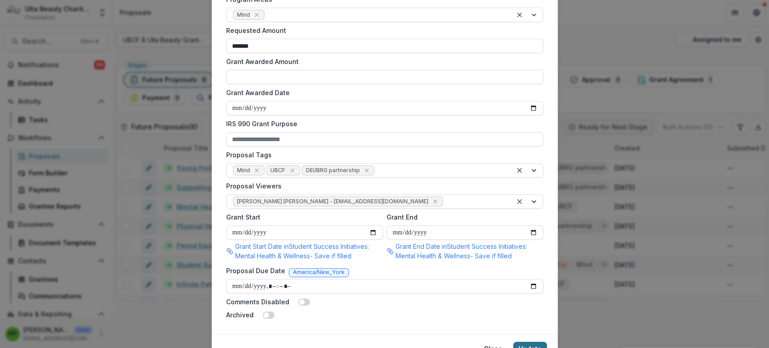
scroll to position [317, 0]
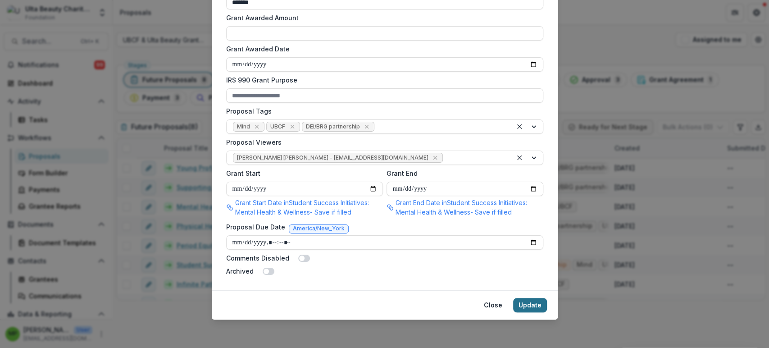
click at [527, 307] on button "Update" at bounding box center [530, 305] width 34 height 14
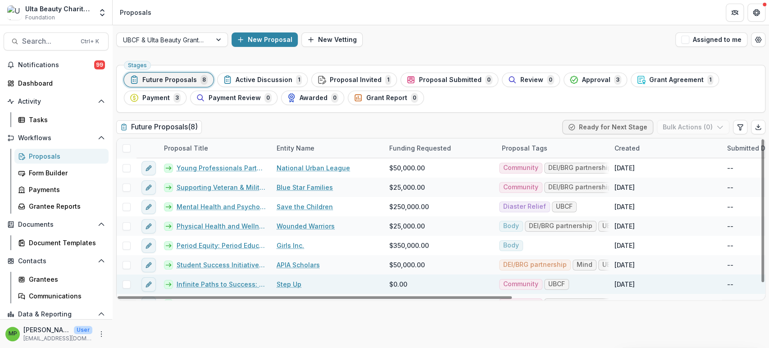
scroll to position [13, 0]
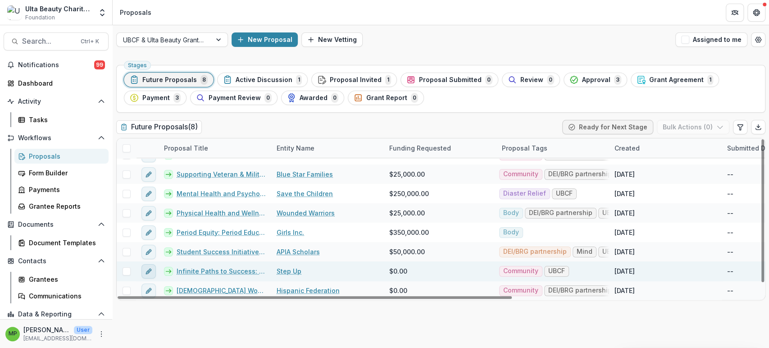
click at [150, 270] on icon "edit" at bounding box center [148, 271] width 4 height 4
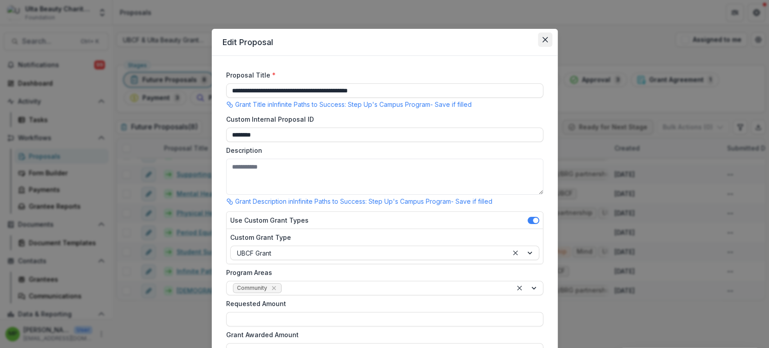
click at [540, 38] on button "Close" at bounding box center [545, 39] width 14 height 14
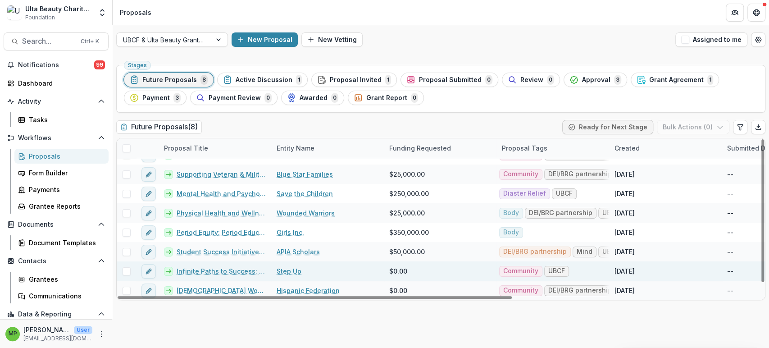
click at [194, 272] on link "Infinite Paths to Success: Step Up's Campus Program" at bounding box center [221, 270] width 89 height 9
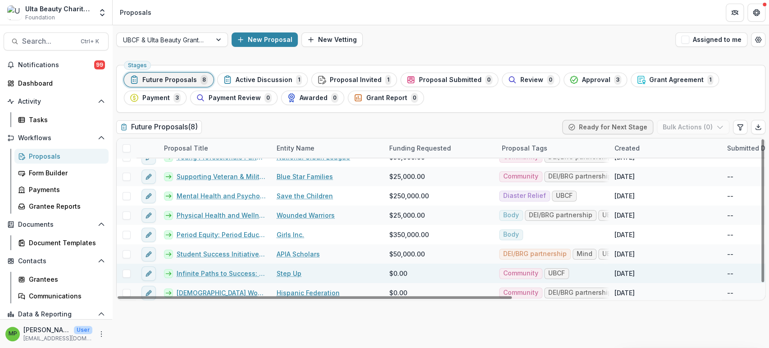
scroll to position [13, 0]
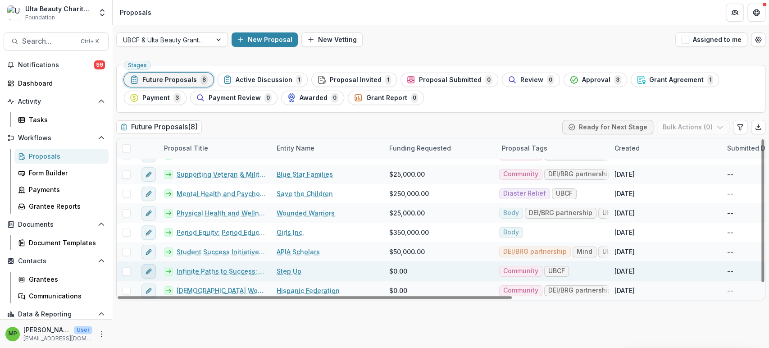
click at [152, 269] on button "edit" at bounding box center [148, 271] width 14 height 14
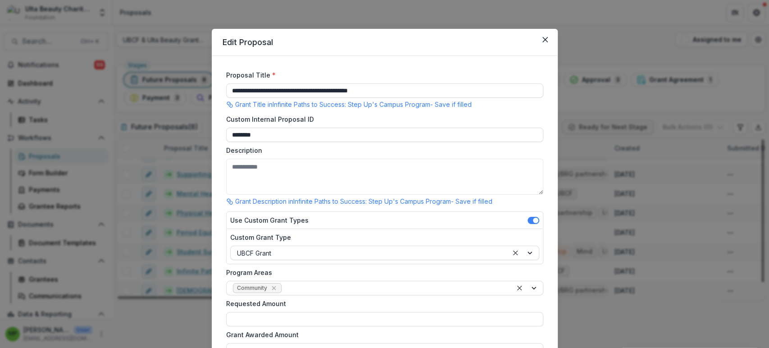
scroll to position [150, 0]
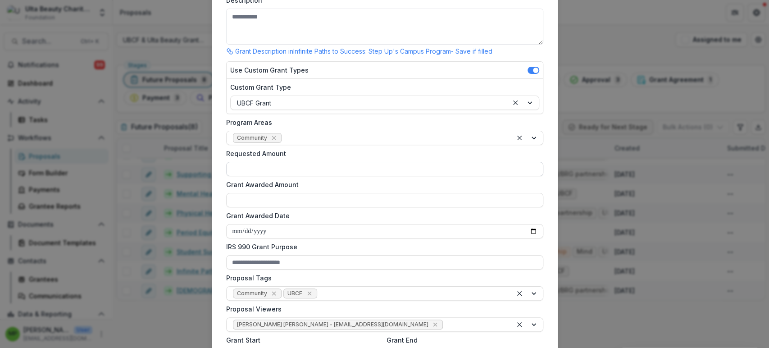
click at [263, 162] on input "Requested Amount" at bounding box center [384, 169] width 317 height 14
click at [237, 168] on input "********" at bounding box center [384, 169] width 317 height 14
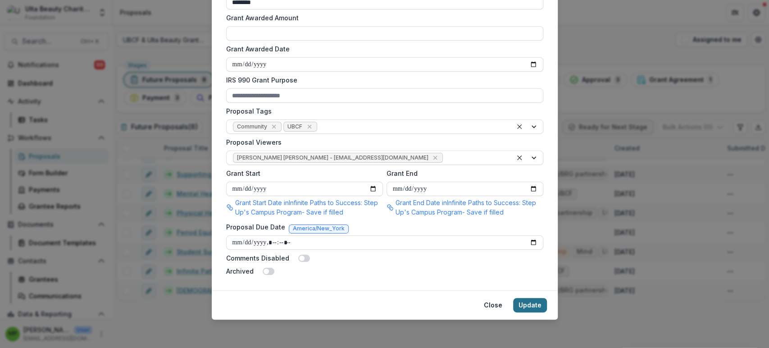
type input "********"
click at [522, 299] on button "Update" at bounding box center [530, 305] width 34 height 14
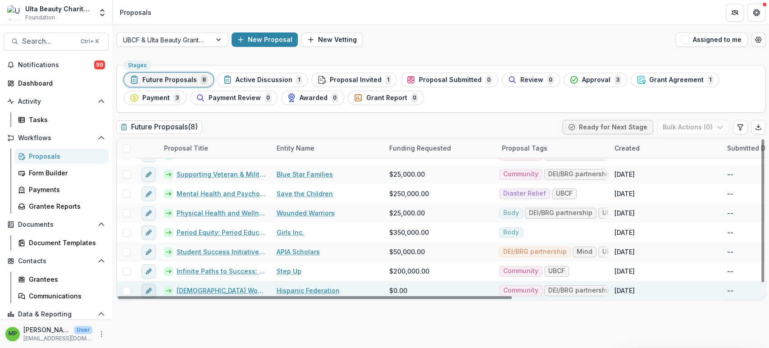
click at [150, 291] on icon "edit" at bounding box center [148, 290] width 7 height 7
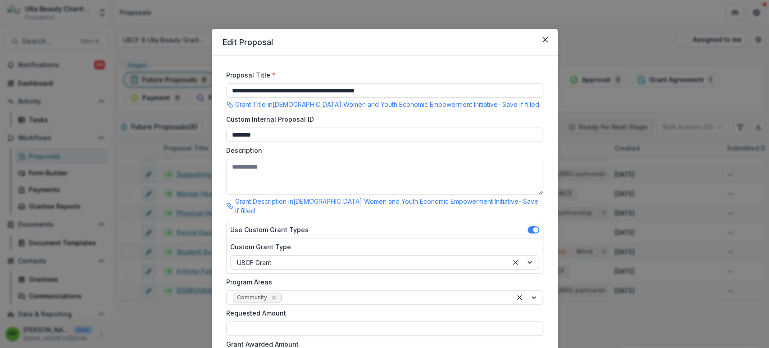
scroll to position [150, 0]
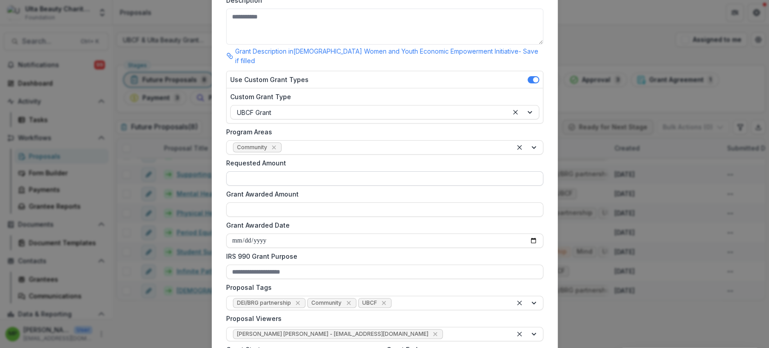
click at [288, 171] on input "Requested Amount" at bounding box center [384, 178] width 317 height 14
type input "*******"
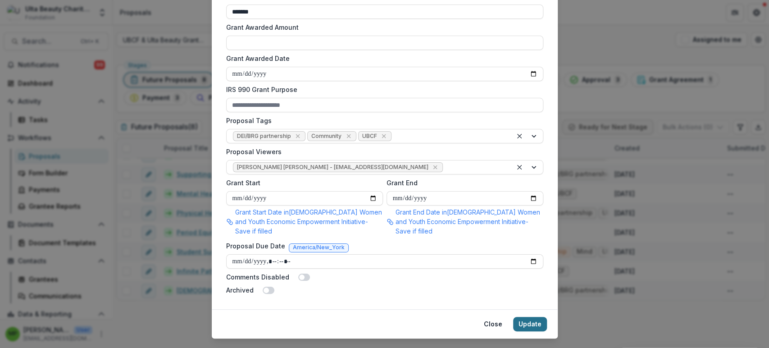
click at [542, 317] on button "Update" at bounding box center [530, 324] width 34 height 14
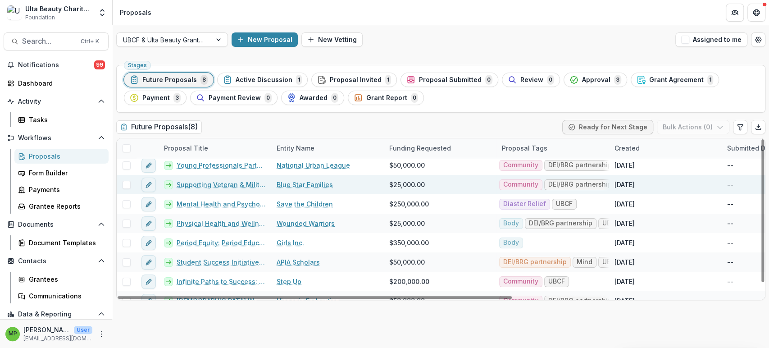
scroll to position [0, 0]
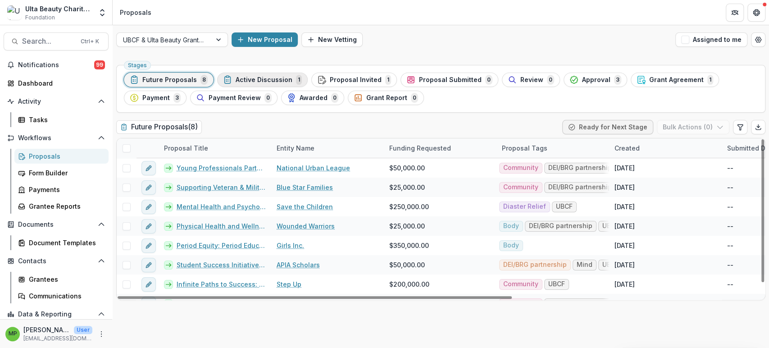
click at [280, 77] on span "Active Discussion" at bounding box center [264, 80] width 57 height 8
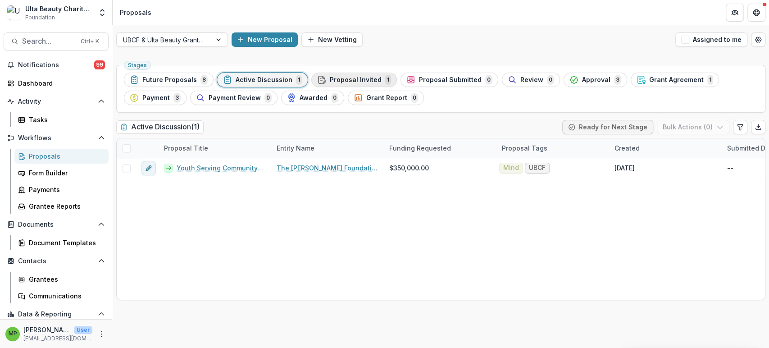
click at [342, 80] on span "Proposal Invited" at bounding box center [356, 80] width 52 height 8
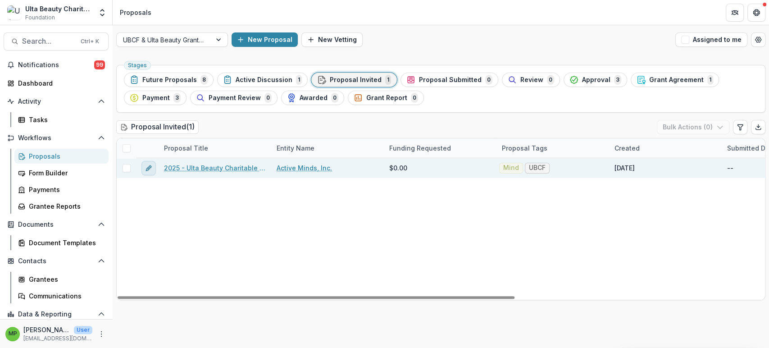
click at [146, 167] on icon "edit" at bounding box center [148, 167] width 7 height 7
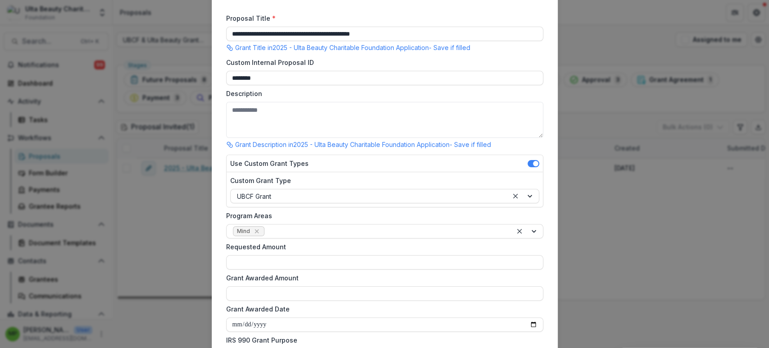
scroll to position [200, 0]
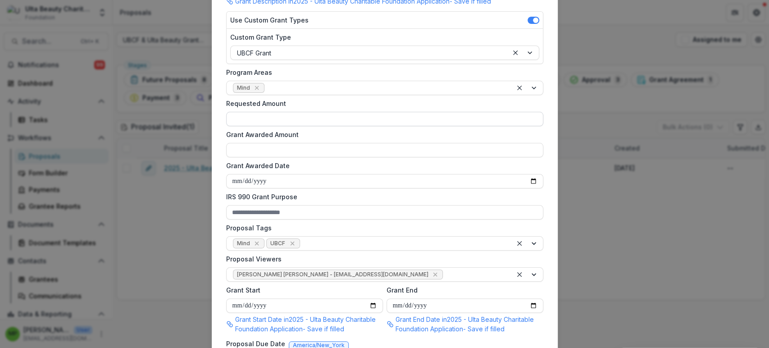
click at [282, 116] on input "Requested Amount" at bounding box center [384, 119] width 317 height 14
type input "********"
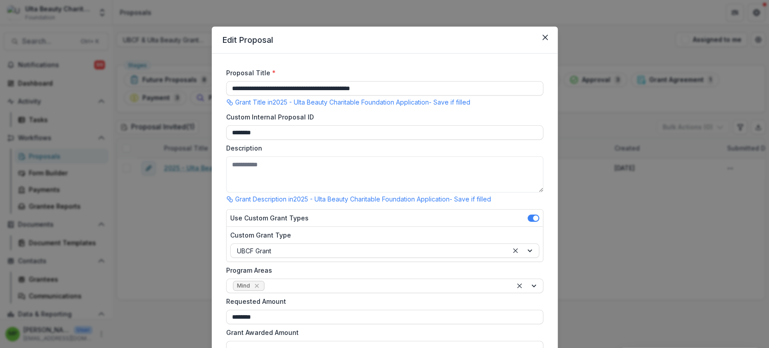
scroll to position [0, 0]
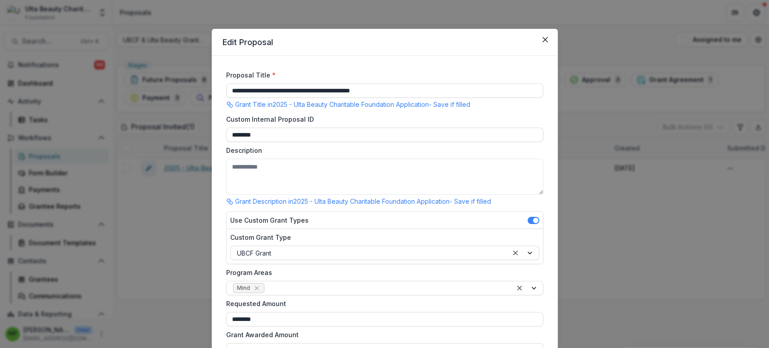
drag, startPoint x: 400, startPoint y: 91, endPoint x: 68, endPoint y: 109, distance: 331.5
click at [45, 90] on div "**********" at bounding box center [384, 174] width 769 height 348
click at [356, 94] on input "**********" at bounding box center [384, 90] width 317 height 14
drag, startPoint x: 249, startPoint y: 89, endPoint x: 235, endPoint y: 90, distance: 13.5
click at [235, 90] on input "**********" at bounding box center [384, 90] width 317 height 14
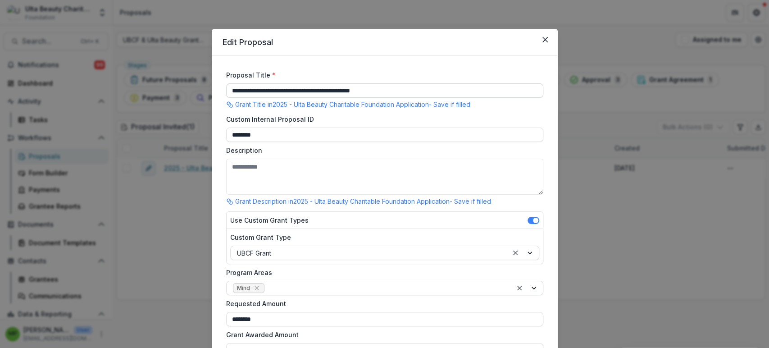
click at [360, 95] on input "**********" at bounding box center [384, 90] width 317 height 14
drag, startPoint x: 402, startPoint y: 93, endPoint x: 206, endPoint y: 90, distance: 195.9
click at [206, 90] on div "**********" at bounding box center [384, 174] width 769 height 348
paste input "**********"
drag, startPoint x: 376, startPoint y: 87, endPoint x: 352, endPoint y: 86, distance: 23.4
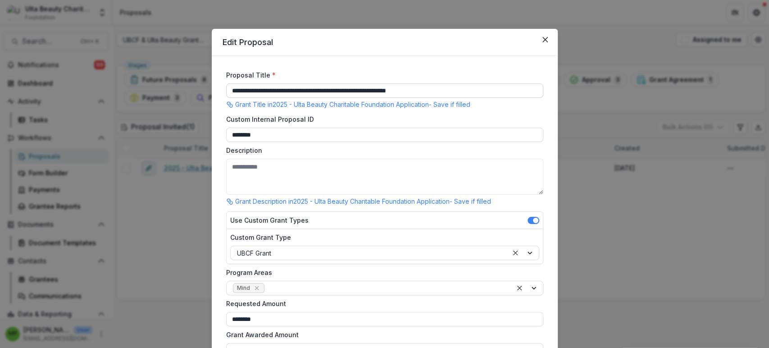
click at [352, 86] on input "**********" at bounding box center [384, 90] width 317 height 14
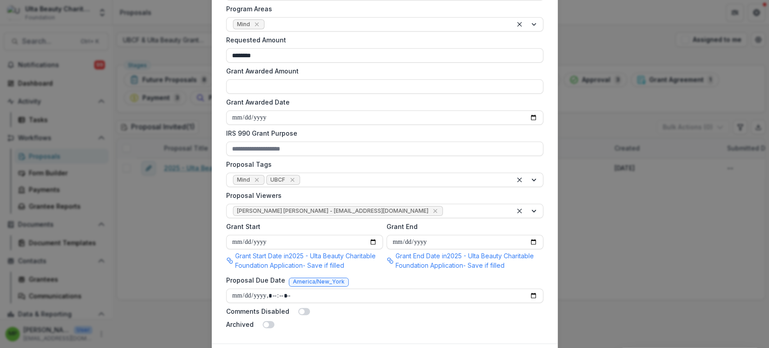
scroll to position [317, 0]
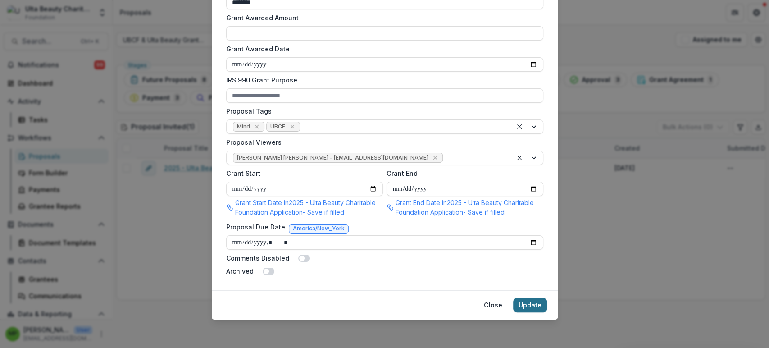
type input "**********"
click at [527, 298] on button "Update" at bounding box center [530, 305] width 34 height 14
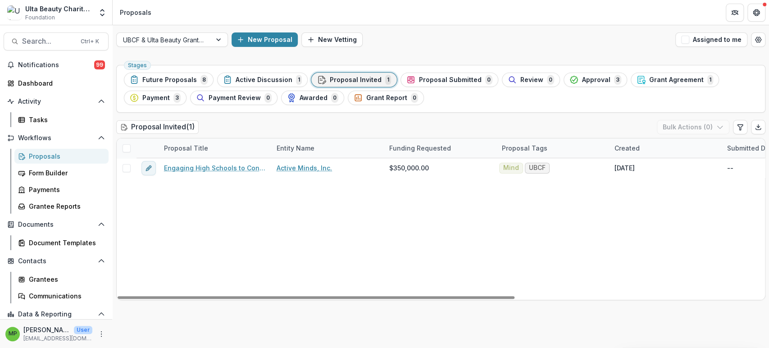
click at [429, 82] on span "Proposal Submitted" at bounding box center [450, 80] width 63 height 8
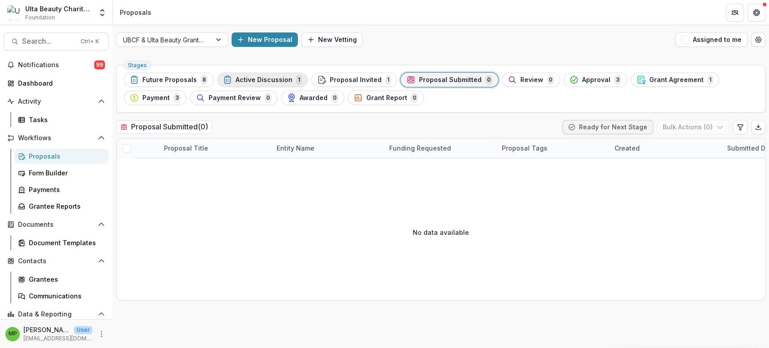
click at [267, 78] on span "Active Discussion" at bounding box center [264, 80] width 57 height 8
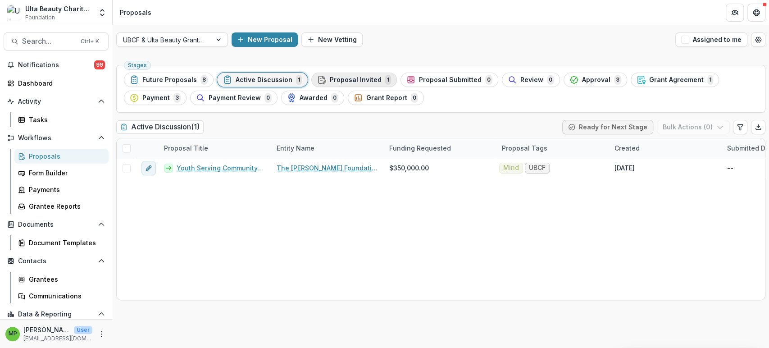
click at [365, 81] on span "Proposal Invited" at bounding box center [356, 80] width 52 height 8
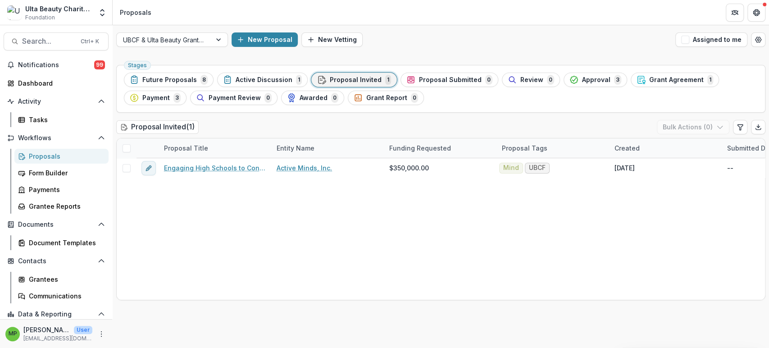
drag, startPoint x: 275, startPoint y: 73, endPoint x: 279, endPoint y: 72, distance: 4.6
click at [274, 73] on button "Active Discussion 1" at bounding box center [262, 80] width 91 height 14
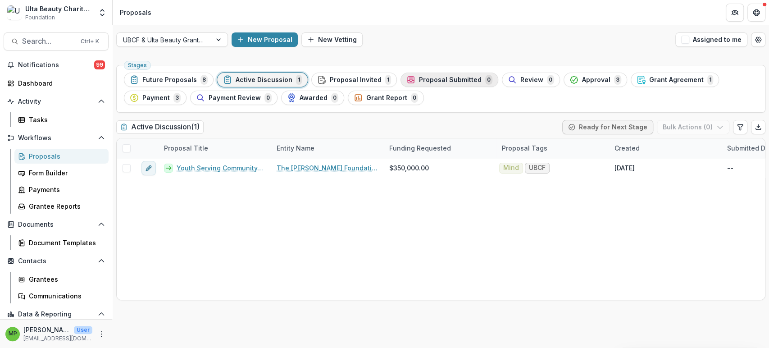
click at [444, 78] on span "Proposal Submitted" at bounding box center [450, 80] width 63 height 8
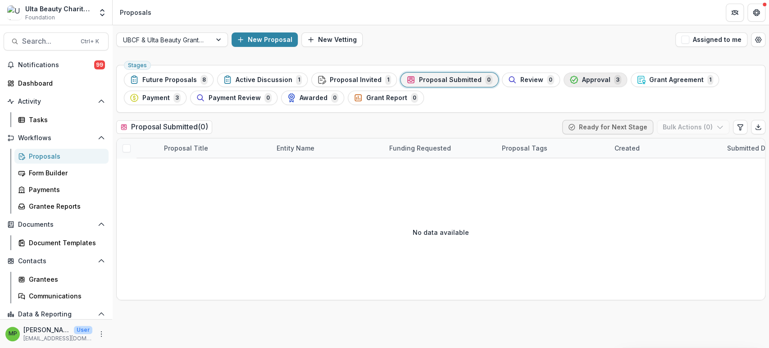
click at [582, 76] on span "Approval" at bounding box center [596, 80] width 28 height 8
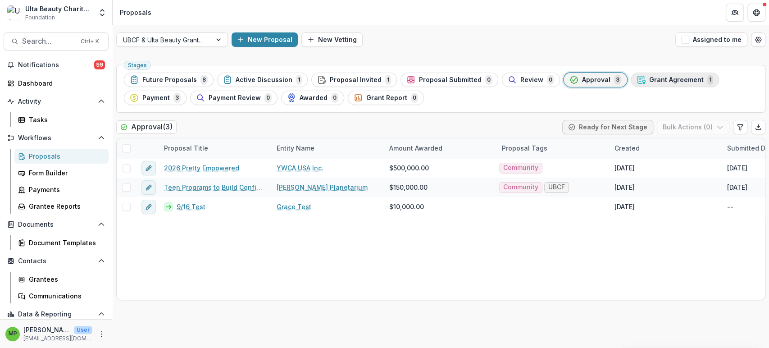
click at [649, 80] on span "Grant Agreement" at bounding box center [676, 80] width 54 height 8
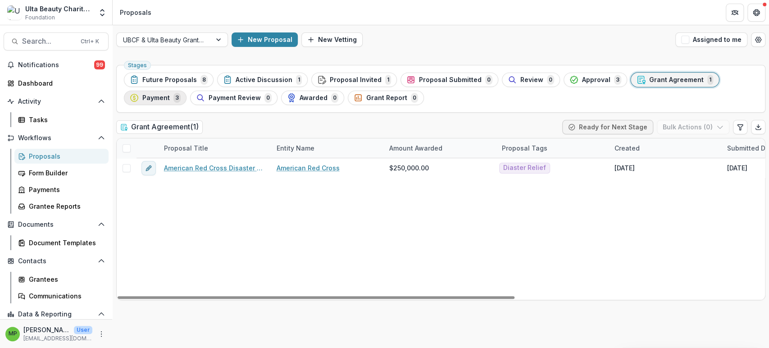
click at [172, 98] on div "Payment 3" at bounding box center [155, 98] width 51 height 10
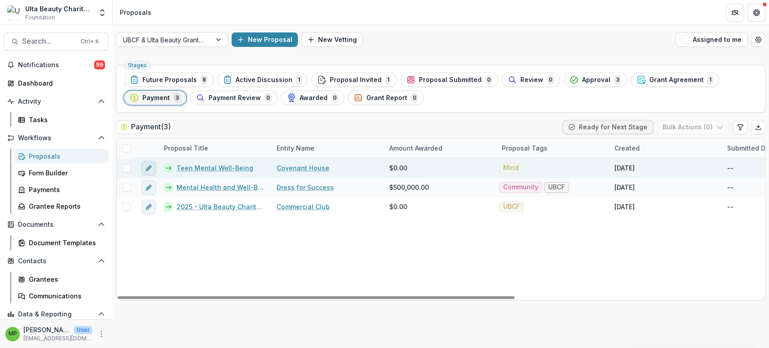
click at [146, 165] on icon "edit" at bounding box center [148, 167] width 7 height 7
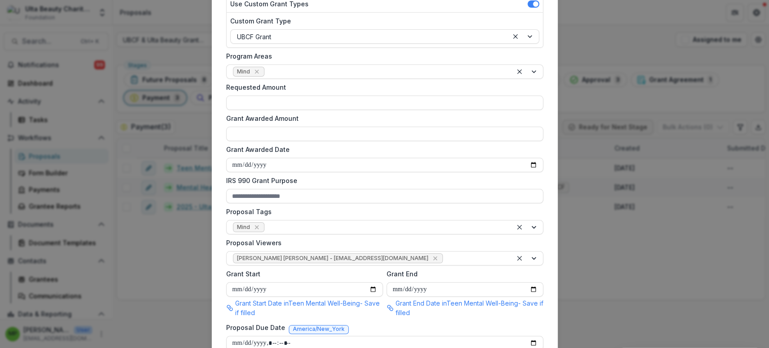
scroll to position [216, 0]
click at [245, 103] on input "Requested Amount" at bounding box center [384, 102] width 317 height 14
type input "********"
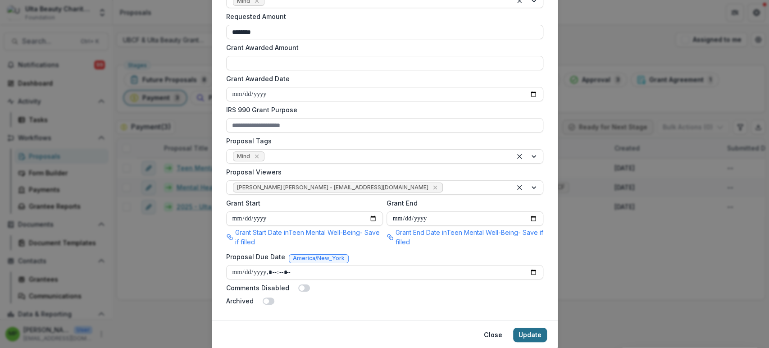
scroll to position [317, 0]
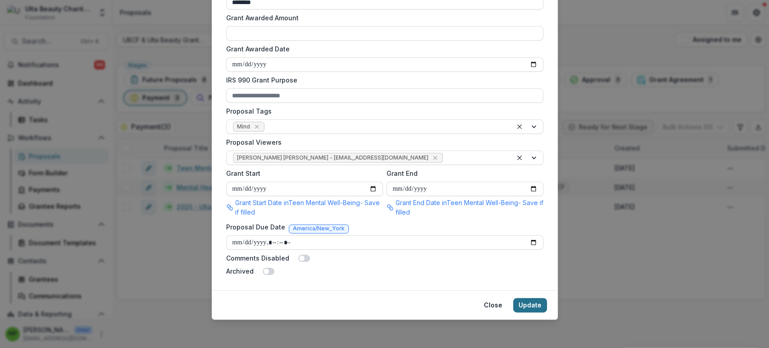
click at [536, 302] on button "Update" at bounding box center [530, 305] width 34 height 14
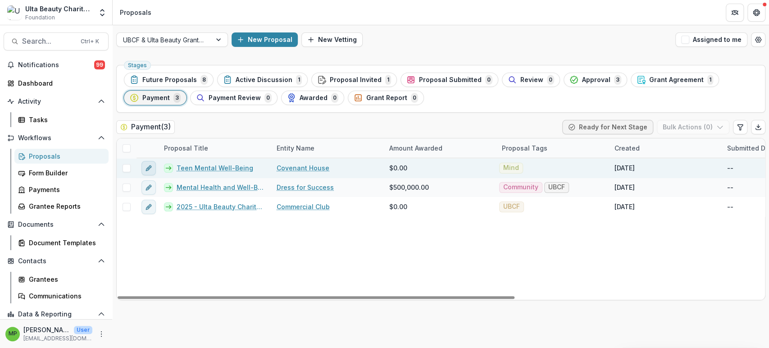
click at [142, 165] on button "edit" at bounding box center [148, 168] width 14 height 14
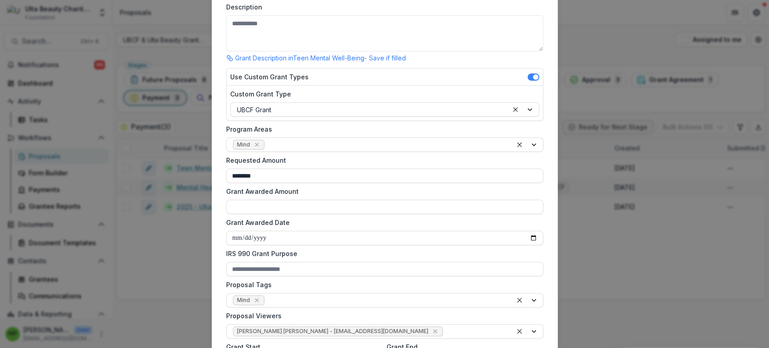
scroll to position [150, 0]
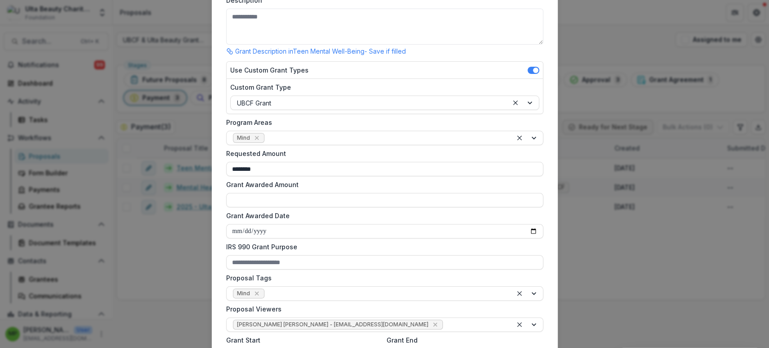
drag, startPoint x: 280, startPoint y: 168, endPoint x: 216, endPoint y: 167, distance: 64.0
click at [216, 167] on div "**********" at bounding box center [385, 181] width 346 height 551
click at [304, 197] on input "Grant Awarded Amount" at bounding box center [384, 200] width 317 height 14
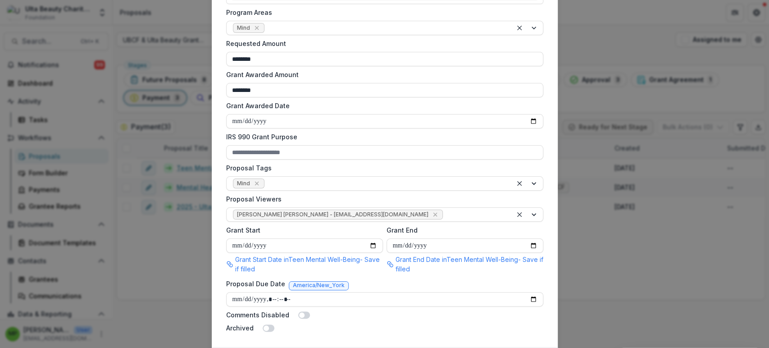
scroll to position [317, 0]
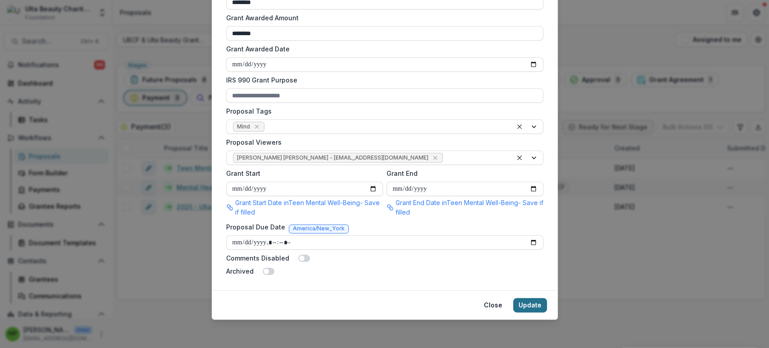
type input "********"
click at [539, 304] on button "Update" at bounding box center [530, 305] width 34 height 14
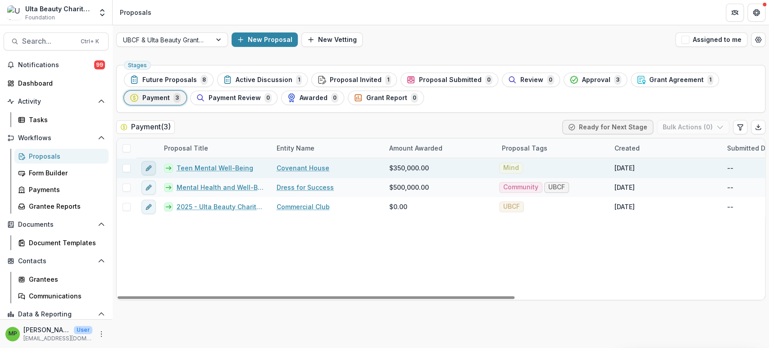
click at [150, 168] on icon "edit" at bounding box center [148, 167] width 7 height 7
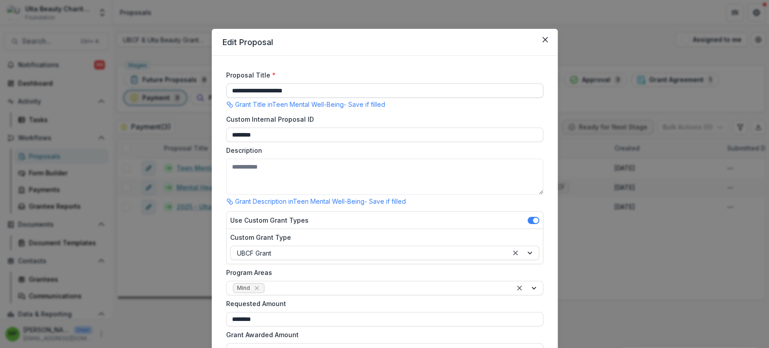
click at [270, 92] on input "**********" at bounding box center [384, 90] width 317 height 14
paste input "**********"
drag, startPoint x: 300, startPoint y: 90, endPoint x: 277, endPoint y: 91, distance: 22.1
click at [277, 91] on input "**********" at bounding box center [384, 90] width 317 height 14
drag, startPoint x: 328, startPoint y: 89, endPoint x: 374, endPoint y: 99, distance: 46.6
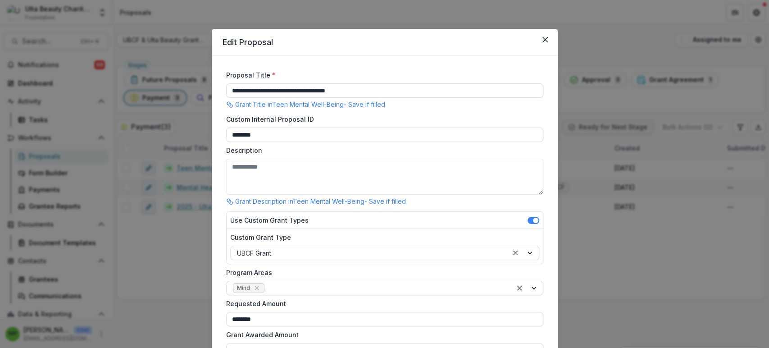
click at [412, 96] on input "**********" at bounding box center [384, 90] width 317 height 14
click at [264, 92] on input "**********" at bounding box center [384, 90] width 317 height 14
click at [269, 91] on input "**********" at bounding box center [384, 90] width 317 height 14
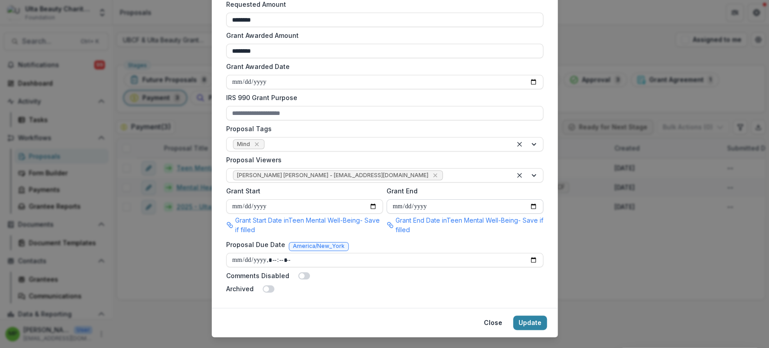
scroll to position [300, 0]
type input "**********"
click at [540, 322] on button "Update" at bounding box center [530, 321] width 34 height 14
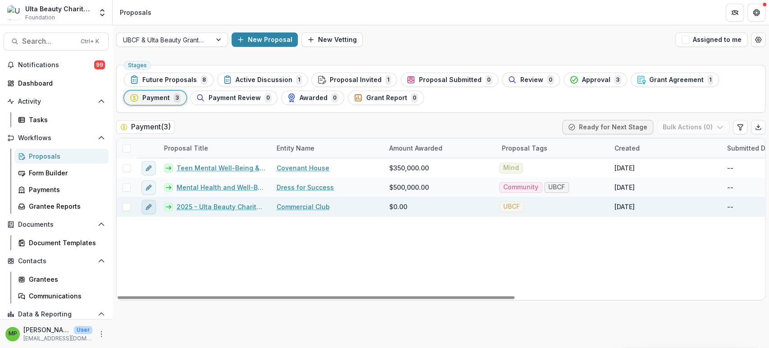
click at [145, 208] on icon "edit" at bounding box center [148, 206] width 7 height 7
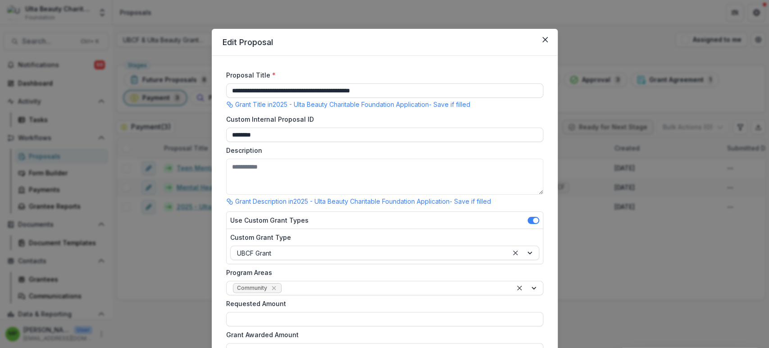
drag, startPoint x: 265, startPoint y: 77, endPoint x: 107, endPoint y: 72, distance: 158.2
click at [102, 73] on div "**********" at bounding box center [384, 174] width 769 height 348
paste input "*******"
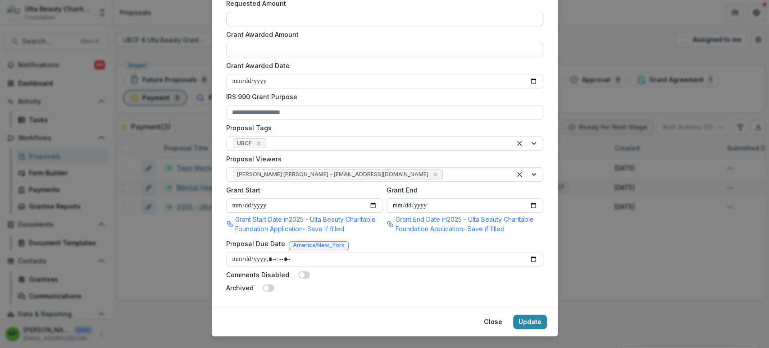
type input "**********"
click at [252, 18] on input "Requested Amount" at bounding box center [384, 19] width 317 height 14
type input "********"
click at [269, 47] on input "Grant Awarded Amount" at bounding box center [384, 50] width 317 height 14
type input "********"
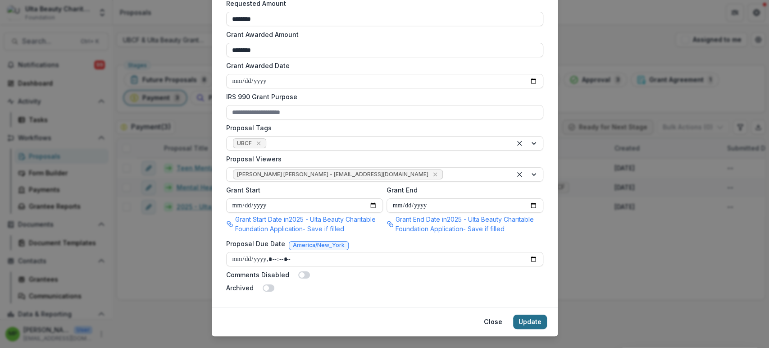
click at [534, 325] on button "Update" at bounding box center [530, 321] width 34 height 14
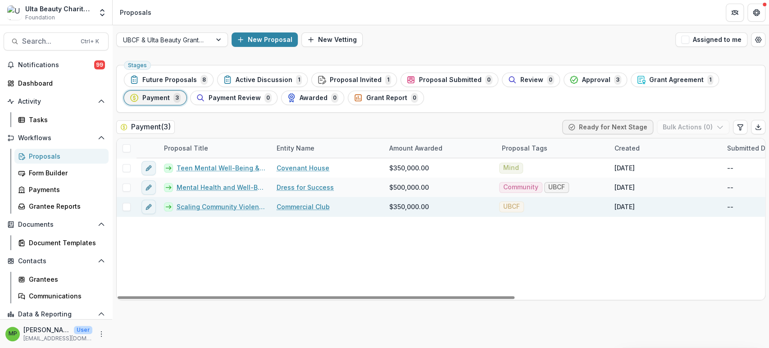
click at [213, 204] on link "Scaling Community Violence Intervention for a Safer Chicago" at bounding box center [221, 206] width 89 height 9
click at [148, 204] on icon "edit" at bounding box center [148, 206] width 7 height 7
type input "********"
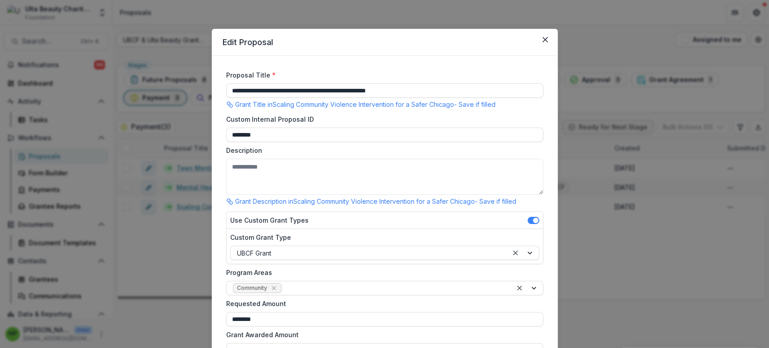
drag, startPoint x: 446, startPoint y: 90, endPoint x: 192, endPoint y: 85, distance: 253.6
click at [192, 85] on div "**********" at bounding box center [384, 174] width 769 height 348
click at [538, 40] on button "Close" at bounding box center [545, 39] width 14 height 14
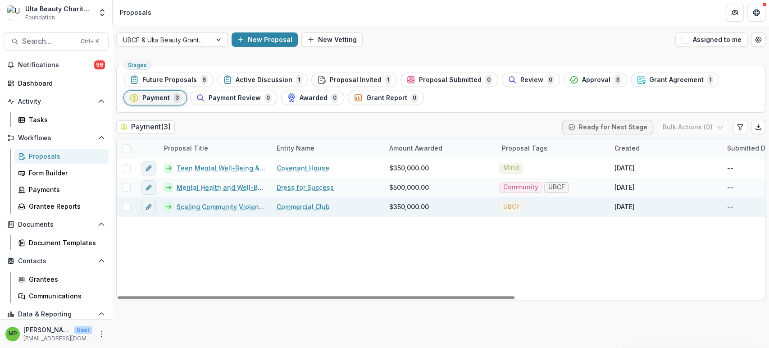
click at [245, 204] on link "Scaling Community Violence Intervention for a Safer Chicago" at bounding box center [221, 206] width 89 height 9
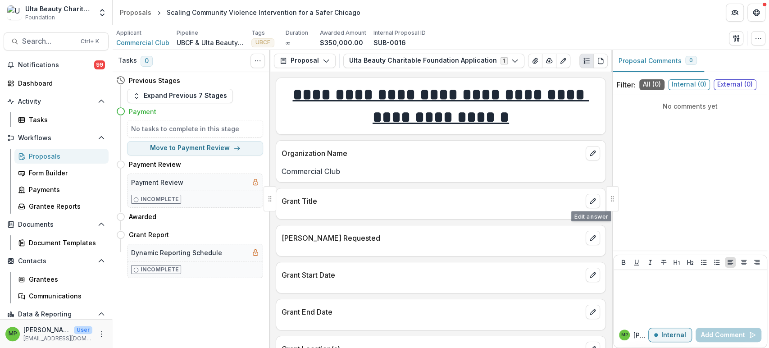
click at [599, 200] on div "Grant Title" at bounding box center [440, 198] width 329 height 20
click at [589, 201] on icon "edit" at bounding box center [592, 200] width 7 height 7
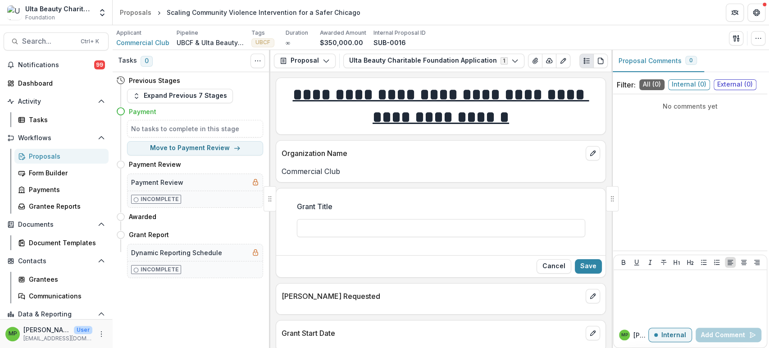
click at [380, 237] on div "Grant Title" at bounding box center [441, 223] width 288 height 58
click at [381, 232] on input "Grant Title" at bounding box center [441, 228] width 288 height 18
paste input "**********"
type input "**********"
click at [583, 264] on button "Save" at bounding box center [588, 266] width 27 height 14
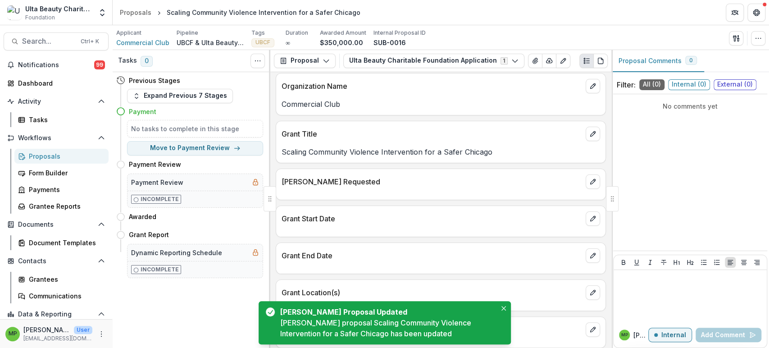
scroll to position [50, 0]
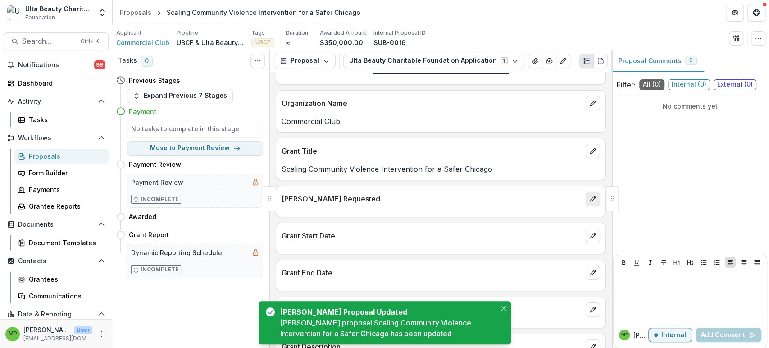
click at [591, 199] on icon "edit" at bounding box center [592, 198] width 7 height 7
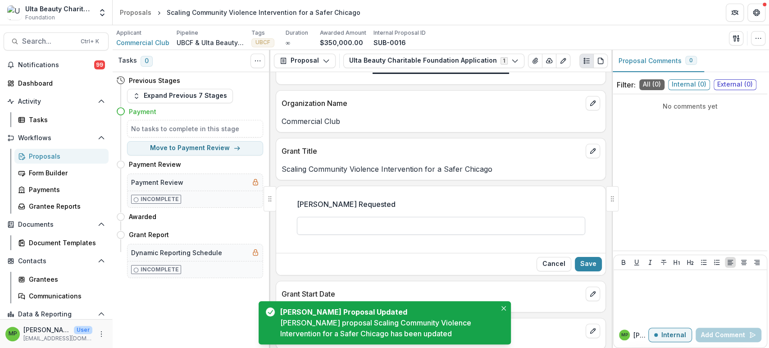
click at [397, 230] on input "[PERSON_NAME] Requested" at bounding box center [441, 226] width 288 height 18
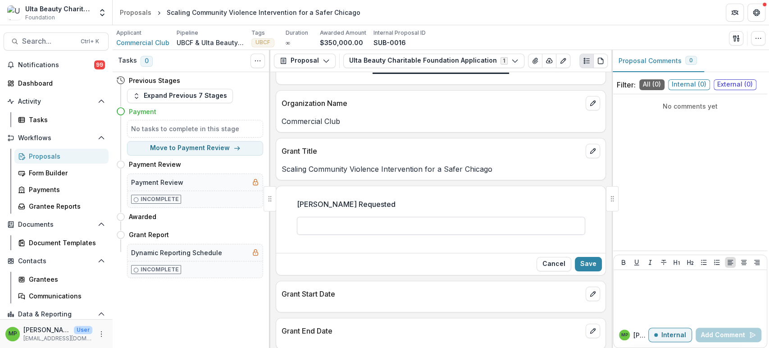
type input "********"
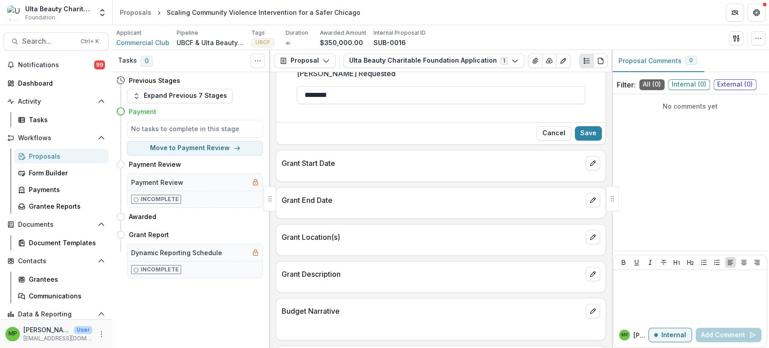
scroll to position [200, 0]
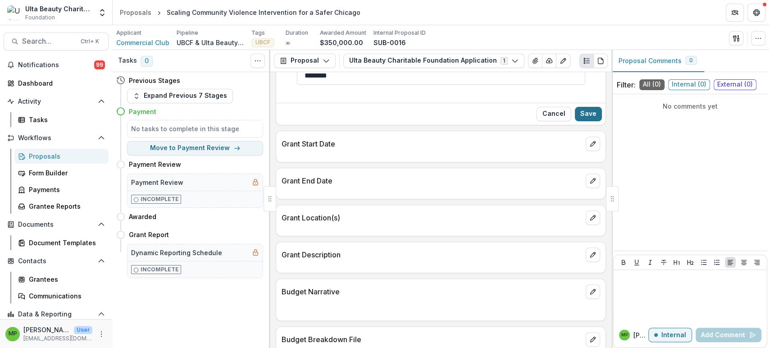
click at [590, 112] on button "Save" at bounding box center [588, 114] width 27 height 14
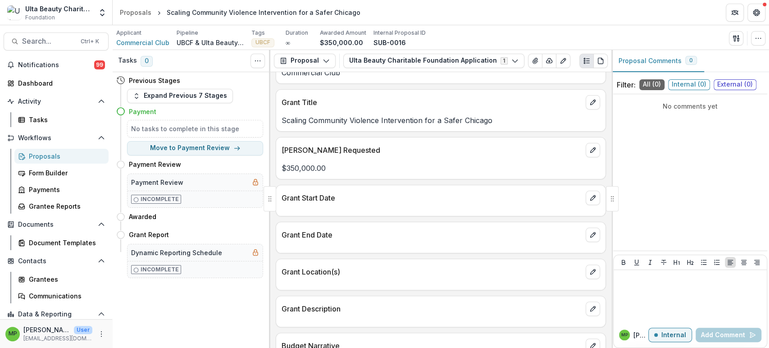
scroll to position [166, 0]
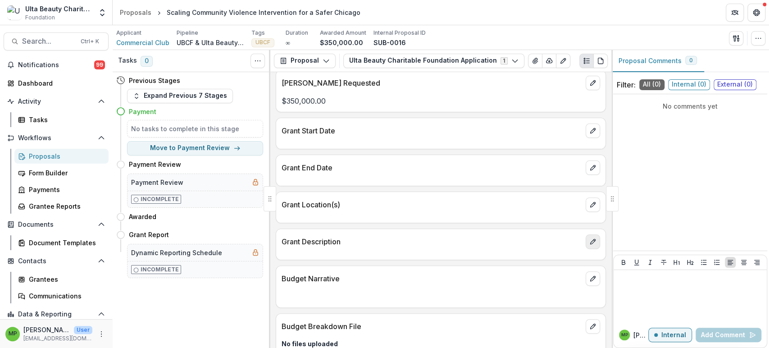
click at [581, 242] on div "Grant Description" at bounding box center [440, 239] width 329 height 20
click at [589, 241] on icon "edit" at bounding box center [592, 241] width 7 height 7
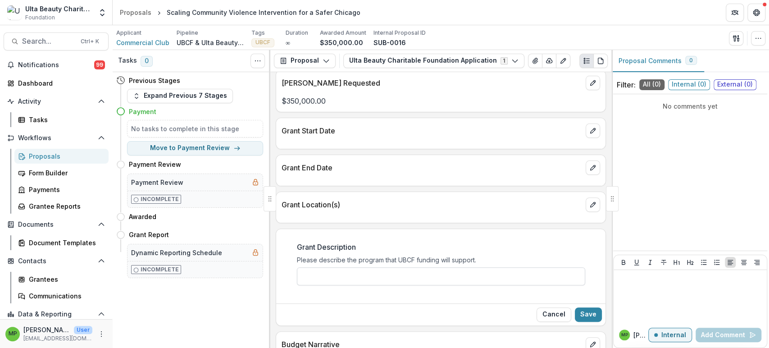
click at [325, 274] on input "Grant Description" at bounding box center [441, 276] width 288 height 18
paste input "**********"
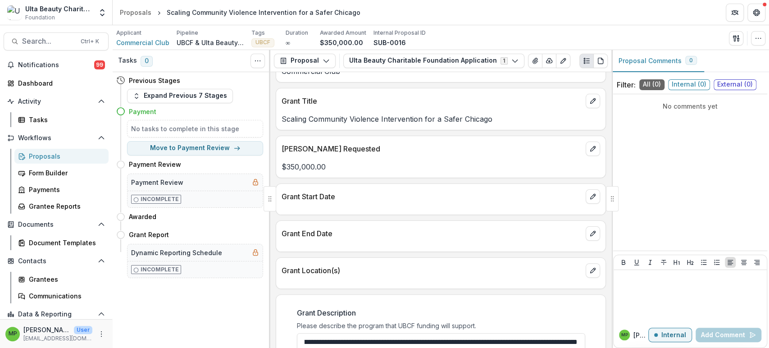
scroll to position [300, 0]
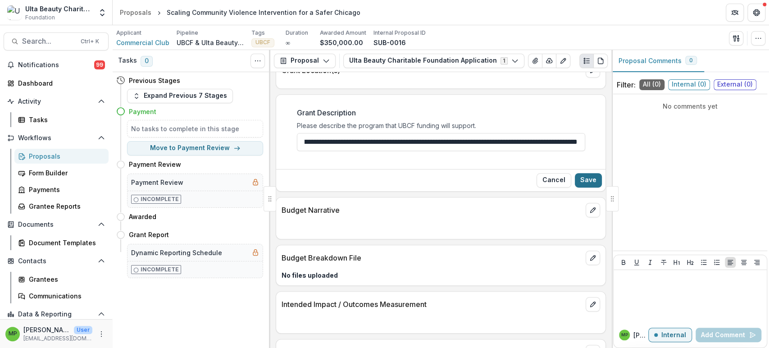
type input "**********"
click at [587, 179] on button "Save" at bounding box center [588, 180] width 27 height 14
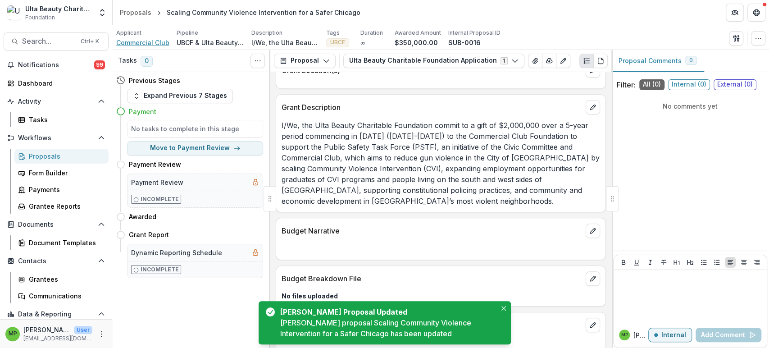
click at [147, 40] on span "Commercial Club" at bounding box center [142, 42] width 53 height 9
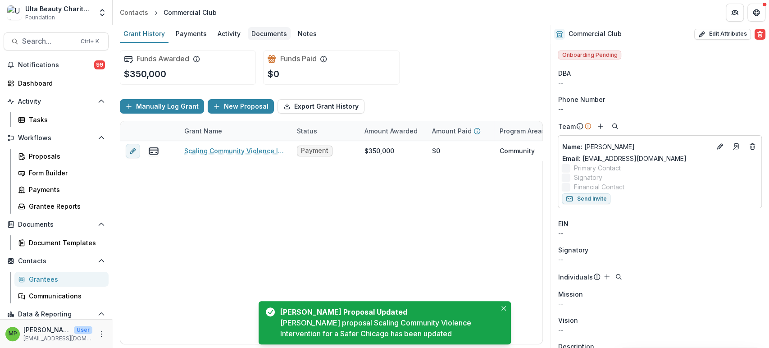
click at [263, 36] on div "Documents" at bounding box center [269, 33] width 43 height 13
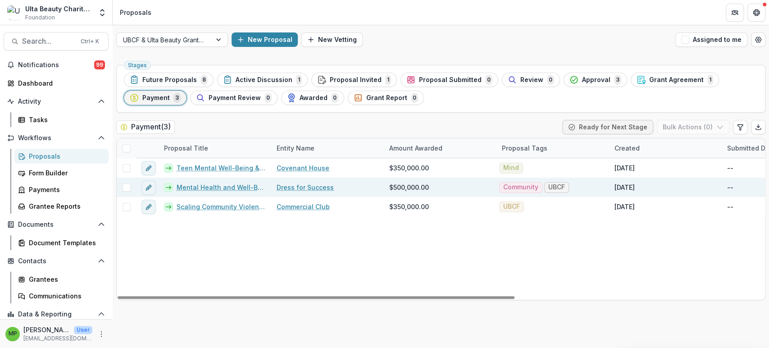
click at [155, 186] on div at bounding box center [147, 186] width 23 height 19
click at [145, 185] on icon "edit" at bounding box center [148, 187] width 7 height 7
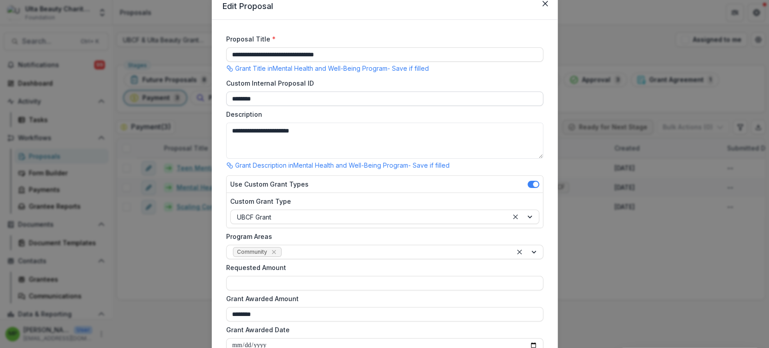
scroll to position [50, 0]
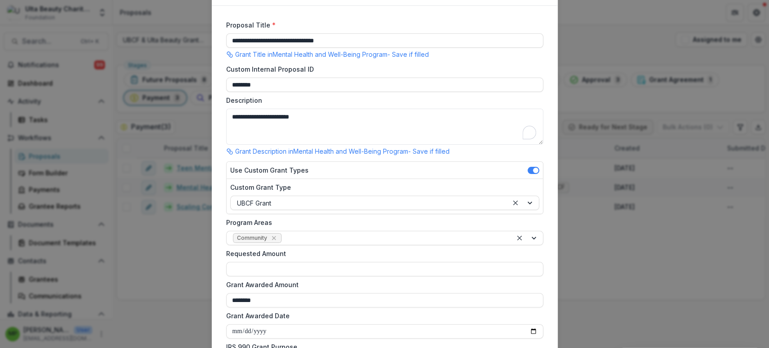
drag, startPoint x: 445, startPoint y: 134, endPoint x: 171, endPoint y: 122, distance: 274.1
click at [171, 122] on div "**********" at bounding box center [384, 174] width 769 height 348
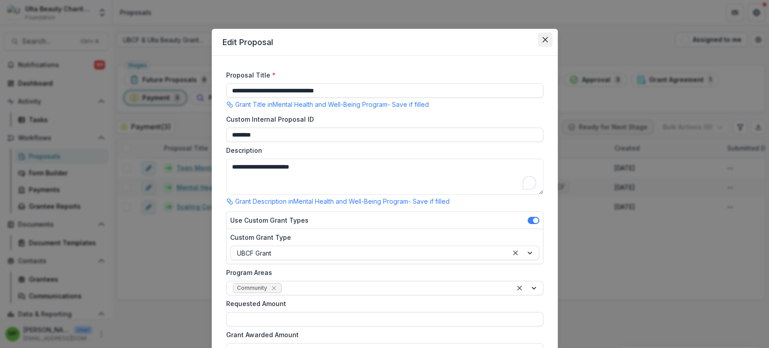
click at [543, 36] on button "Close" at bounding box center [545, 39] width 14 height 14
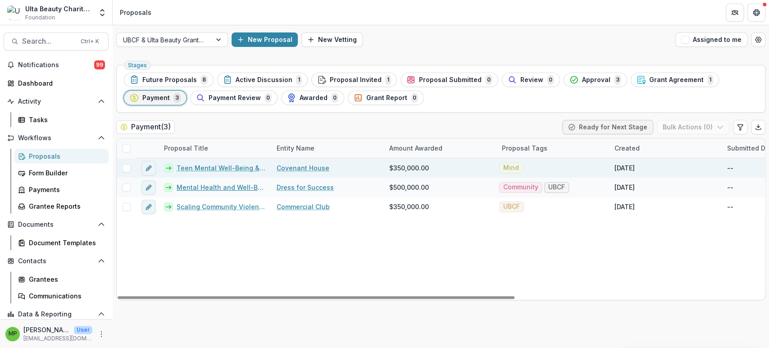
drag, startPoint x: 223, startPoint y: 184, endPoint x: 323, endPoint y: 176, distance: 100.3
click at [223, 184] on link "Mental Health and Well-Being Program" at bounding box center [221, 186] width 89 height 9
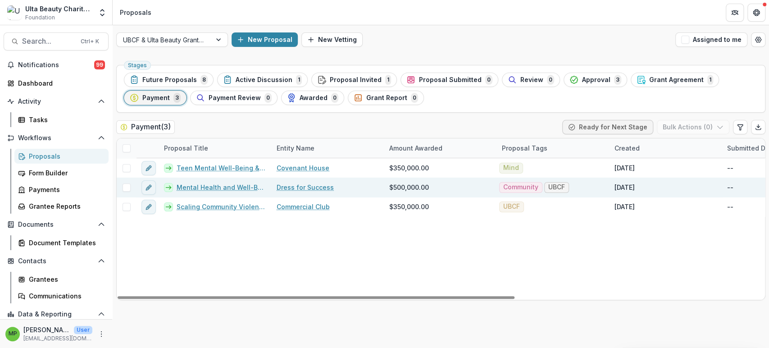
click at [232, 186] on link "Mental Health and Well-Being Program" at bounding box center [221, 186] width 89 height 9
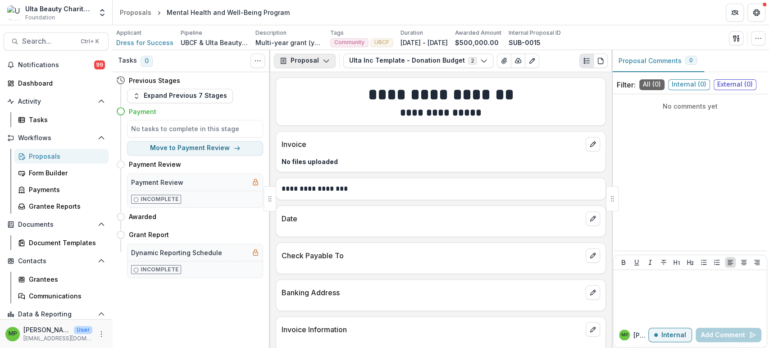
click at [300, 60] on button "Proposal" at bounding box center [305, 61] width 62 height 14
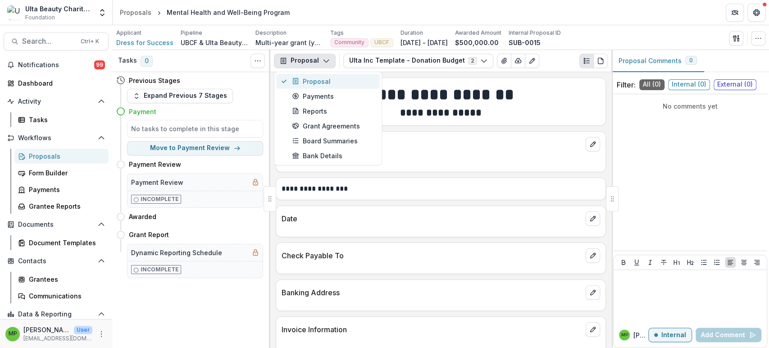
click at [330, 79] on div "Proposal" at bounding box center [333, 81] width 82 height 9
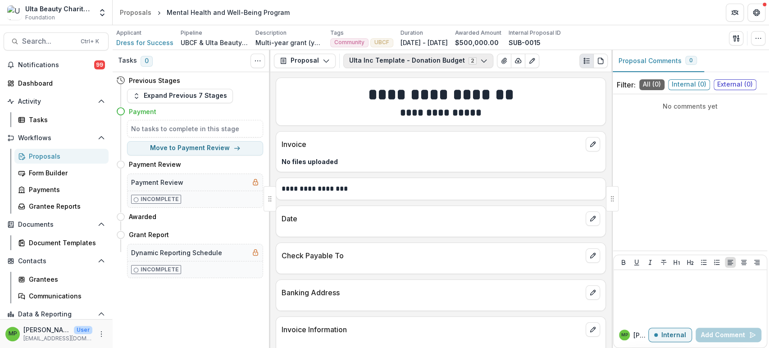
click at [380, 68] on button "Ulta Inc Template - Donation Budget 2" at bounding box center [418, 61] width 150 height 14
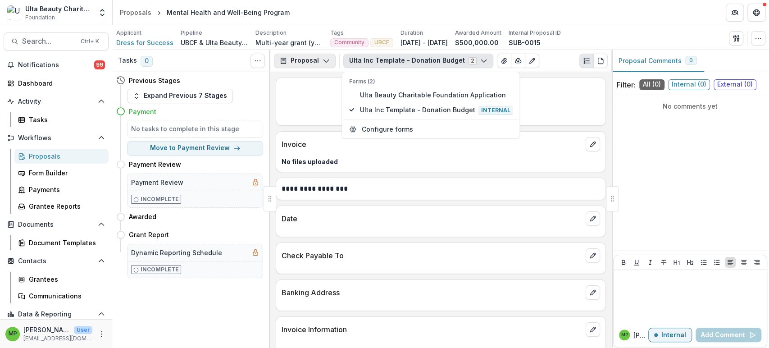
click at [322, 61] on icon "button" at bounding box center [325, 60] width 7 height 7
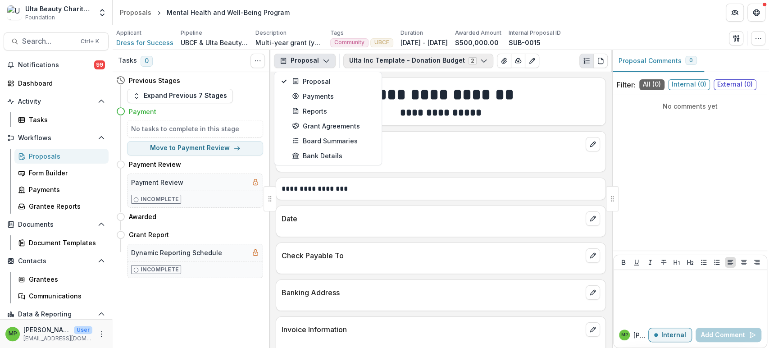
click at [465, 61] on button "Ulta Inc Template - Donation Budget 2" at bounding box center [418, 61] width 150 height 14
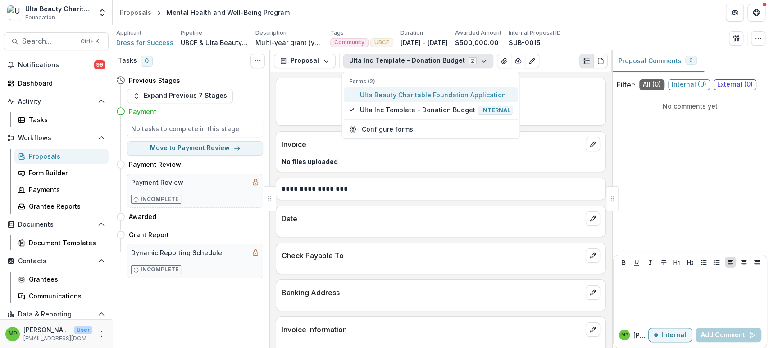
click at [446, 96] on span "Ulta Beauty Charitable Foundation Application" at bounding box center [435, 94] width 153 height 9
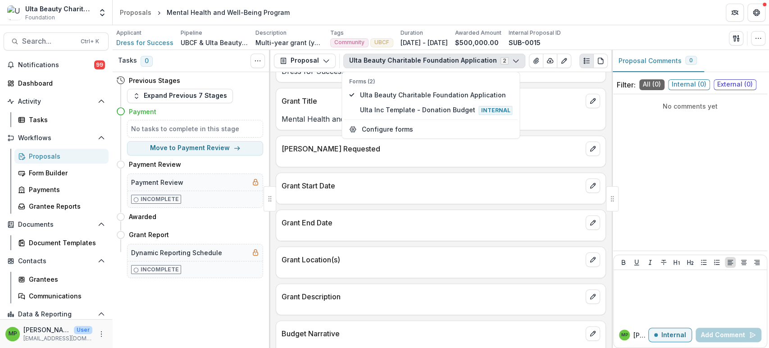
scroll to position [150, 0]
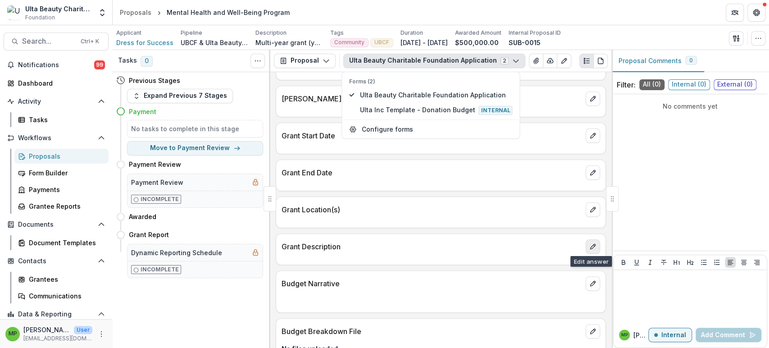
click at [590, 244] on icon "edit" at bounding box center [592, 246] width 5 height 5
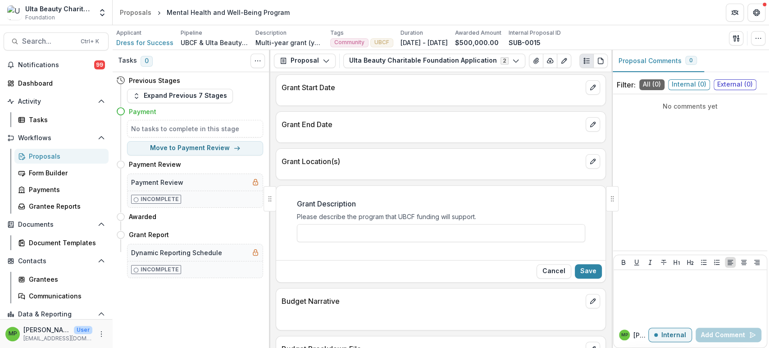
scroll to position [250, 0]
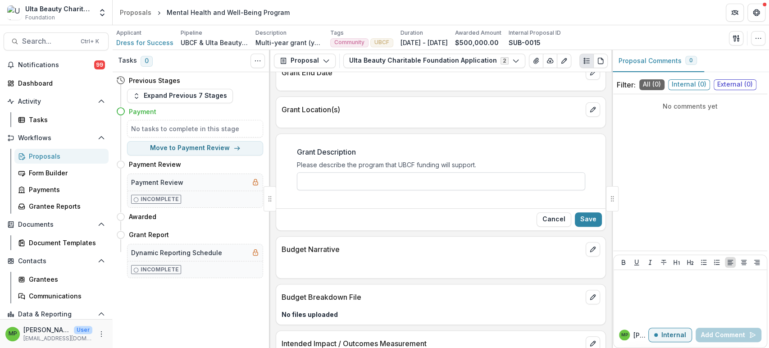
click at [393, 176] on input "Grant Description" at bounding box center [441, 181] width 288 height 18
click at [136, 35] on p "Applicant" at bounding box center [128, 33] width 25 height 8
click at [365, 179] on input "Grant Description" at bounding box center [441, 181] width 288 height 18
drag, startPoint x: 365, startPoint y: 179, endPoint x: 372, endPoint y: 179, distance: 6.8
paste input "**********"
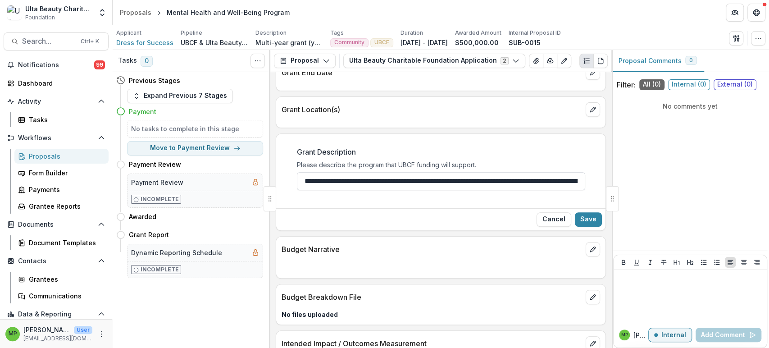
scroll to position [0, 2457]
type input "**********"
click at [587, 215] on button "Save" at bounding box center [588, 219] width 27 height 14
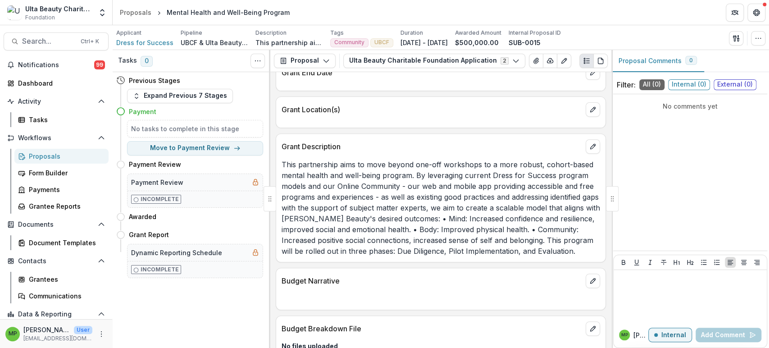
click at [129, 36] on p "Applicant" at bounding box center [128, 33] width 25 height 8
click at [133, 40] on span "Dress for Success" at bounding box center [144, 42] width 57 height 9
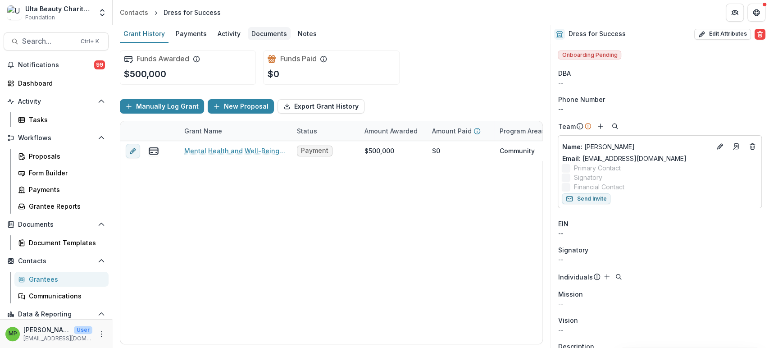
click at [259, 35] on div "Documents" at bounding box center [269, 33] width 43 height 13
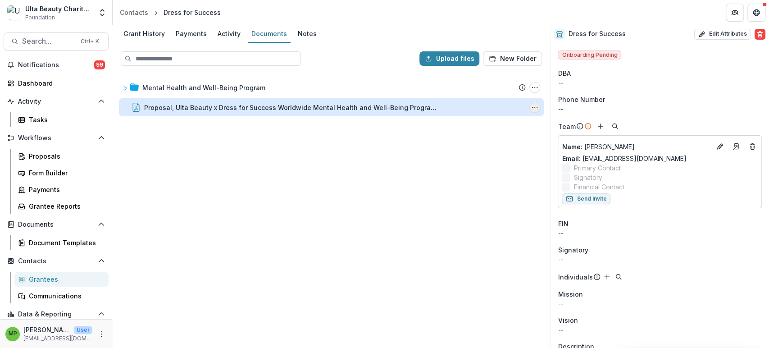
click at [533, 108] on icon "Proposal, Ulta Beauty x Dress for Success Worldwide Mental Health and Well-Bein…" at bounding box center [534, 107] width 7 height 7
click at [513, 154] on button "Rename" at bounding box center [489, 154] width 96 height 15
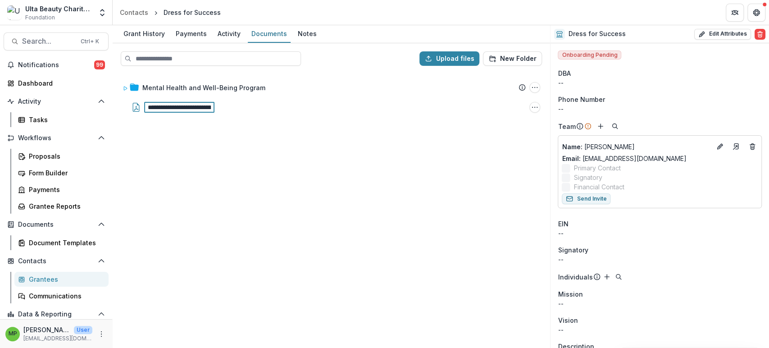
scroll to position [0, 233]
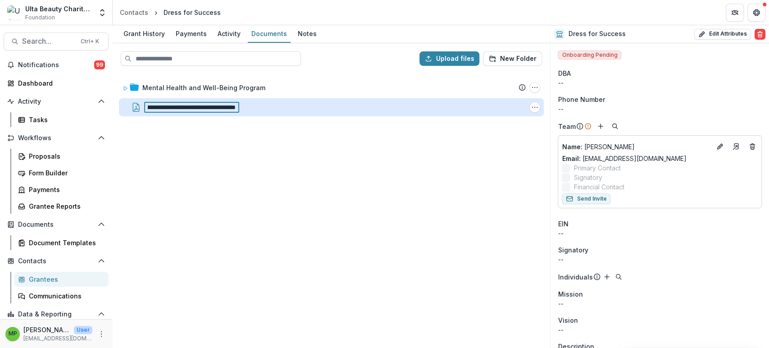
drag, startPoint x: 236, startPoint y: 109, endPoint x: 220, endPoint y: 105, distance: 15.7
click at [220, 105] on input "**********" at bounding box center [191, 107] width 95 height 11
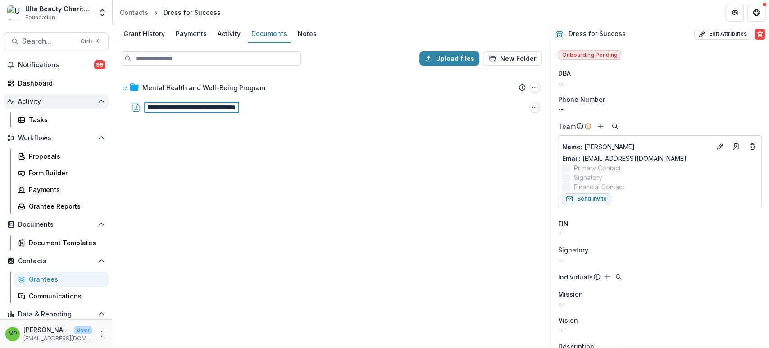
scroll to position [0, 0]
drag, startPoint x: 207, startPoint y: 107, endPoint x: 67, endPoint y: 103, distance: 140.6
click at [67, 103] on main "**********" at bounding box center [384, 186] width 769 height 322
type input "**********"
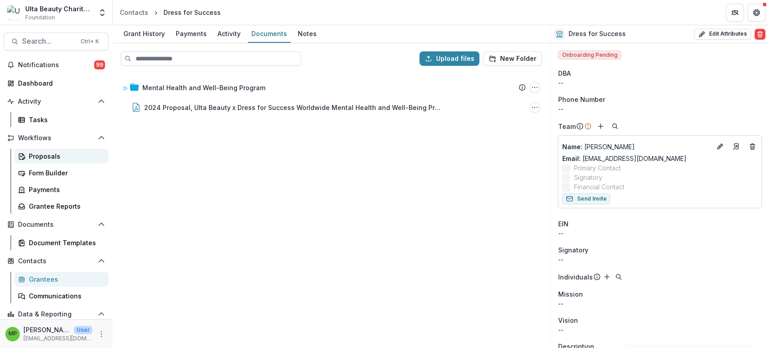
click at [71, 155] on div "Proposals" at bounding box center [65, 155] width 73 height 9
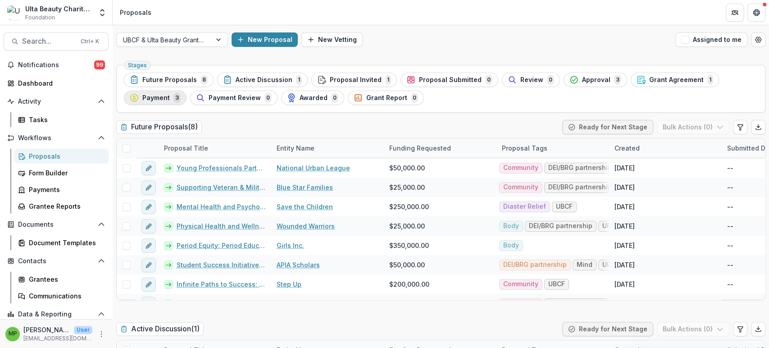
click at [173, 100] on span "3" at bounding box center [176, 98] width 7 height 10
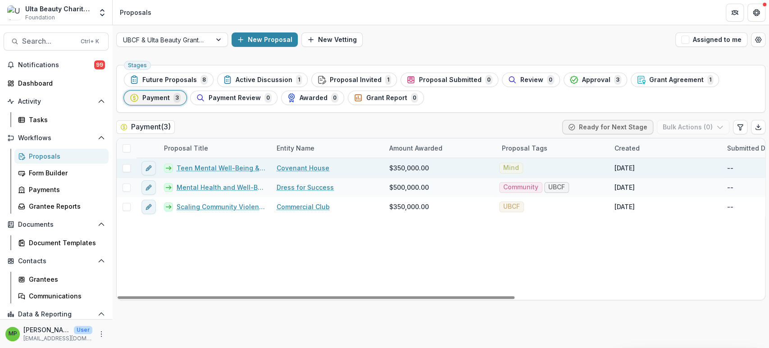
click at [245, 169] on link "Teen Mental Well-Being & Behavioral Health" at bounding box center [221, 167] width 89 height 9
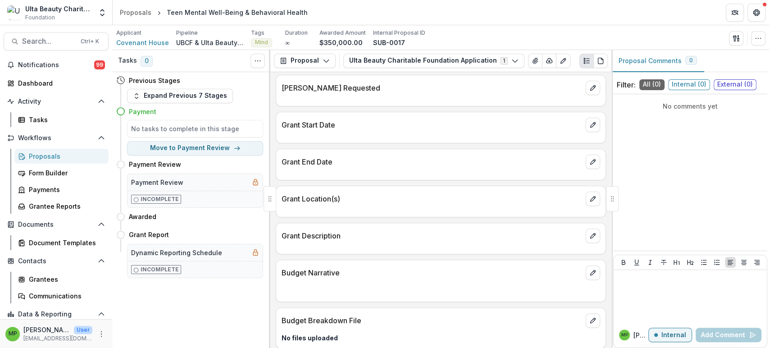
scroll to position [100, 0]
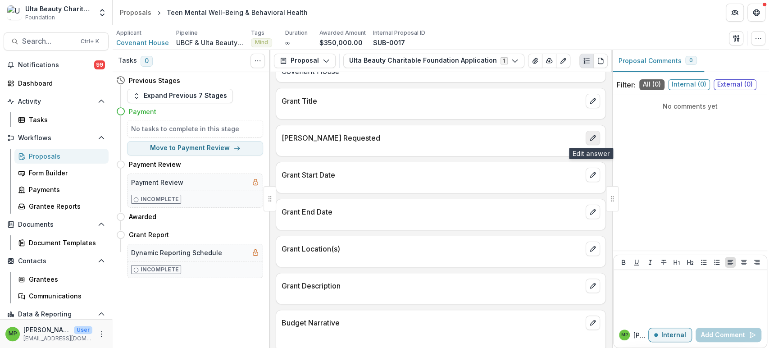
click at [591, 134] on icon "edit" at bounding box center [592, 137] width 7 height 7
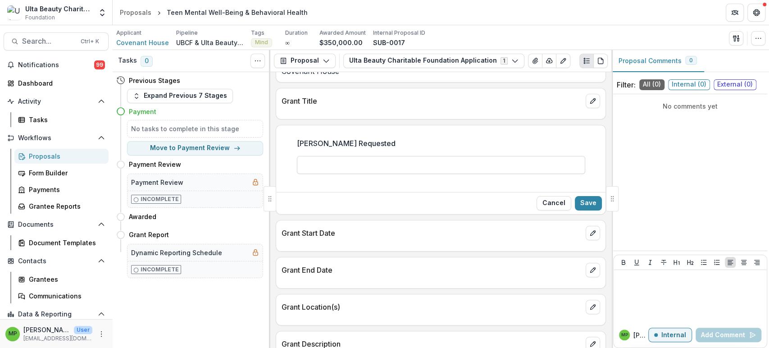
click at [459, 168] on input "[PERSON_NAME] Requested" at bounding box center [441, 165] width 288 height 18
click at [334, 167] on input "********" at bounding box center [441, 165] width 288 height 18
drag, startPoint x: 340, startPoint y: 163, endPoint x: 272, endPoint y: 152, distance: 68.9
click at [272, 152] on div "**********" at bounding box center [440, 210] width 341 height 276
click at [354, 165] on input "********" at bounding box center [441, 165] width 288 height 18
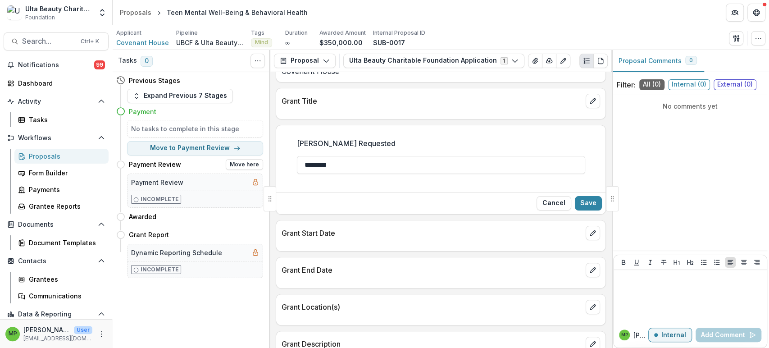
click at [242, 159] on div "**********" at bounding box center [441, 199] width 656 height 298
type input "********"
click at [577, 198] on button "Save" at bounding box center [588, 203] width 27 height 14
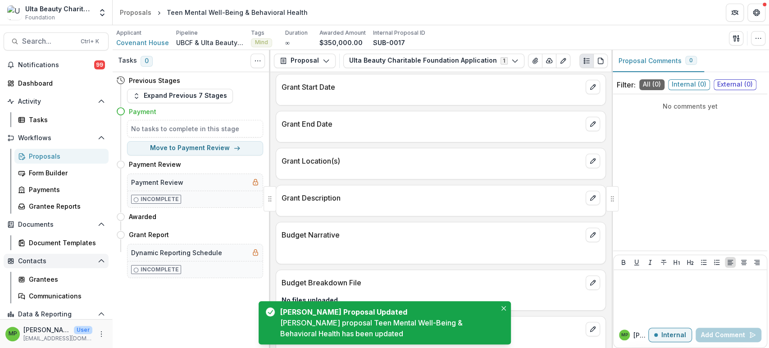
scroll to position [200, 0]
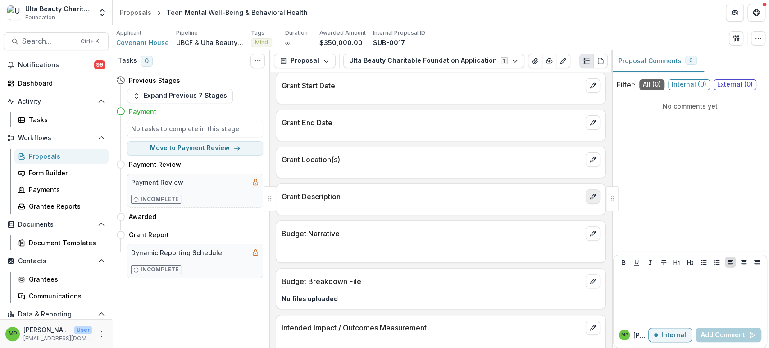
click at [594, 195] on button "edit" at bounding box center [593, 196] width 14 height 14
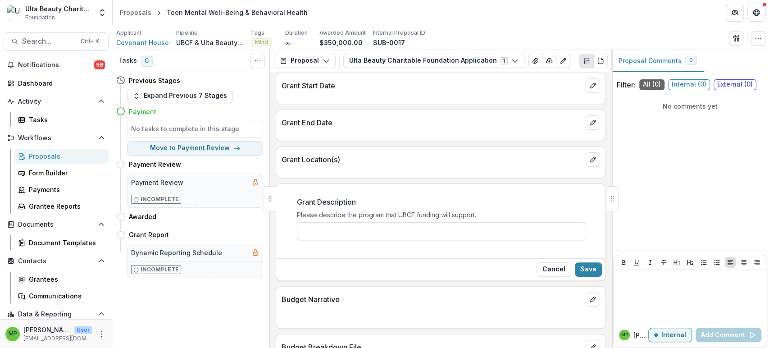
click at [373, 226] on input "Grant Description" at bounding box center [441, 231] width 288 height 18
paste input "**********"
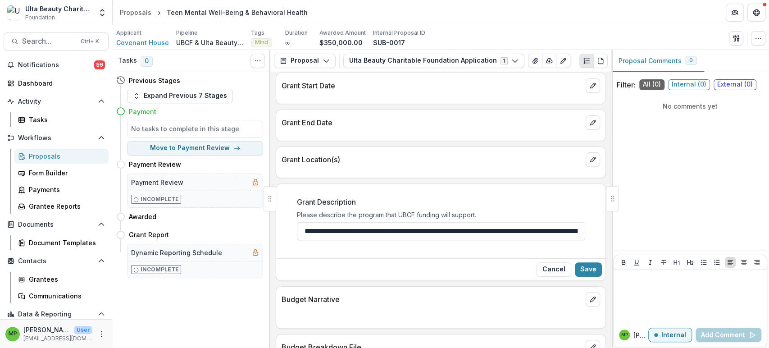
scroll to position [0, 4362]
type input "**********"
click at [590, 269] on button "Save" at bounding box center [588, 269] width 27 height 14
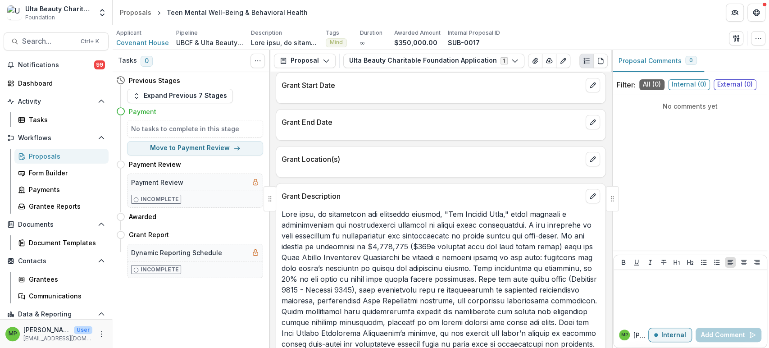
scroll to position [200, 0]
click at [130, 12] on div "Proposals" at bounding box center [136, 12] width 32 height 9
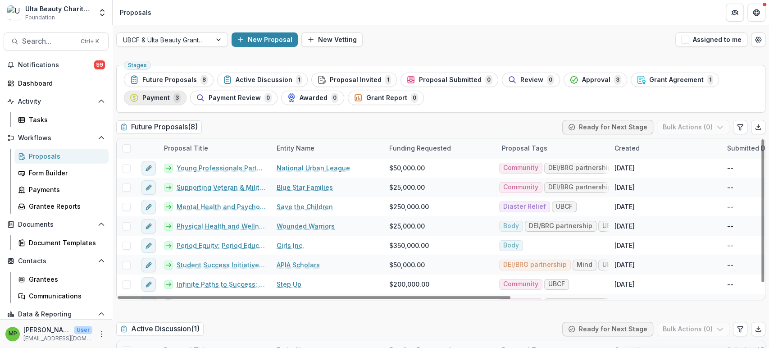
click at [164, 100] on span "Payment" at bounding box center [155, 98] width 27 height 8
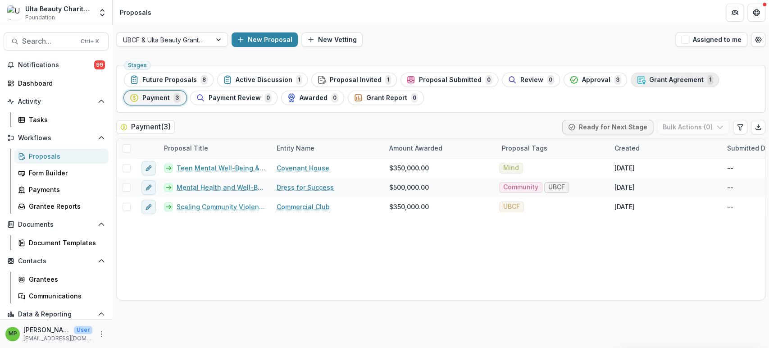
click at [649, 82] on span "Grant Agreement" at bounding box center [676, 80] width 54 height 8
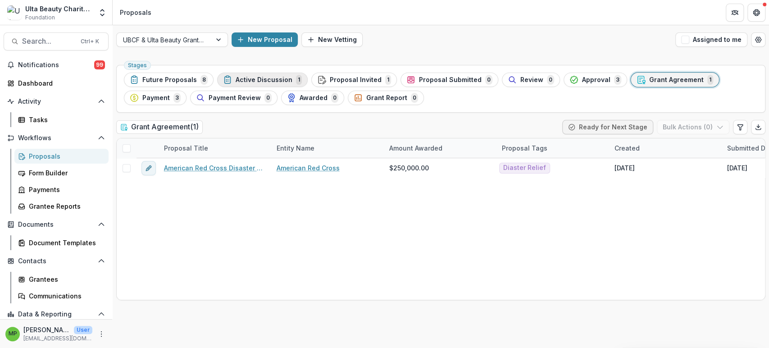
click at [245, 75] on div "Active Discussion 1" at bounding box center [262, 80] width 79 height 10
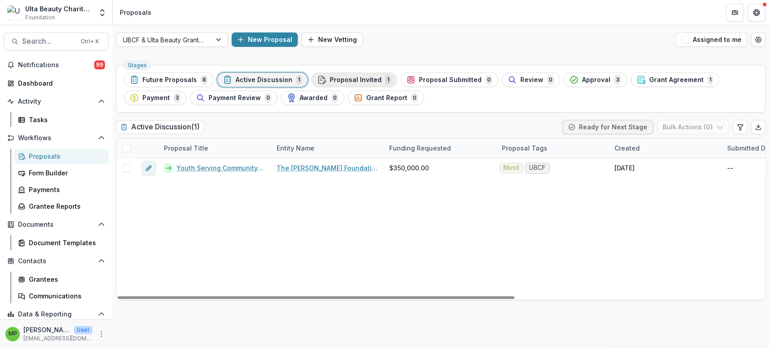
click at [357, 83] on span "Proposal Invited" at bounding box center [356, 80] width 52 height 8
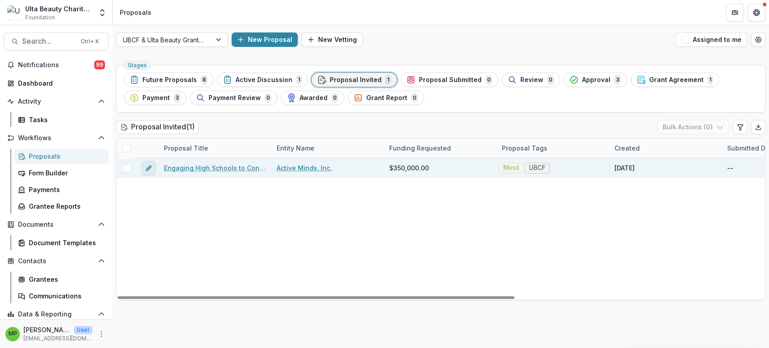
click at [150, 169] on icon "edit" at bounding box center [148, 167] width 7 height 7
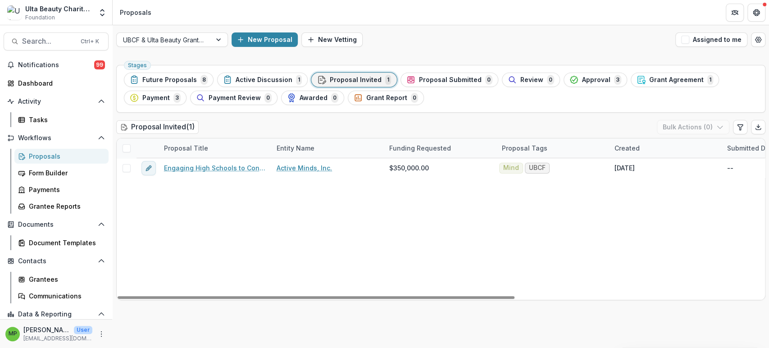
type input "********"
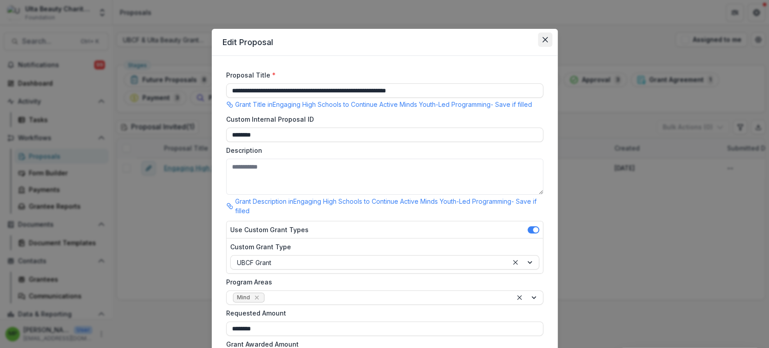
click at [547, 35] on button "Close" at bounding box center [545, 39] width 14 height 14
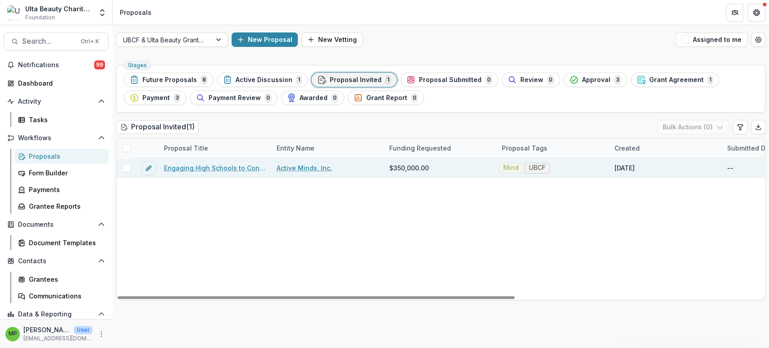
click at [177, 168] on link "Engaging High Schools to Continue Active Minds Youth-Led Programming" at bounding box center [215, 167] width 102 height 9
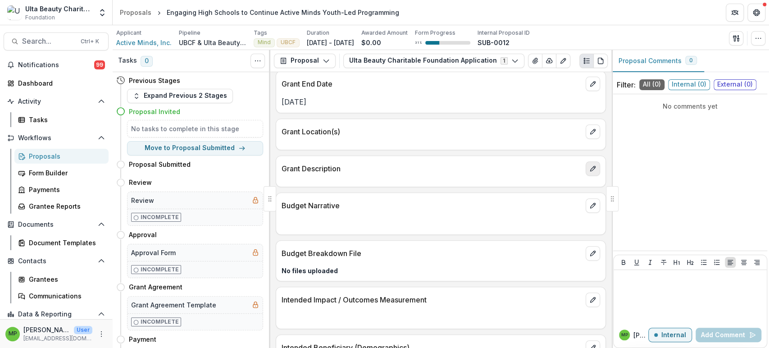
scroll to position [250, 0]
click at [594, 169] on button "edit" at bounding box center [593, 168] width 14 height 14
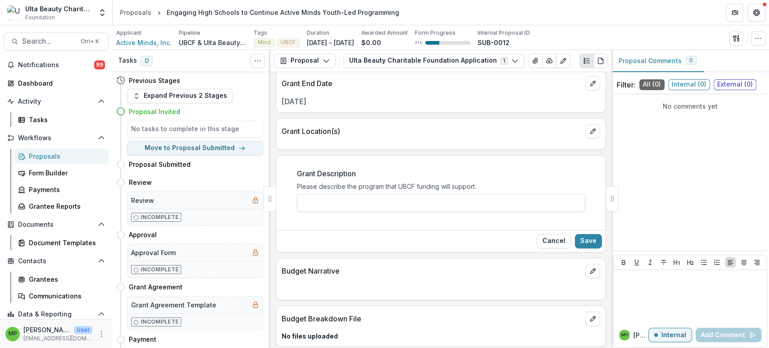
click at [481, 198] on input "Grant Description" at bounding box center [441, 203] width 288 height 18
paste input "**********"
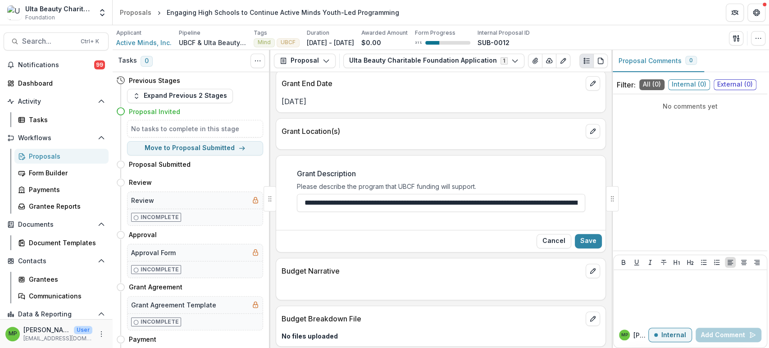
scroll to position [0, 18379]
type input "**********"
click at [590, 242] on button "Save" at bounding box center [588, 241] width 27 height 14
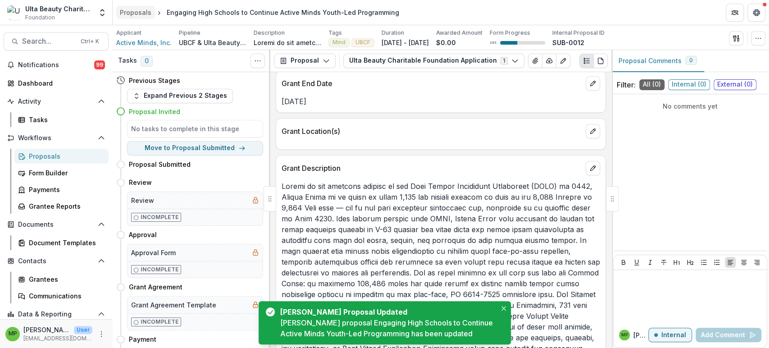
click at [129, 14] on div "Proposals" at bounding box center [136, 12] width 32 height 9
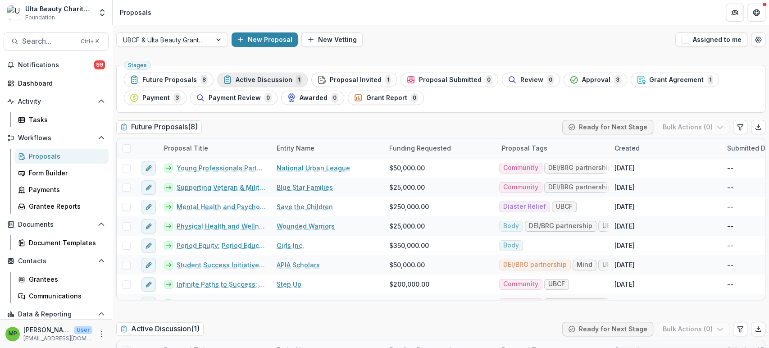
click at [257, 83] on span "Active Discussion" at bounding box center [264, 80] width 57 height 8
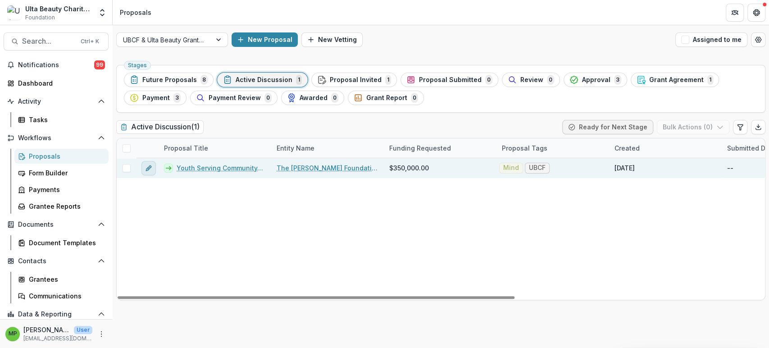
click at [144, 168] on button "edit" at bounding box center [148, 168] width 14 height 14
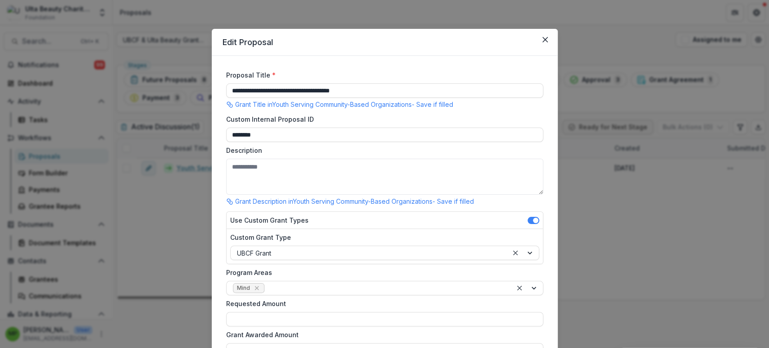
type input "********"
click at [252, 178] on textarea "Description" at bounding box center [384, 177] width 317 height 36
paste textarea "**********"
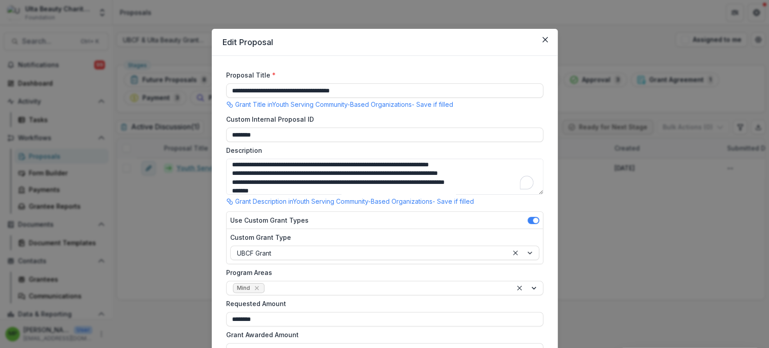
scroll to position [106, 0]
type textarea "**********"
click at [541, 42] on button "Close" at bounding box center [545, 39] width 14 height 14
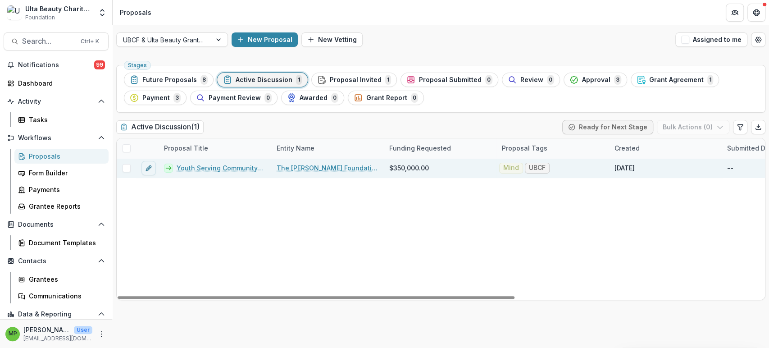
click at [209, 170] on link "Youth Serving Community-Based Organizations" at bounding box center [221, 167] width 89 height 9
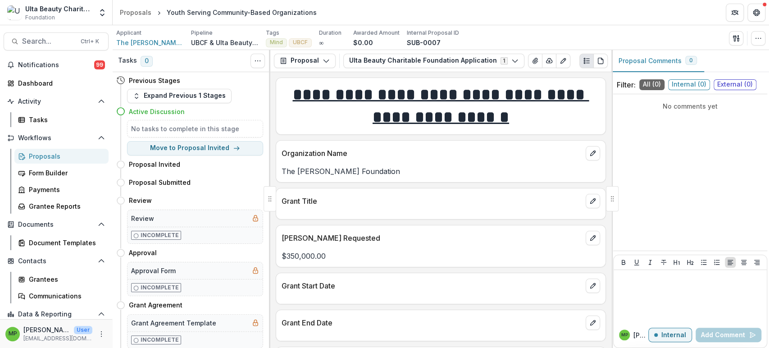
scroll to position [100, 0]
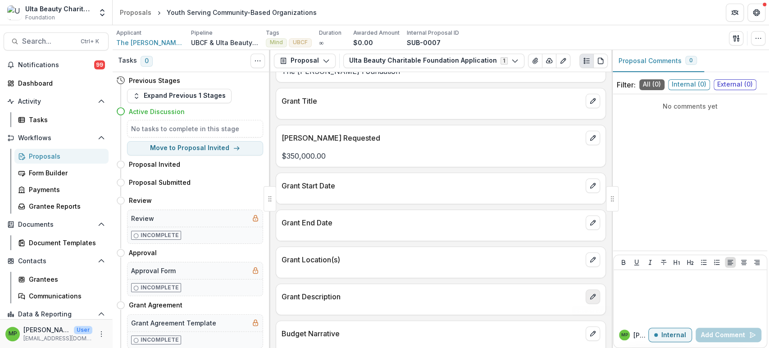
click at [592, 295] on icon "edit" at bounding box center [592, 296] width 7 height 7
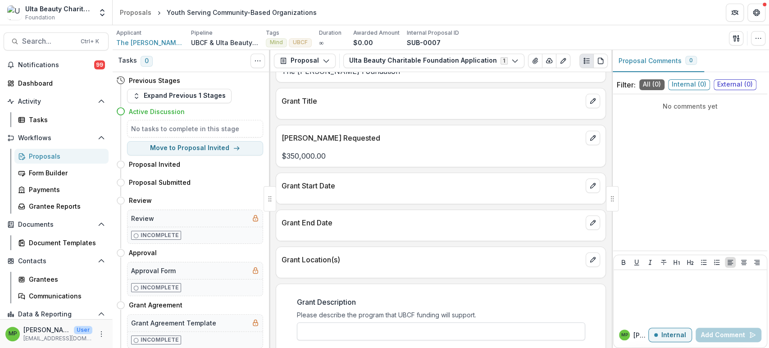
click at [449, 331] on input "Grant Description" at bounding box center [441, 331] width 288 height 18
paste input "**********"
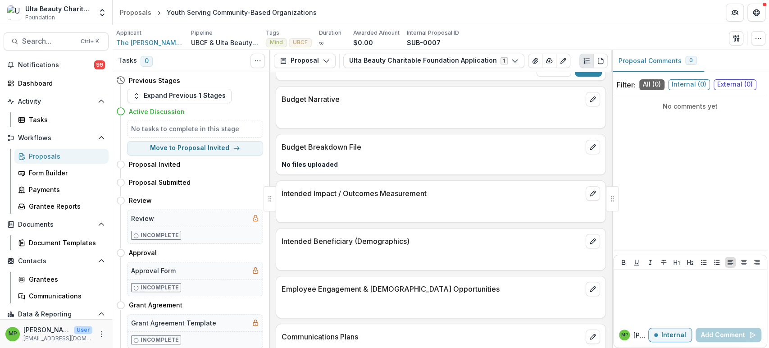
scroll to position [300, 0]
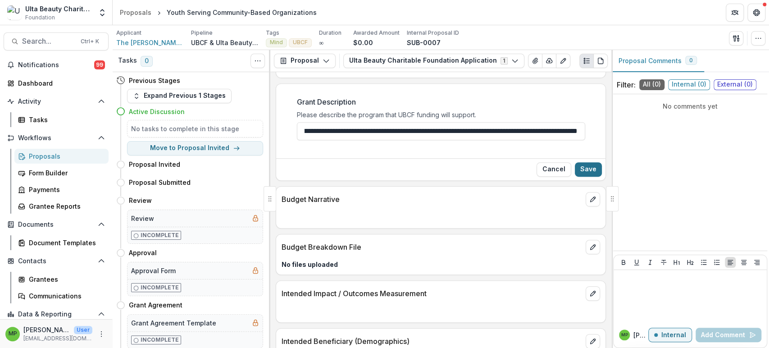
type input "**********"
click at [595, 165] on button "Save" at bounding box center [588, 169] width 27 height 14
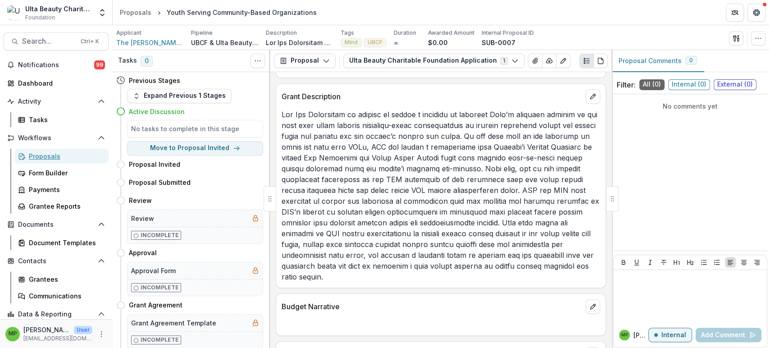
drag, startPoint x: 82, startPoint y: 153, endPoint x: 555, endPoint y: 117, distance: 474.8
click at [82, 153] on div "Proposals" at bounding box center [65, 155] width 73 height 9
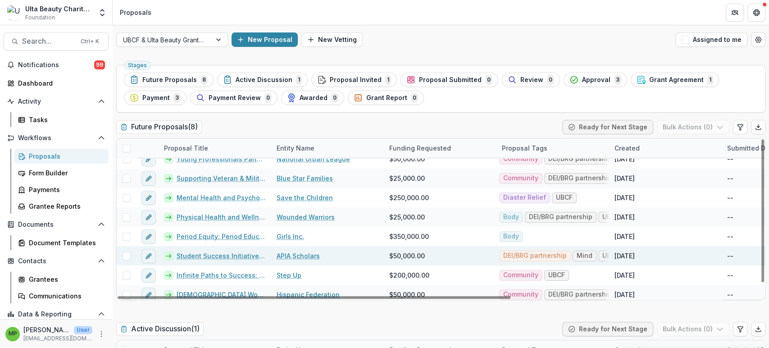
scroll to position [13, 0]
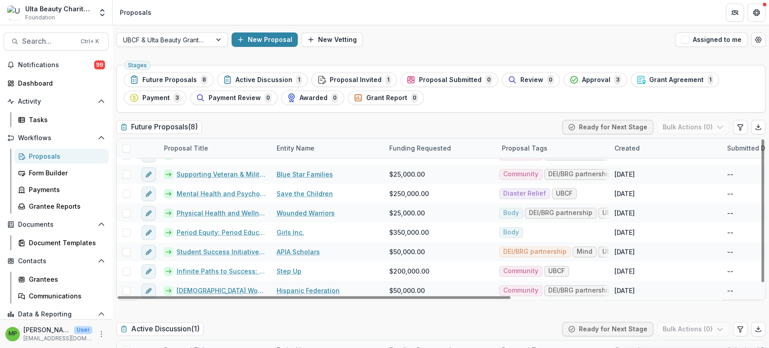
drag, startPoint x: 139, startPoint y: 99, endPoint x: 432, endPoint y: 182, distance: 304.8
click at [139, 99] on div "Payment 3" at bounding box center [155, 98] width 51 height 10
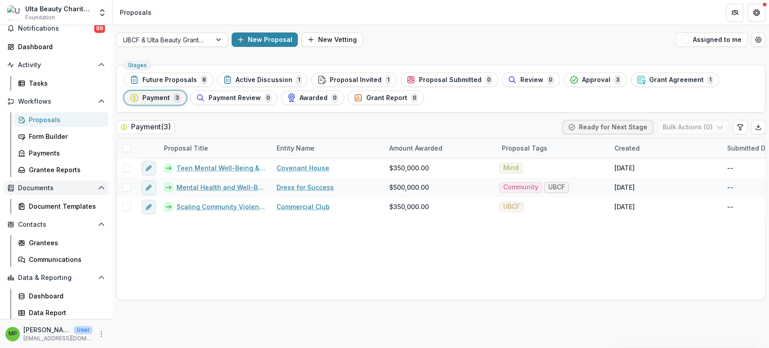
scroll to position [37, 0]
click at [74, 308] on div "Data Report" at bounding box center [65, 311] width 73 height 9
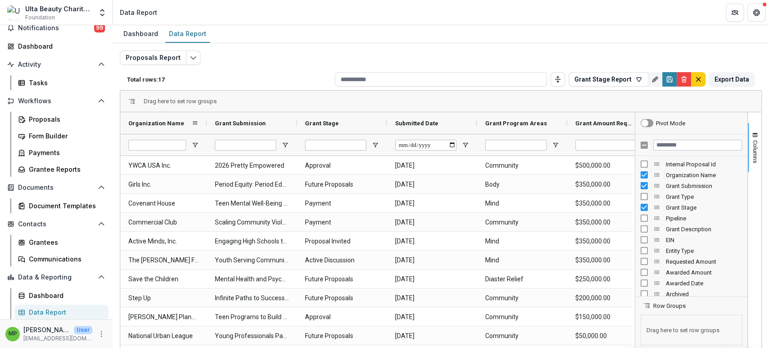
drag, startPoint x: 209, startPoint y: 123, endPoint x: 205, endPoint y: 126, distance: 5.1
click at [205, 126] on div at bounding box center [207, 123] width 4 height 22
click at [373, 143] on span "Open Filter Menu" at bounding box center [375, 144] width 7 height 7
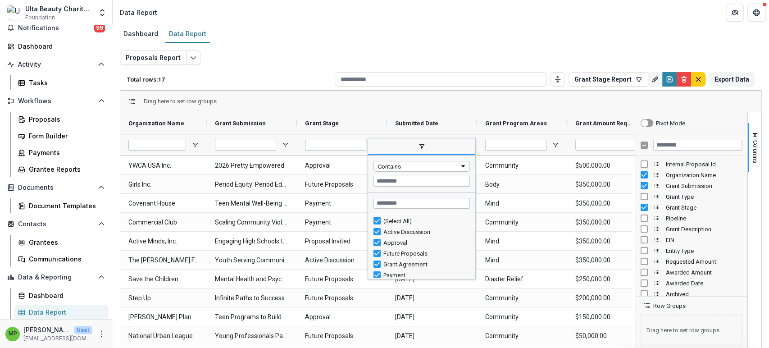
click at [420, 146] on span "filter" at bounding box center [421, 146] width 7 height 7
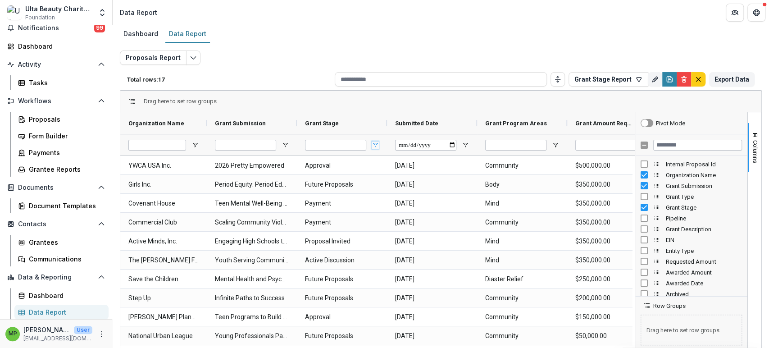
click at [375, 143] on span "Open Filter Menu" at bounding box center [375, 144] width 7 height 7
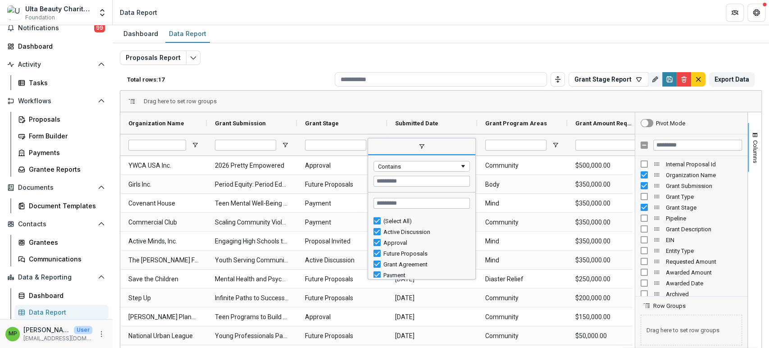
click at [419, 169] on div "Contains" at bounding box center [419, 166] width 82 height 7
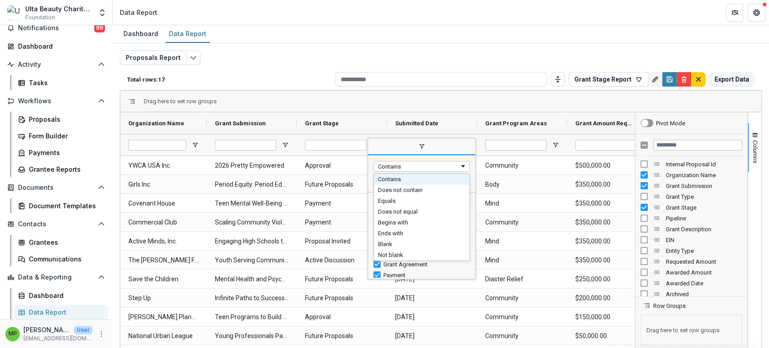
click at [383, 150] on span "filter" at bounding box center [421, 147] width 107 height 16
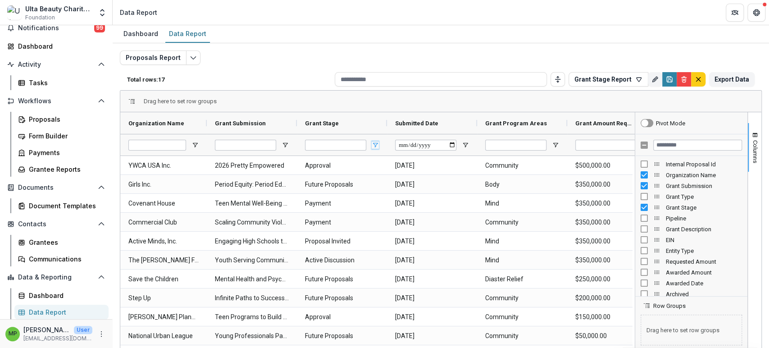
click at [375, 142] on span "Open Filter Menu" at bounding box center [375, 144] width 7 height 7
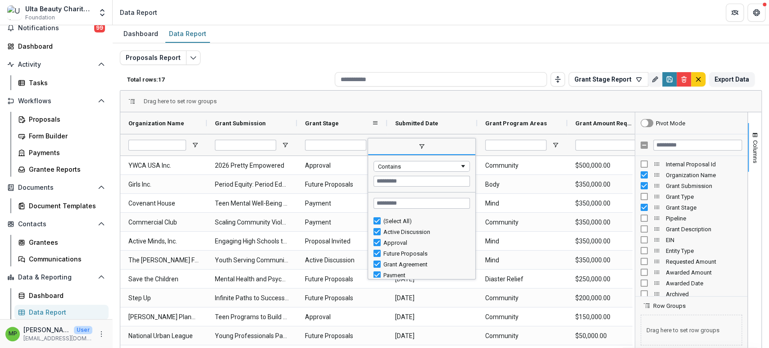
click at [380, 122] on div "Grant Stage" at bounding box center [342, 123] width 90 height 22
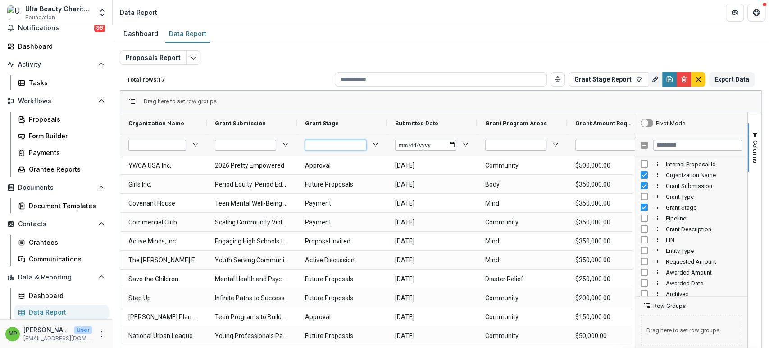
click at [336, 144] on input "Grant Stage Filter Input" at bounding box center [335, 145] width 61 height 11
click at [372, 142] on span "Open Filter Menu" at bounding box center [375, 144] width 7 height 7
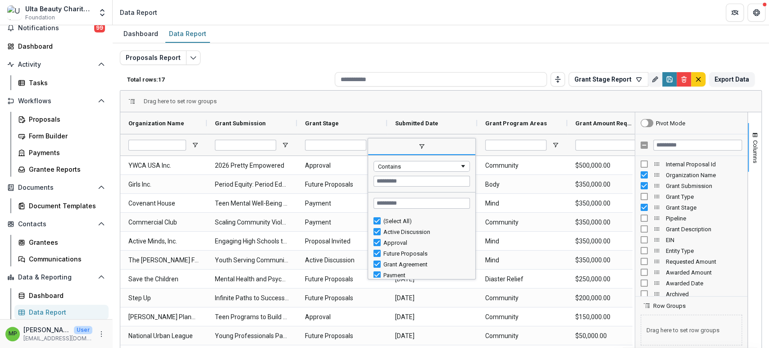
click at [401, 163] on div "Contains" at bounding box center [419, 166] width 82 height 7
click at [375, 104] on div "Drag here to set row groups" at bounding box center [440, 102] width 641 height 22
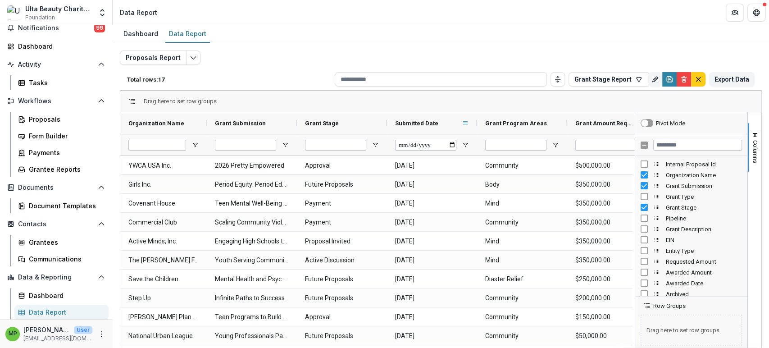
click at [467, 124] on span at bounding box center [465, 122] width 7 height 7
click at [429, 120] on span "Submitted Date" at bounding box center [416, 123] width 43 height 7
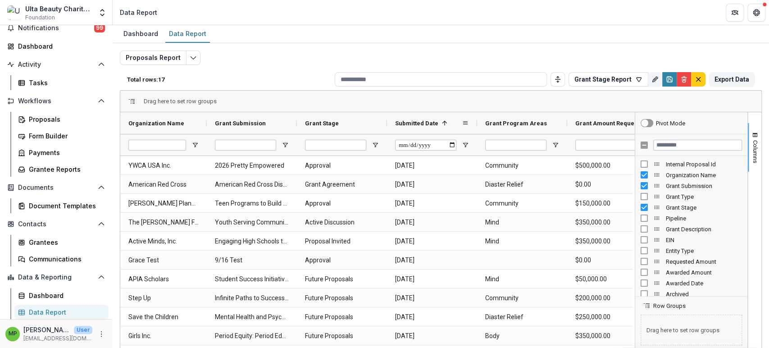
click at [367, 120] on div "Grant Stage" at bounding box center [338, 122] width 67 height 17
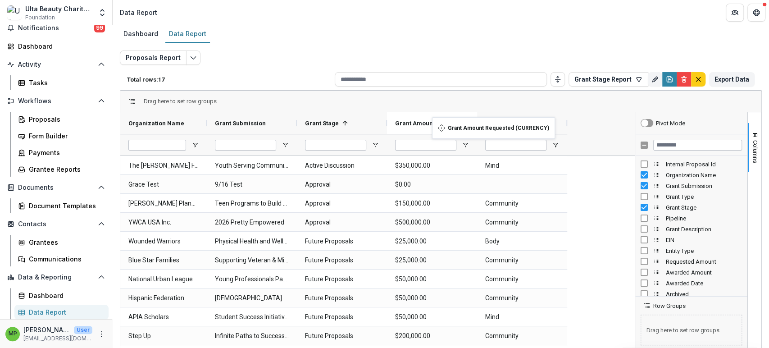
drag, startPoint x: 533, startPoint y: 123, endPoint x: 436, endPoint y: 123, distance: 96.8
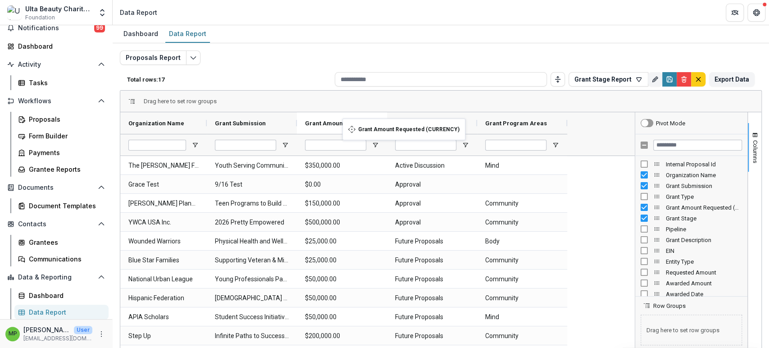
drag, startPoint x: 447, startPoint y: 125, endPoint x: 347, endPoint y: 124, distance: 100.0
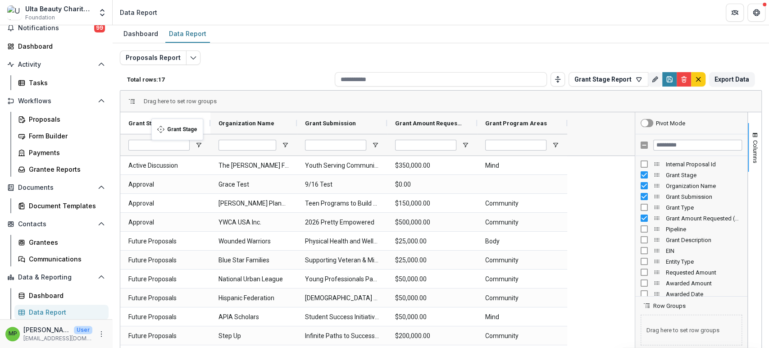
drag, startPoint x: 437, startPoint y: 125, endPoint x: 156, endPoint y: 124, distance: 281.1
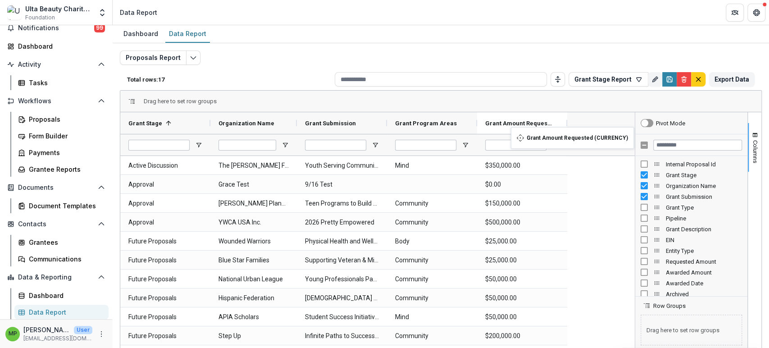
drag, startPoint x: 433, startPoint y: 123, endPoint x: 515, endPoint y: 132, distance: 82.5
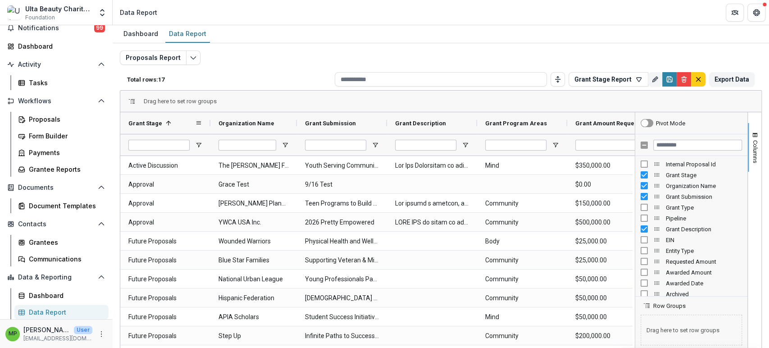
click at [166, 118] on div "Grant Stage 1" at bounding box center [161, 122] width 67 height 17
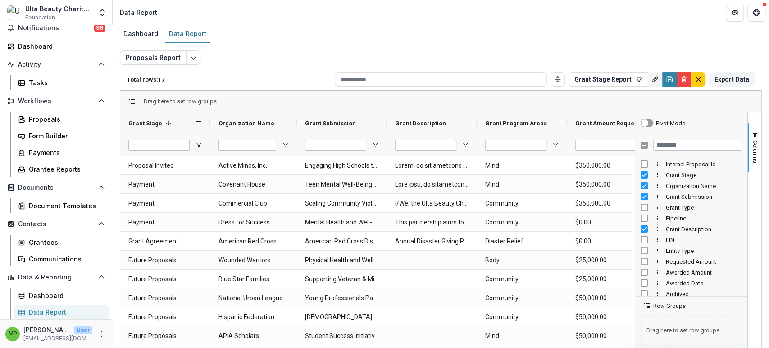
click at [166, 118] on div "Grant Stage 1" at bounding box center [161, 122] width 67 height 17
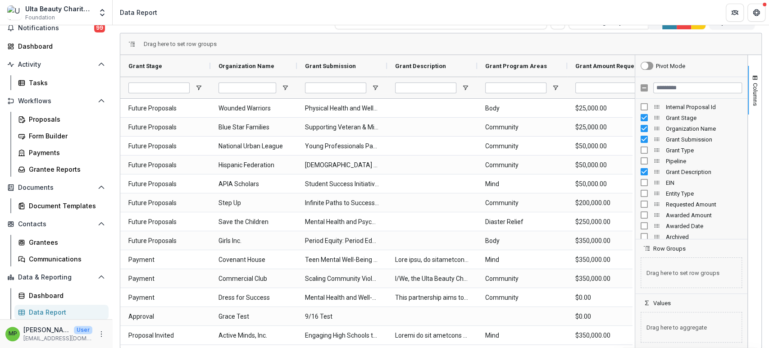
click at [199, 67] on span at bounding box center [198, 65] width 7 height 7
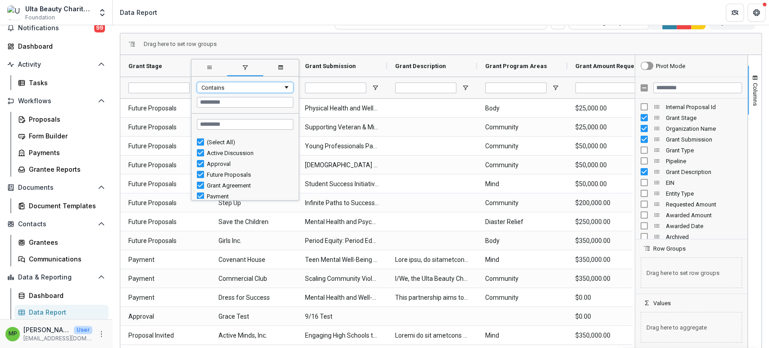
click at [253, 90] on div "Contains" at bounding box center [242, 87] width 82 height 7
click at [264, 77] on div "Contains" at bounding box center [244, 95] width 107 height 36
click at [241, 34] on div "Drag here to set row groups" at bounding box center [440, 44] width 641 height 22
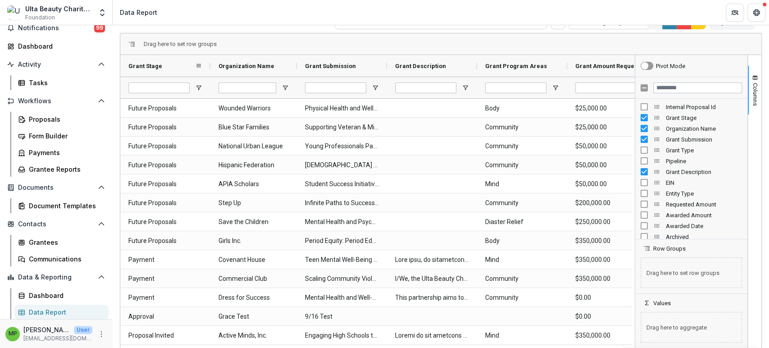
click at [184, 68] on div "Grant Stage" at bounding box center [161, 65] width 67 height 17
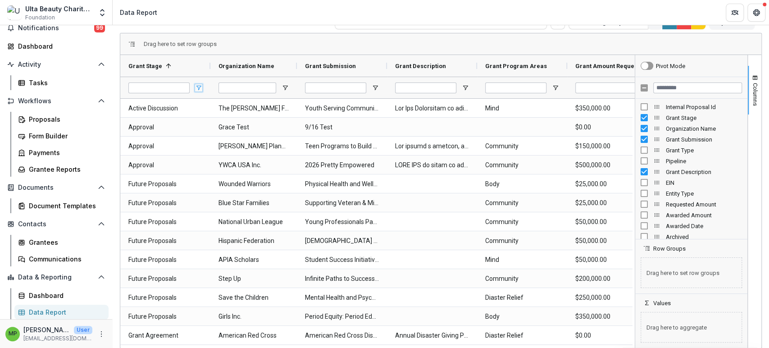
click at [202, 88] on span "Open Filter Menu" at bounding box center [198, 87] width 7 height 7
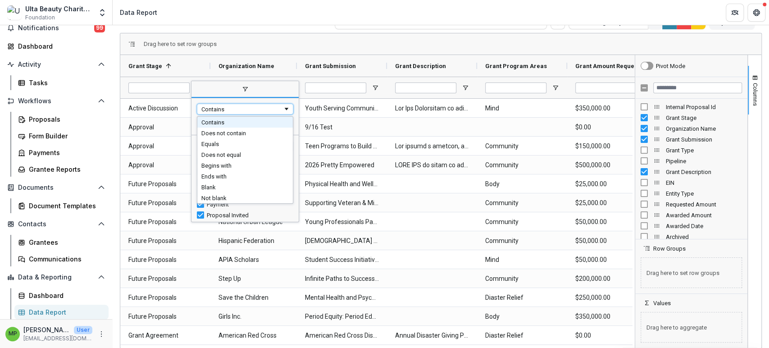
click at [240, 109] on div "Contains" at bounding box center [242, 109] width 82 height 7
click at [191, 107] on div "Contains" at bounding box center [244, 116] width 107 height 36
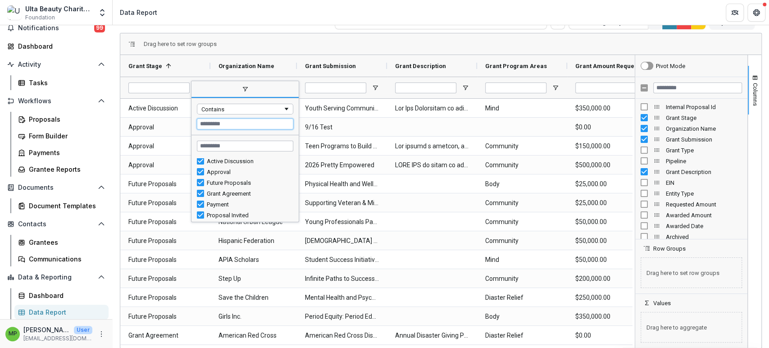
click at [219, 123] on input "Filter Value" at bounding box center [245, 123] width 96 height 11
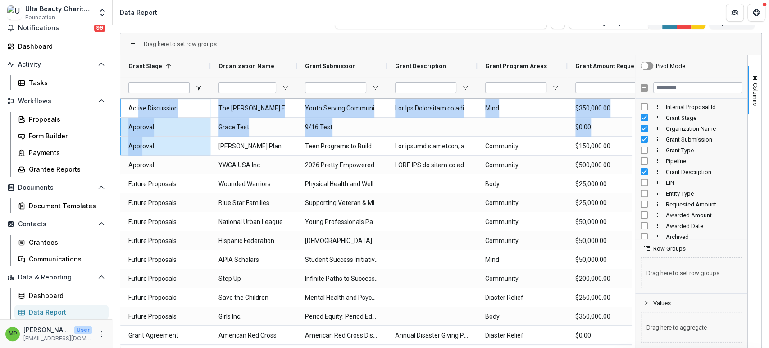
drag, startPoint x: 139, startPoint y: 117, endPoint x: 154, endPoint y: 135, distance: 23.4
click at [148, 136] on div "Active Discussion The [PERSON_NAME] Foundation Youth Serving Community-Based Or…" at bounding box center [388, 260] width 537 height 322
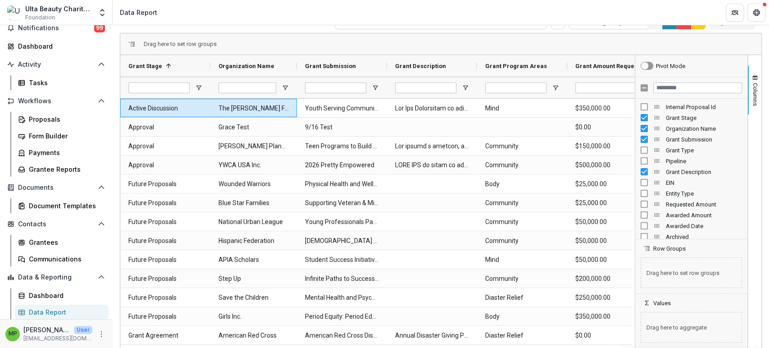
click at [113, 103] on div "Proposals Report Total rows: 17 Grant Stage Report Personal Filters Team Filter…" at bounding box center [441, 156] width 656 height 341
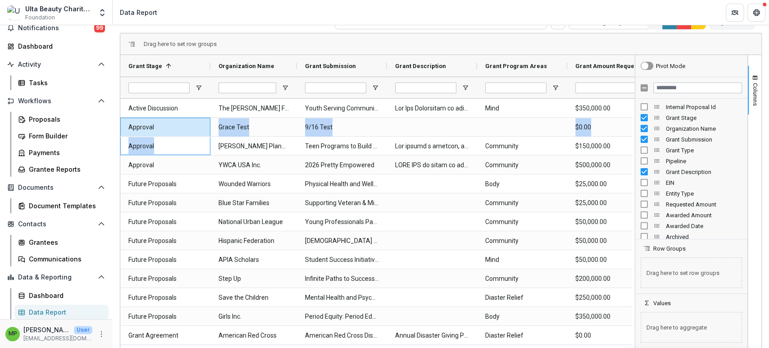
drag, startPoint x: 157, startPoint y: 145, endPoint x: 168, endPoint y: 120, distance: 27.4
click at [168, 120] on div "Active Discussion The [PERSON_NAME] Foundation Youth Serving Community-Based Or…" at bounding box center [388, 260] width 537 height 322
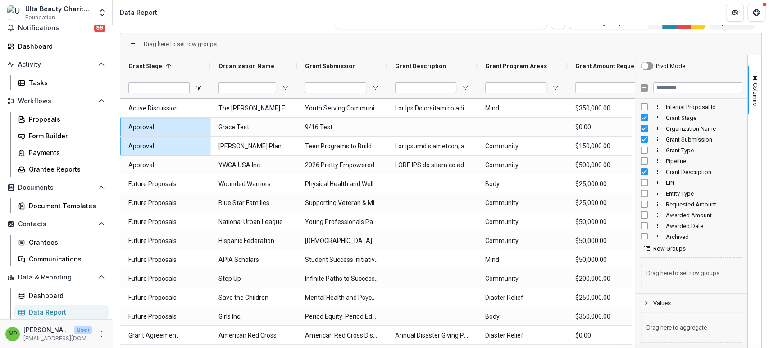
click at [282, 27] on div "Total rows: 17 Grant Stage Report Personal Filters Team Filters Temelio Filters…" at bounding box center [441, 22] width 642 height 22
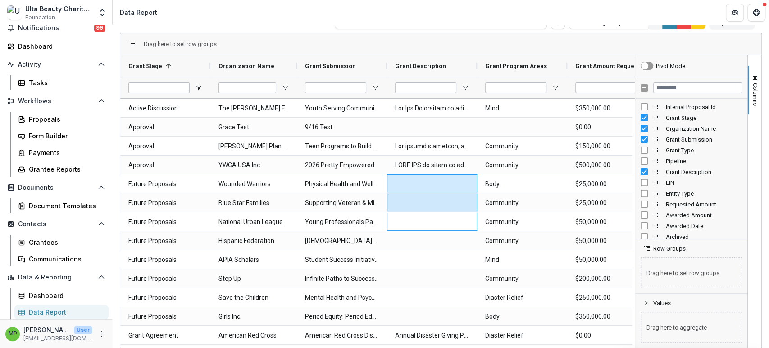
drag, startPoint x: 393, startPoint y: 218, endPoint x: 392, endPoint y: 178, distance: 39.6
click at [392, 178] on div "Active Discussion The [PERSON_NAME] Foundation Youth Serving Community-Based Or…" at bounding box center [388, 260] width 537 height 322
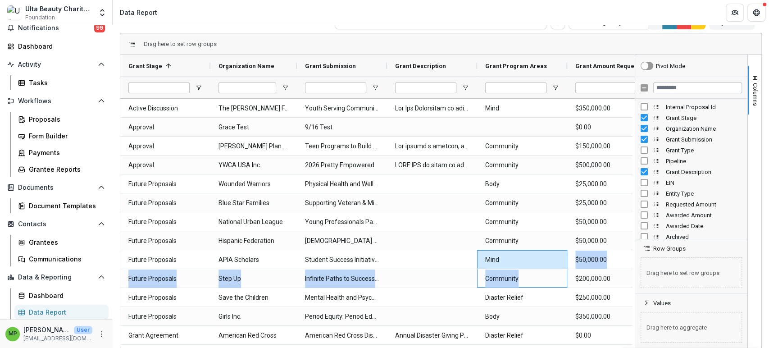
drag, startPoint x: 537, startPoint y: 286, endPoint x: 540, endPoint y: 254, distance: 33.1
click at [540, 254] on div "Active Discussion The [PERSON_NAME] Foundation Youth Serving Community-Based Or…" at bounding box center [388, 260] width 537 height 322
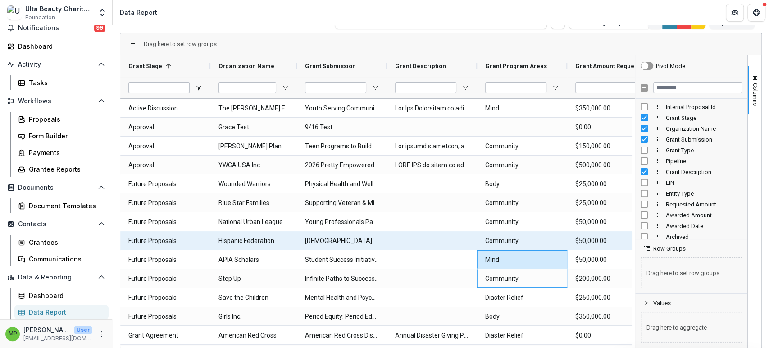
click at [243, 238] on Name-369 "Hispanic Federation" at bounding box center [253, 241] width 70 height 18
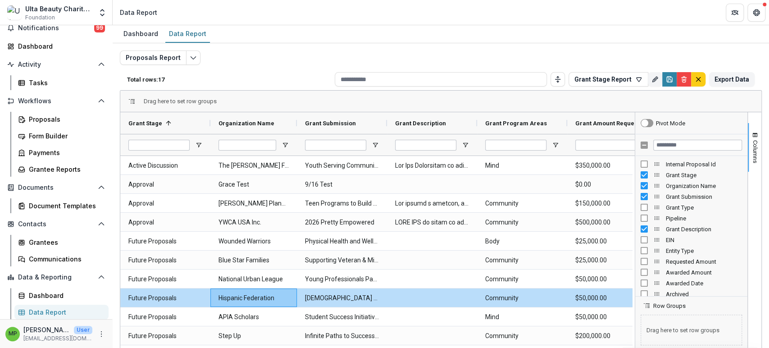
click at [525, 99] on div "Drag here to set row groups" at bounding box center [440, 102] width 641 height 22
click at [693, 105] on div "Drag here to set row groups" at bounding box center [440, 102] width 641 height 22
click at [119, 125] on div "Proposals Report Total rows: 17 Grant Stage Report Personal Filters Team Filter…" at bounding box center [441, 213] width 656 height 341
click at [736, 79] on button "Export Data" at bounding box center [731, 79] width 45 height 14
click at [669, 78] on icon "Save" at bounding box center [669, 79] width 7 height 7
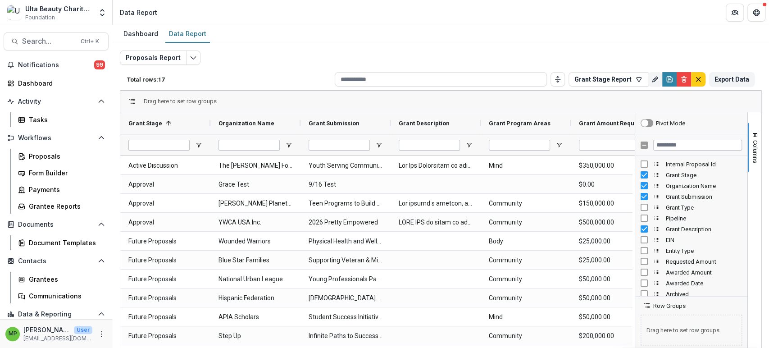
scroll to position [37, 0]
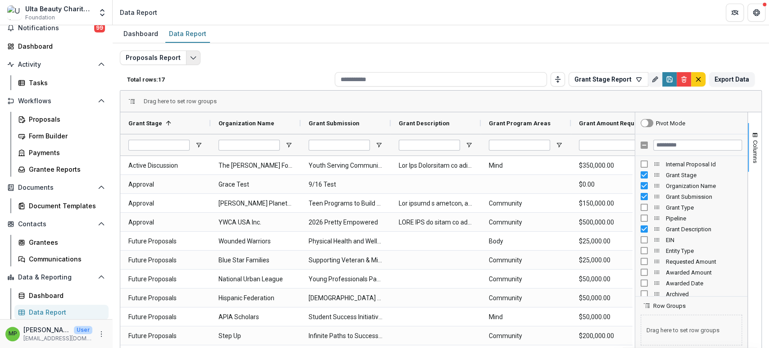
click at [186, 55] on button "Edit selected report" at bounding box center [193, 57] width 14 height 14
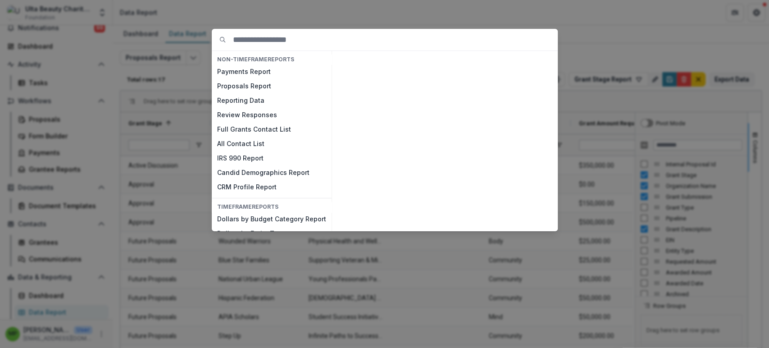
click at [560, 28] on div "NON-TIMEFRAME Reports Payments Report Proposals Report Reporting Data Review Re…" at bounding box center [384, 174] width 769 height 348
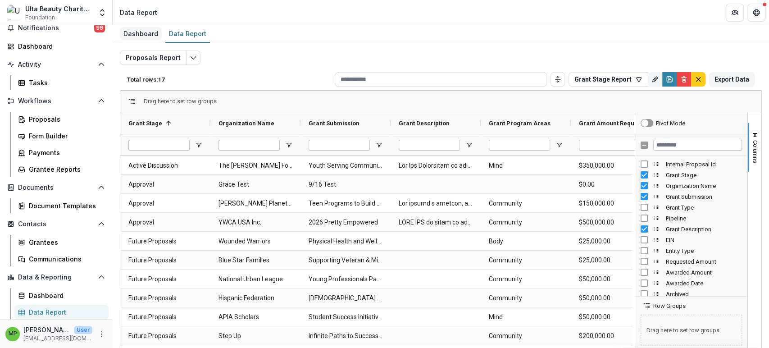
click at [153, 38] on div "Dashboard" at bounding box center [141, 33] width 42 height 13
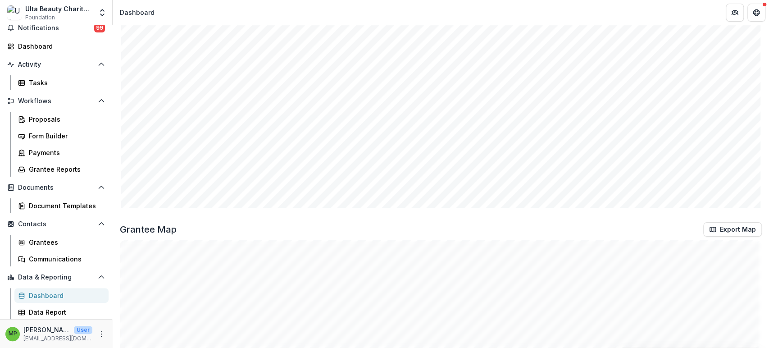
scroll to position [1020, 0]
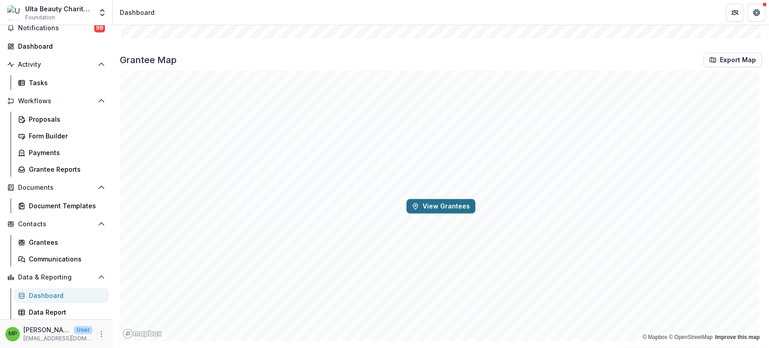
click at [440, 206] on button "View Grantees" at bounding box center [440, 206] width 69 height 14
click at [420, 210] on icon "Map marker" at bounding box center [419, 210] width 12 height 16
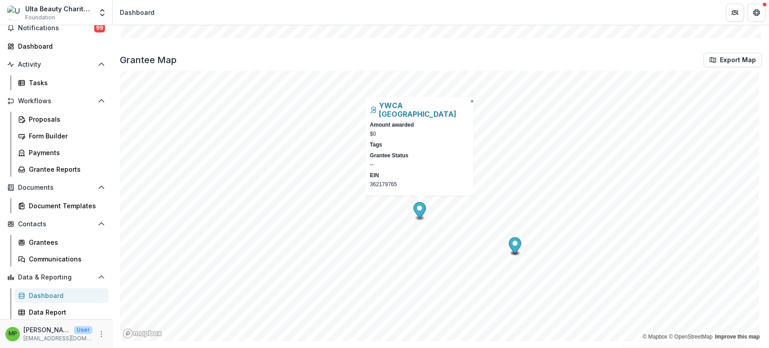
click at [516, 244] on circle "Map marker" at bounding box center [515, 243] width 5 height 5
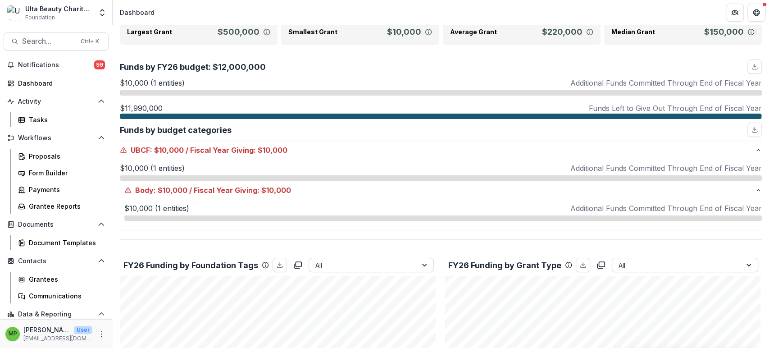
scroll to position [0, 0]
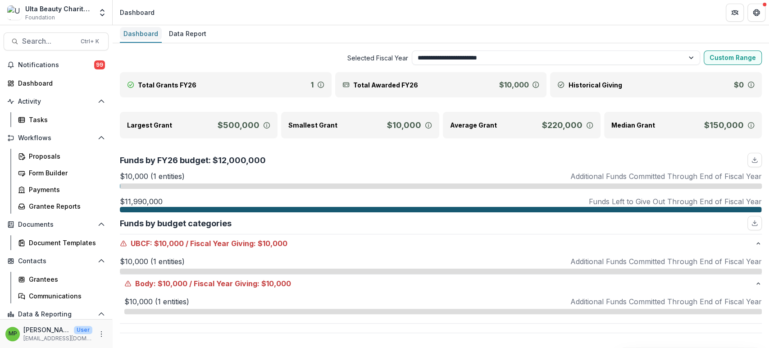
drag, startPoint x: 177, startPoint y: 33, endPoint x: 155, endPoint y: 33, distance: 21.6
click at [177, 33] on div "Data Report" at bounding box center [187, 33] width 45 height 13
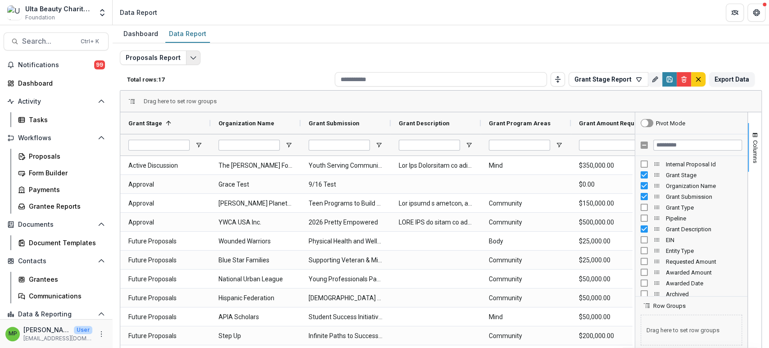
click at [186, 57] on button "Edit selected report" at bounding box center [193, 57] width 14 height 14
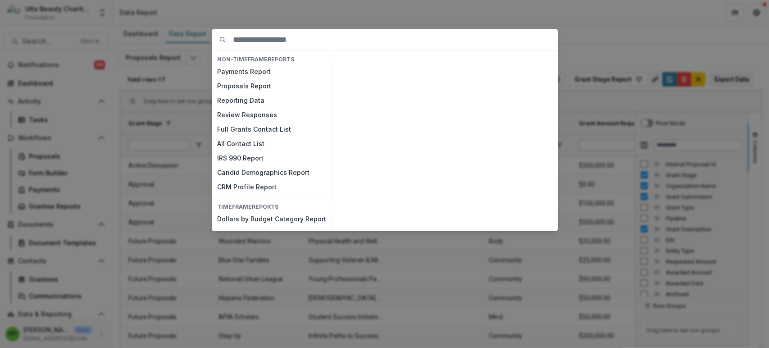
click at [291, 27] on div "NON-TIMEFRAME Reports Payments Report Proposals Report Reporting Data Review Re…" at bounding box center [384, 174] width 769 height 348
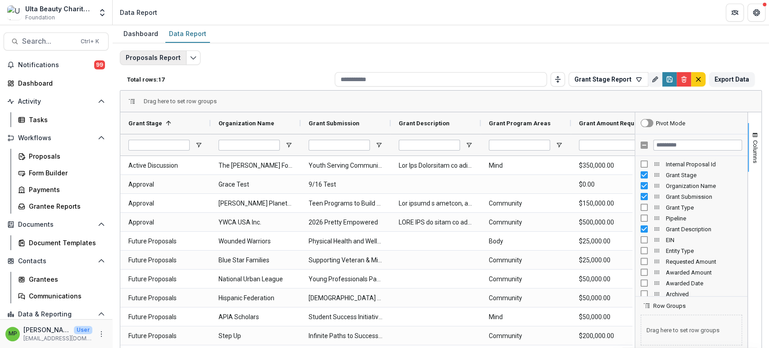
click at [157, 63] on button "Proposals Report" at bounding box center [153, 57] width 67 height 14
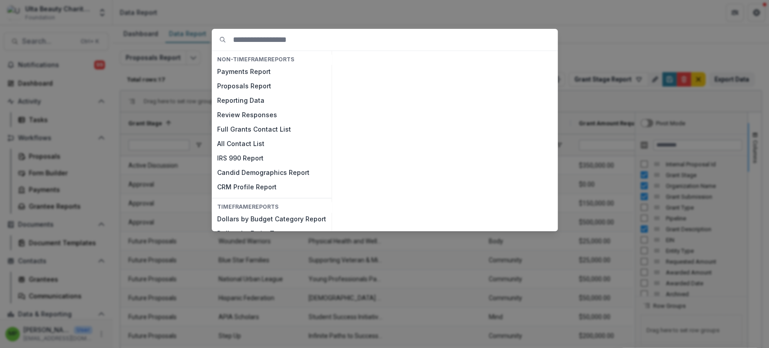
click at [310, 24] on div "NON-TIMEFRAME Reports Payments Report Proposals Report Reporting Data Review Re…" at bounding box center [384, 174] width 769 height 348
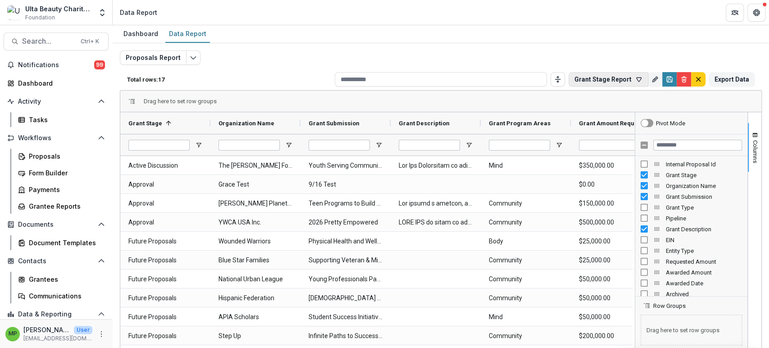
click at [635, 82] on icon "button" at bounding box center [638, 79] width 7 height 7
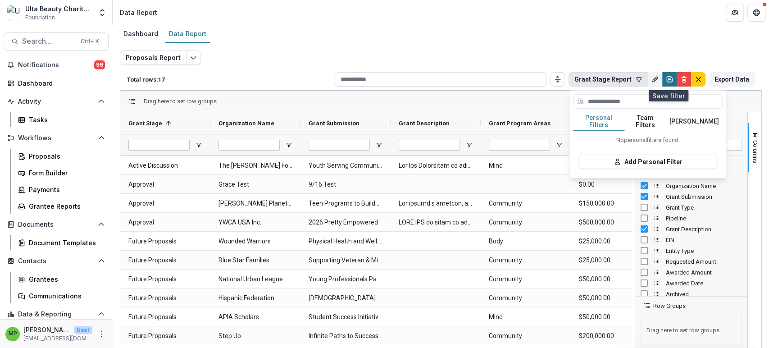
click at [668, 80] on icon "Save" at bounding box center [669, 81] width 3 height 2
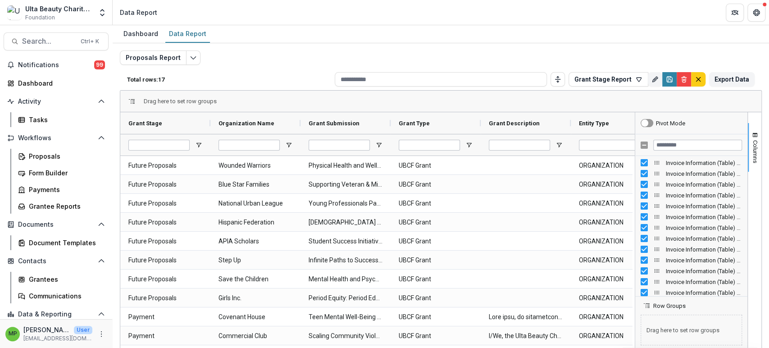
scroll to position [1357, 0]
click at [642, 250] on div "Invoice Information (Table) - Row 6 - ACCOUNT" at bounding box center [690, 255] width 101 height 11
click at [640, 140] on div at bounding box center [691, 145] width 112 height 22
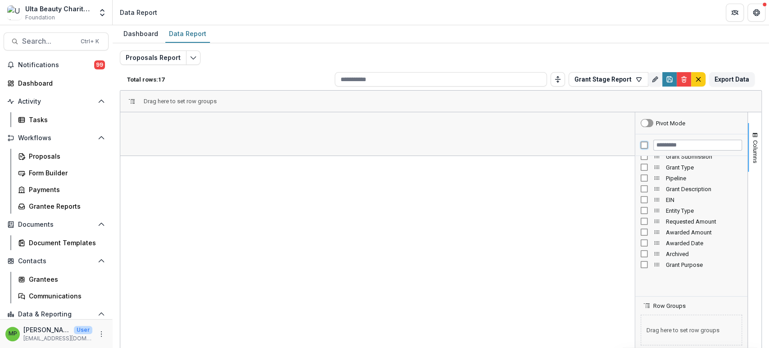
scroll to position [0, 0]
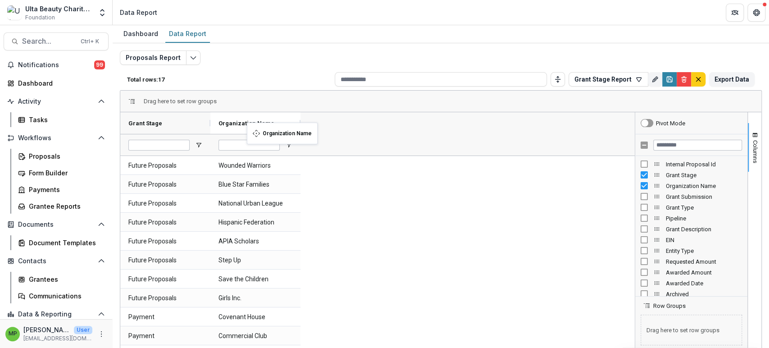
drag, startPoint x: 263, startPoint y: 128, endPoint x: 251, endPoint y: 128, distance: 11.3
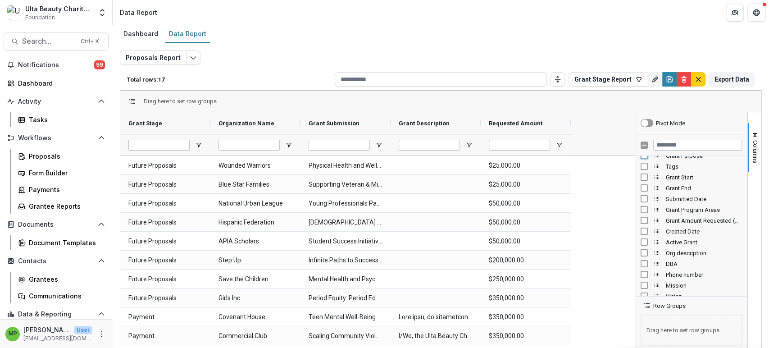
scroll to position [150, 0]
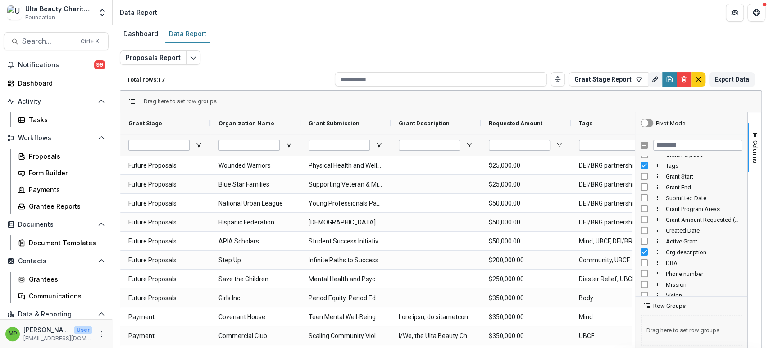
drag, startPoint x: 684, startPoint y: 123, endPoint x: 599, endPoint y: 142, distance: 86.3
click at [767, 127] on div "Dashboard Data Report Proposals Report Total rows: 17 Grant Stage Report Person…" at bounding box center [441, 186] width 656 height 322
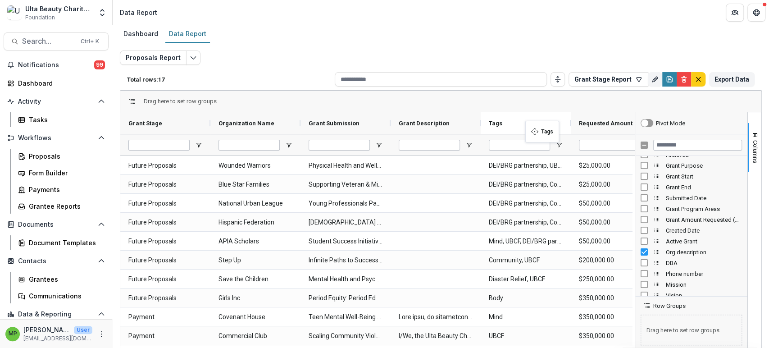
drag, startPoint x: 599, startPoint y: 128, endPoint x: 518, endPoint y: 127, distance: 82.0
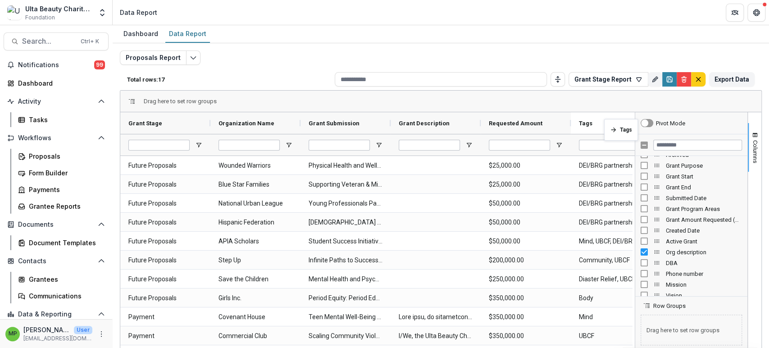
drag, startPoint x: 546, startPoint y: 125, endPoint x: 608, endPoint y: 124, distance: 62.6
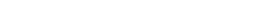
scroll to position [0, 16]
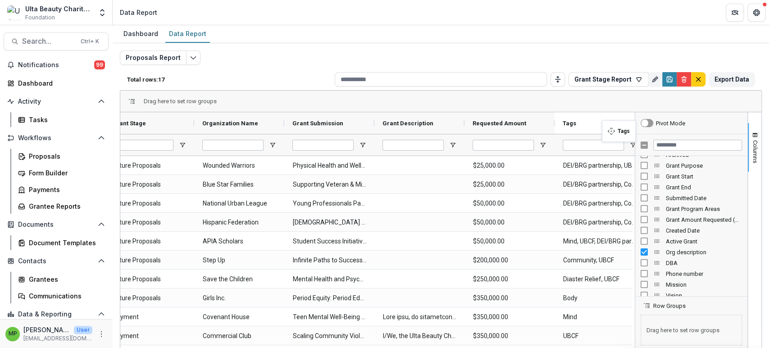
drag, startPoint x: 622, startPoint y: 126, endPoint x: 607, endPoint y: 126, distance: 14.4
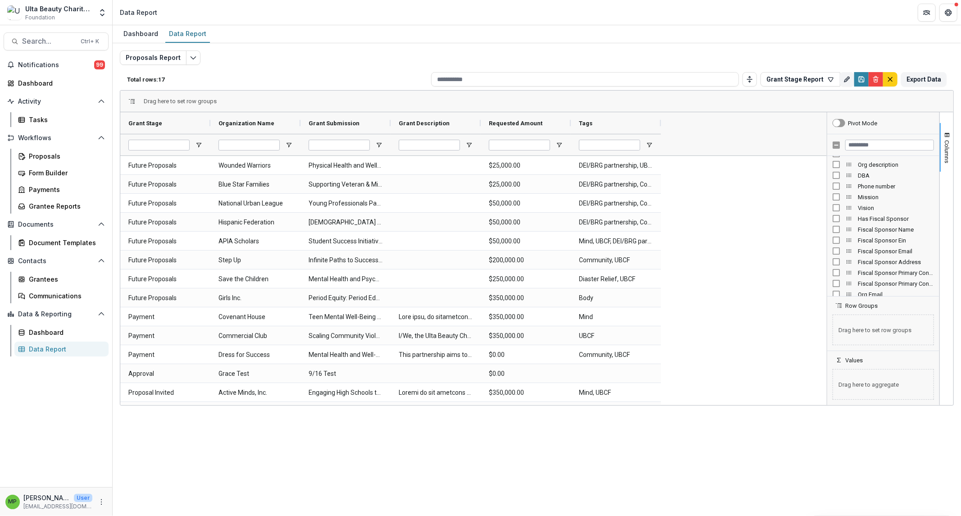
scroll to position [0, 0]
drag, startPoint x: 660, startPoint y: 118, endPoint x: 710, endPoint y: 134, distance: 52.4
click at [710, 134] on div "Grant Stage Organization Name Grant Submission" at bounding box center [416, 133] width 593 height 43
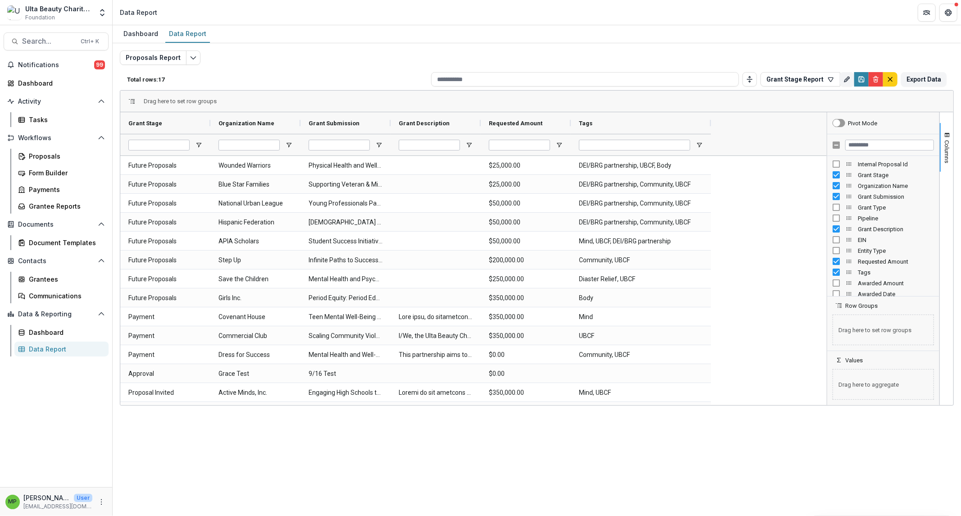
click at [768, 207] on span "Grant Type" at bounding box center [896, 207] width 76 height 7
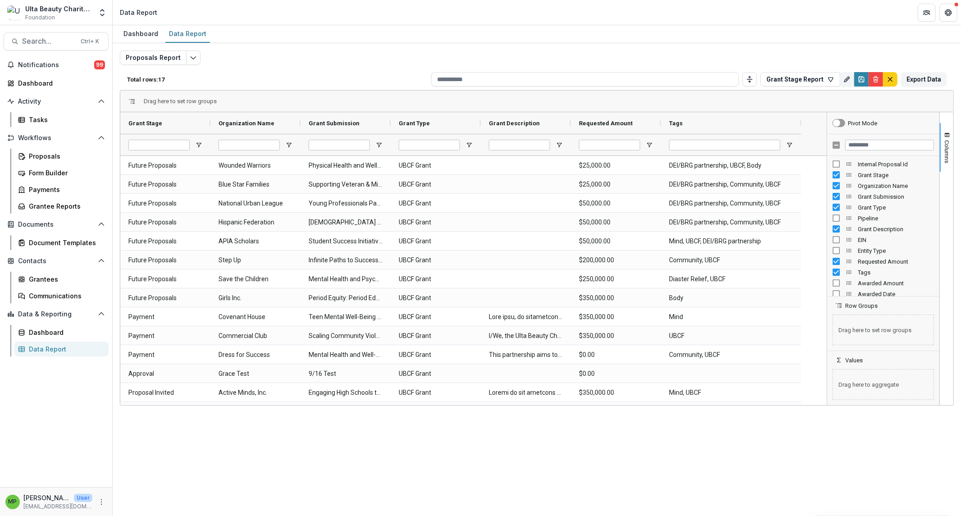
click at [768, 207] on span "Grant Type" at bounding box center [896, 207] width 76 height 7
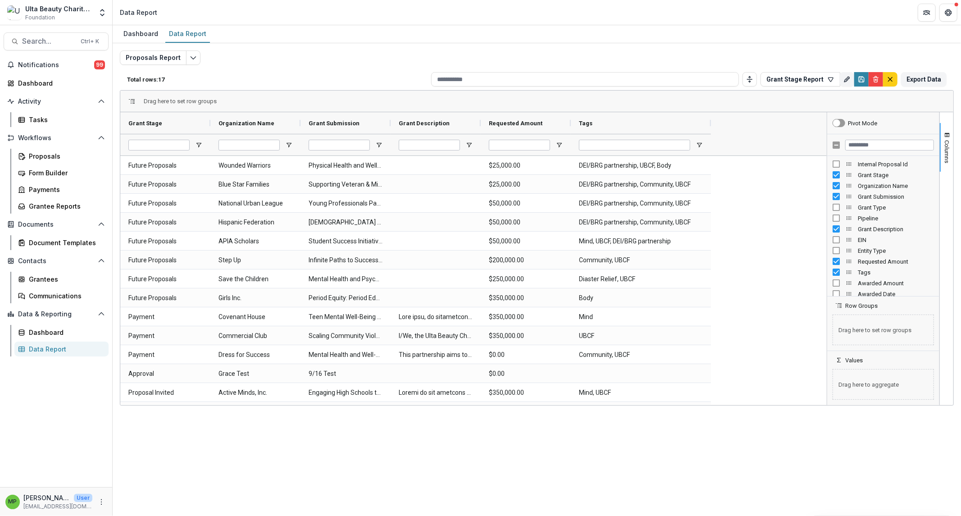
click at [768, 218] on span "Pipeline" at bounding box center [896, 218] width 76 height 7
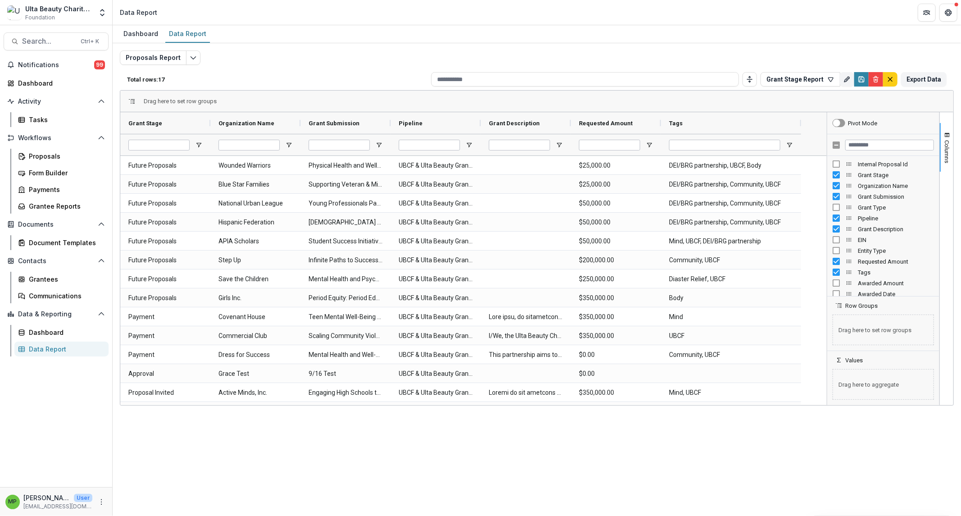
click at [768, 218] on span "Pipeline" at bounding box center [896, 218] width 76 height 7
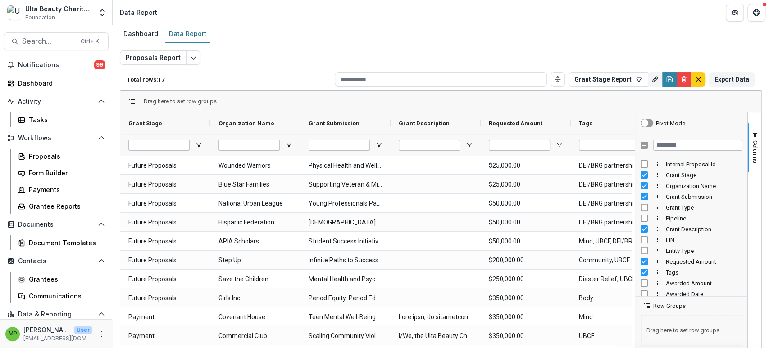
click at [494, 44] on div "Proposals Report Total rows: 17 Grant Stage Report Personal Filters Team Filter…" at bounding box center [441, 213] width 656 height 341
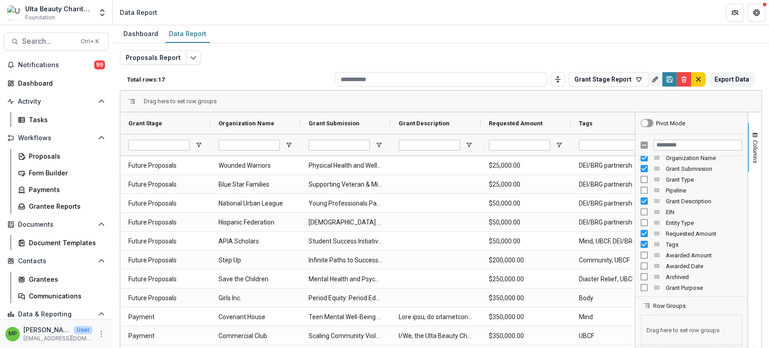
scroll to position [50, 0]
click at [668, 166] on span "Pipeline" at bounding box center [704, 168] width 76 height 7
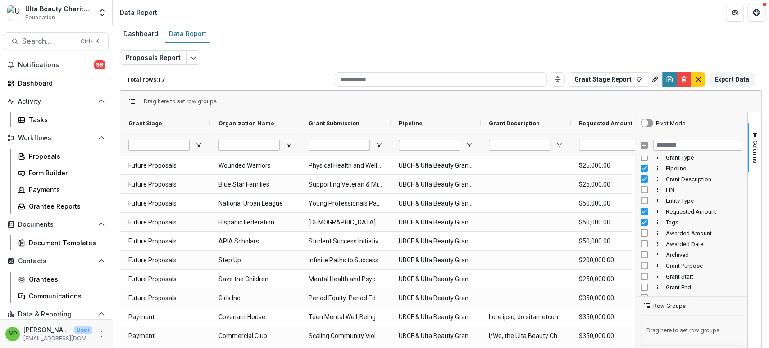
click at [668, 166] on span "Pipeline" at bounding box center [704, 168] width 76 height 7
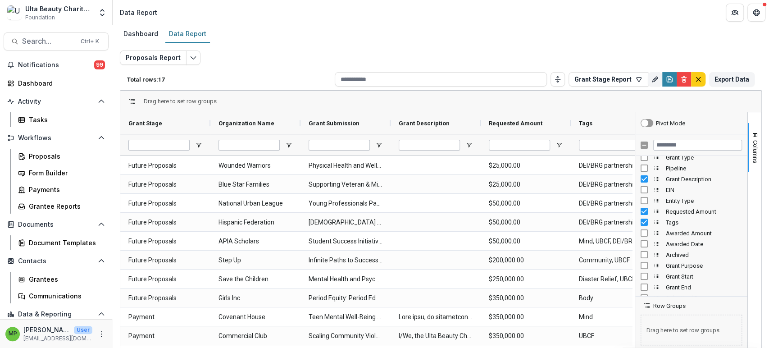
click at [671, 264] on span "Grant Purpose" at bounding box center [704, 265] width 76 height 7
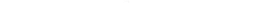
scroll to position [100, 0]
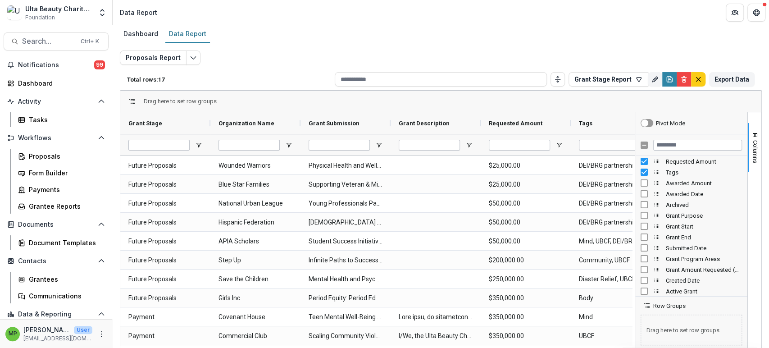
click at [681, 259] on span "Grant Program Areas" at bounding box center [704, 258] width 76 height 7
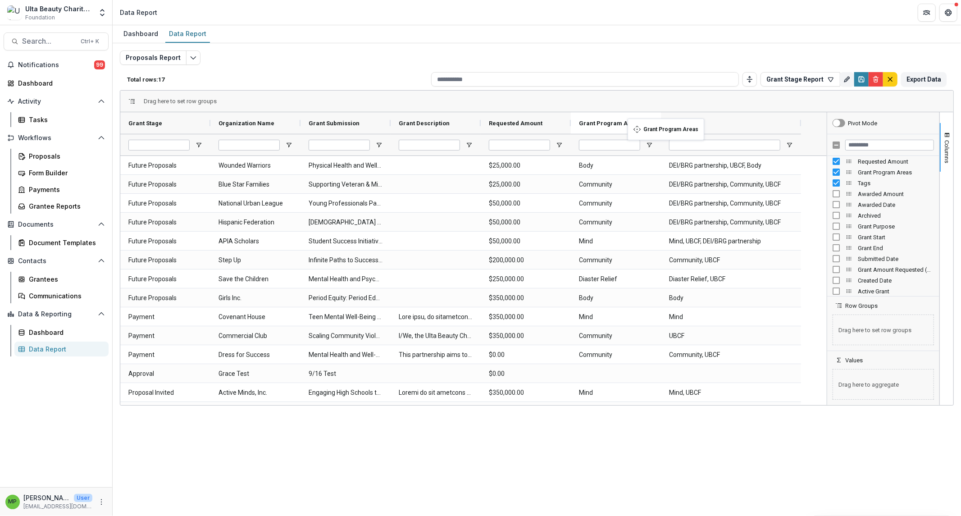
drag, startPoint x: 766, startPoint y: 123, endPoint x: 632, endPoint y: 124, distance: 134.2
drag, startPoint x: 627, startPoint y: 123, endPoint x: 526, endPoint y: 122, distance: 101.3
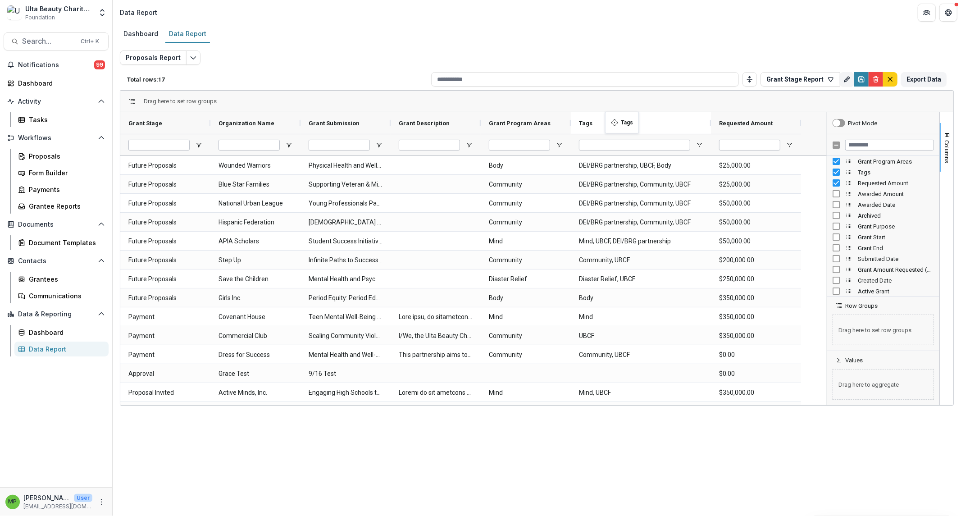
drag, startPoint x: 735, startPoint y: 125, endPoint x: 609, endPoint y: 117, distance: 125.4
click at [768, 80] on icon "Save" at bounding box center [861, 81] width 3 height 2
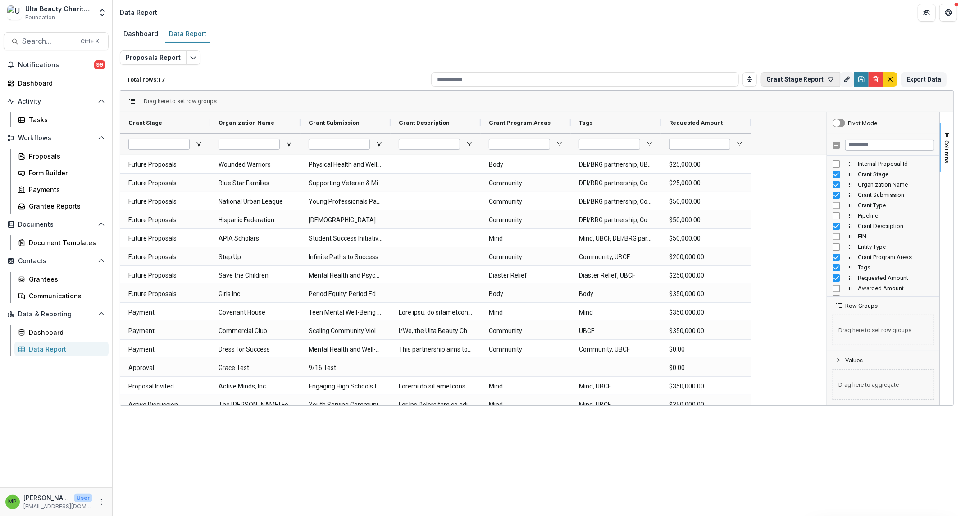
click at [768, 80] on icon "button" at bounding box center [830, 79] width 5 height 4
click at [768, 42] on div "Dashboard Data Report" at bounding box center [537, 34] width 848 height 18
click at [768, 81] on button "Export Data" at bounding box center [923, 79] width 45 height 14
